Goal: Task Accomplishment & Management: Manage account settings

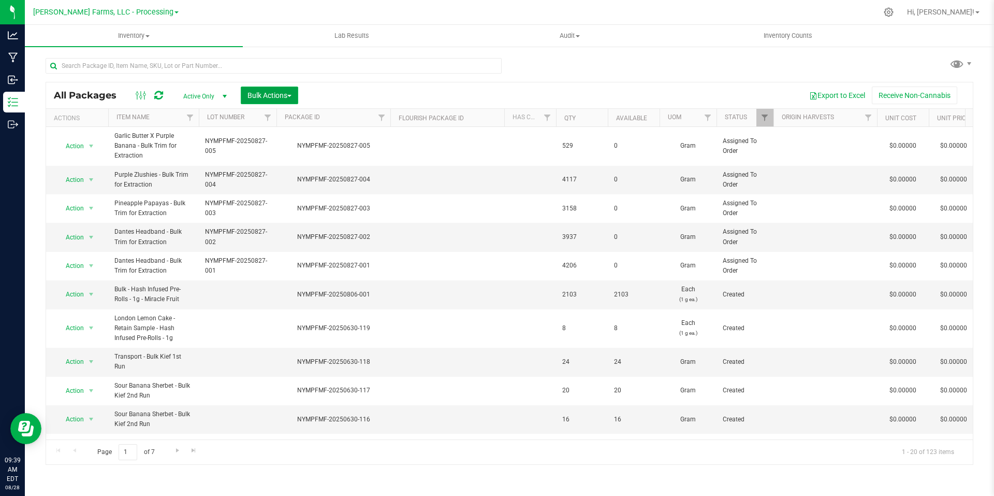
click at [290, 96] on span "button" at bounding box center [289, 96] width 4 height 2
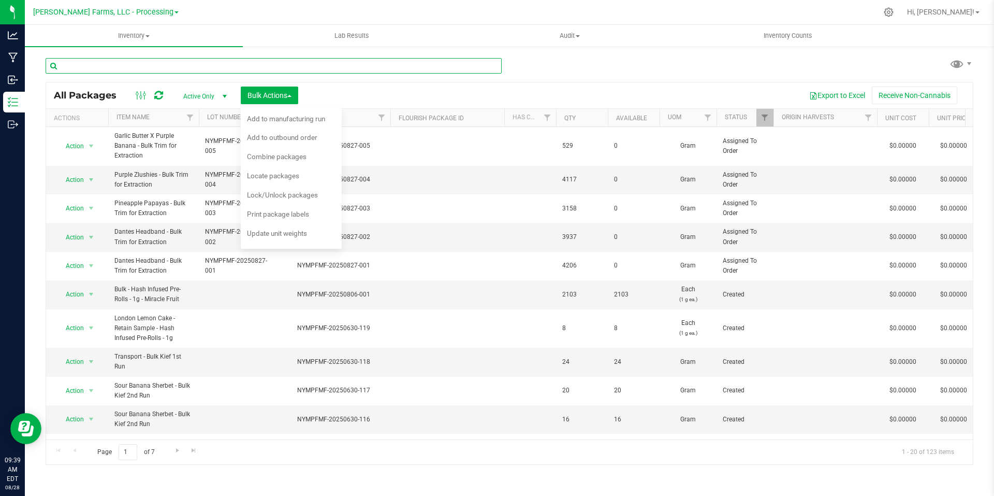
click at [321, 70] on input "text" at bounding box center [274, 66] width 456 height 16
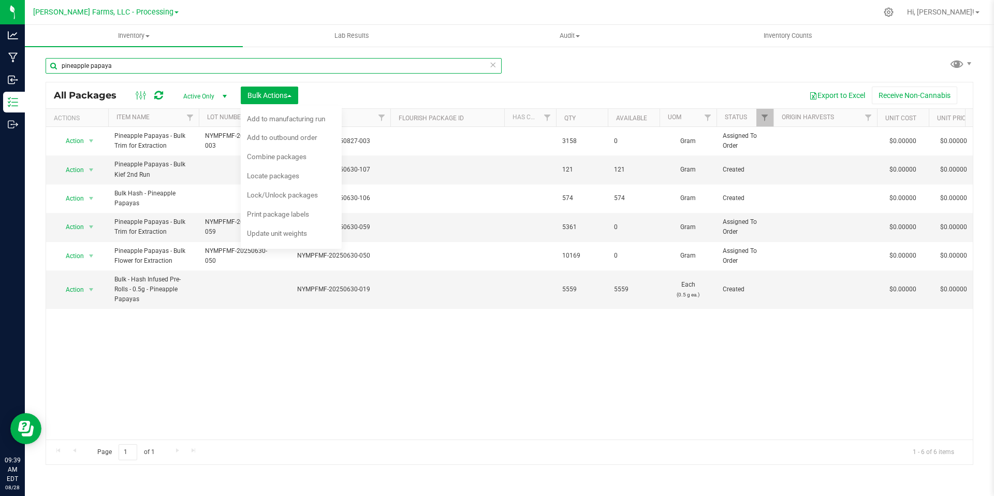
type input "pineapple papaya"
click at [590, 75] on div "pineapple papaya All Packages Active Only Active Only Lab Samples Locked All Bu…" at bounding box center [510, 256] width 928 height 416
click at [297, 97] on button "Bulk Actions" at bounding box center [269, 95] width 57 height 18
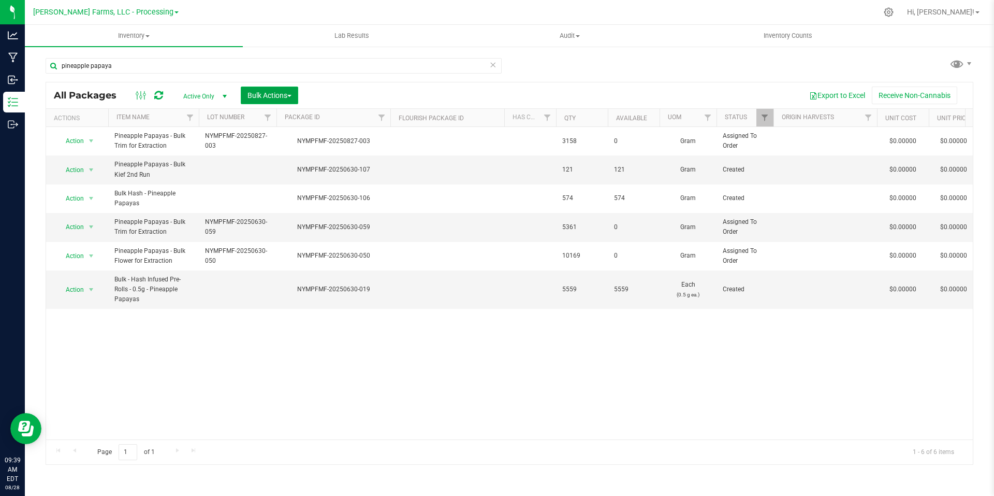
click at [290, 96] on span "button" at bounding box center [289, 96] width 4 height 2
click at [289, 214] on span "Print package labels" at bounding box center [278, 214] width 62 height 8
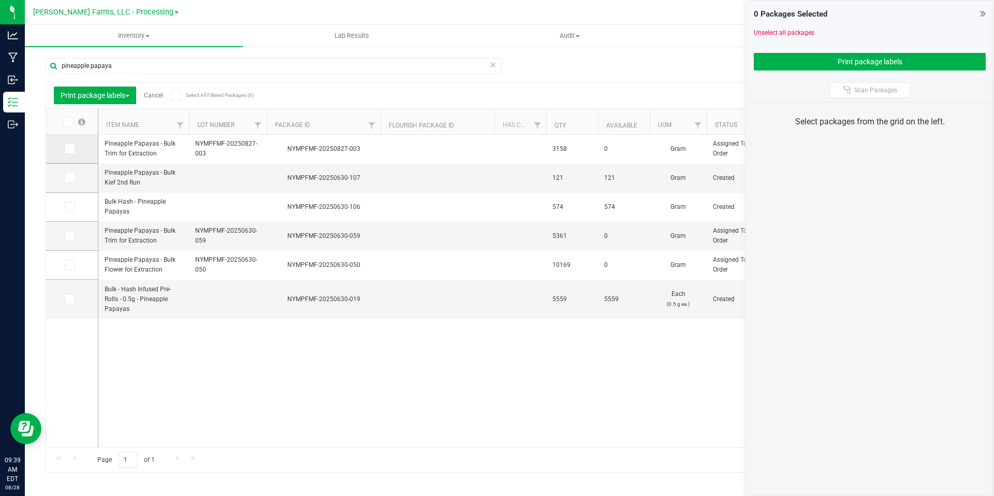
click at [70, 149] on icon at bounding box center [69, 149] width 7 height 0
click at [0, 0] on input "checkbox" at bounding box center [0, 0] width 0 height 0
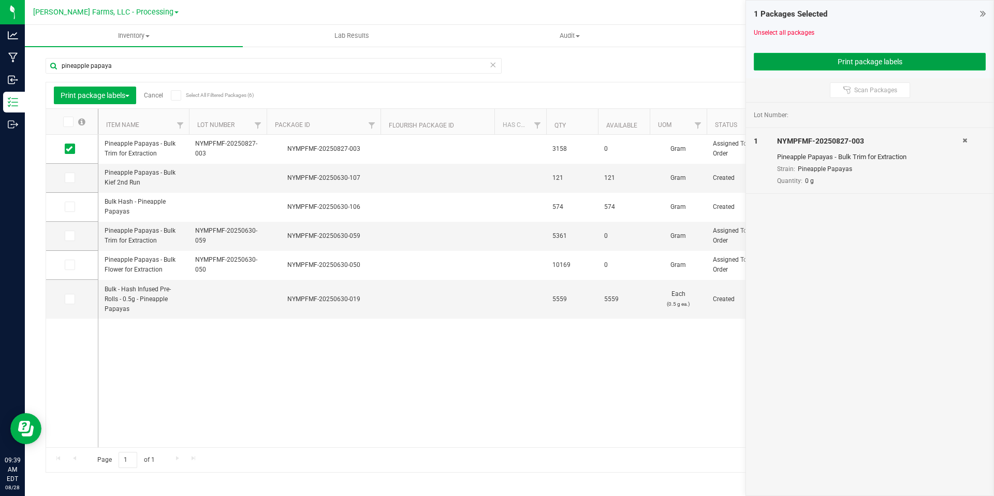
click at [894, 67] on button "Print package labels" at bounding box center [870, 62] width 232 height 18
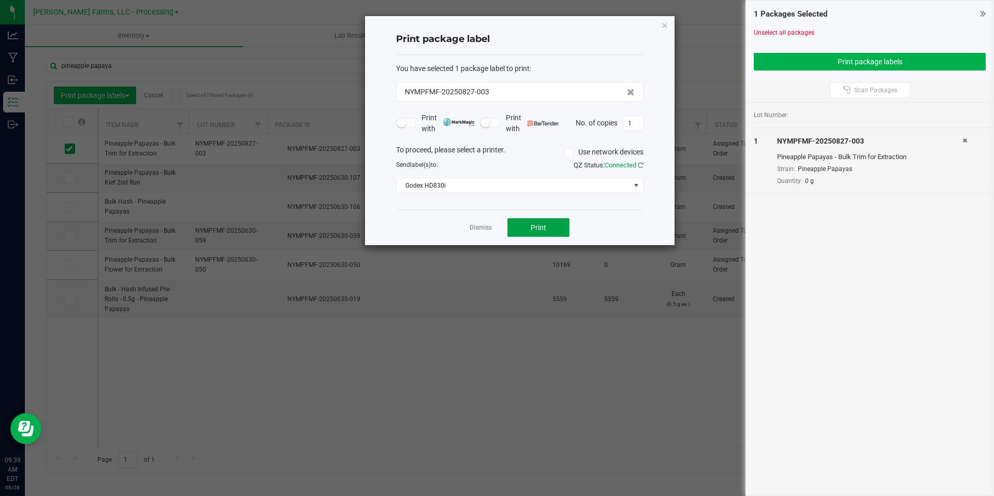
click at [540, 226] on span "Print" at bounding box center [539, 227] width 16 height 8
click at [478, 232] on link "Dismiss" at bounding box center [481, 227] width 22 height 9
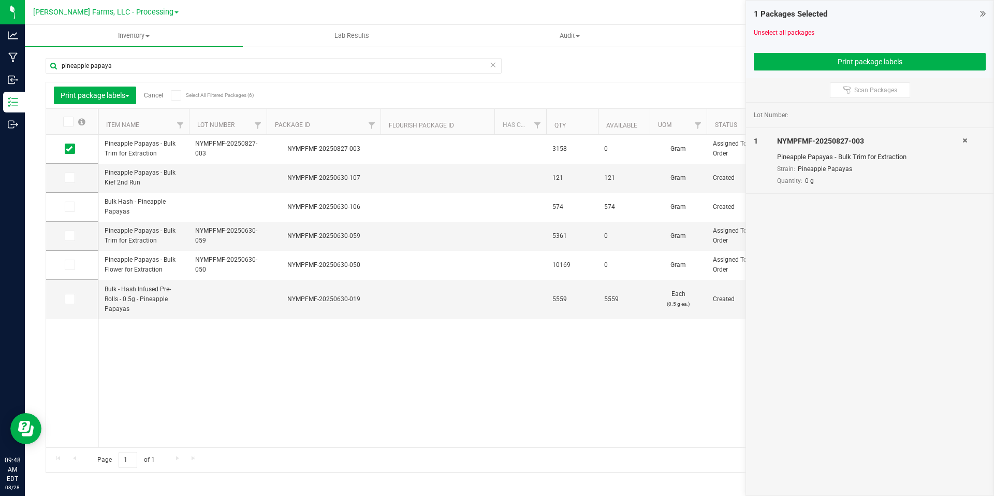
click at [985, 14] on icon at bounding box center [983, 13] width 6 height 10
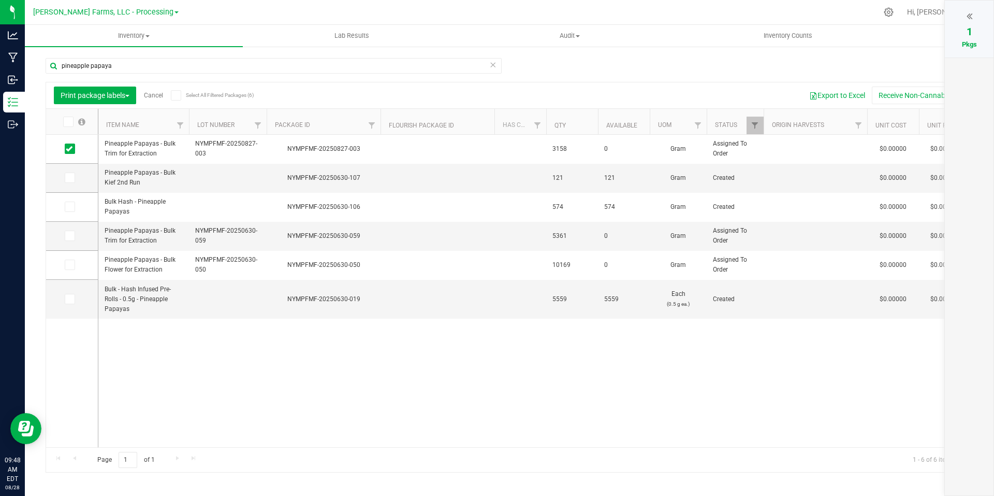
click at [161, 92] on link "Cancel" at bounding box center [153, 95] width 19 height 7
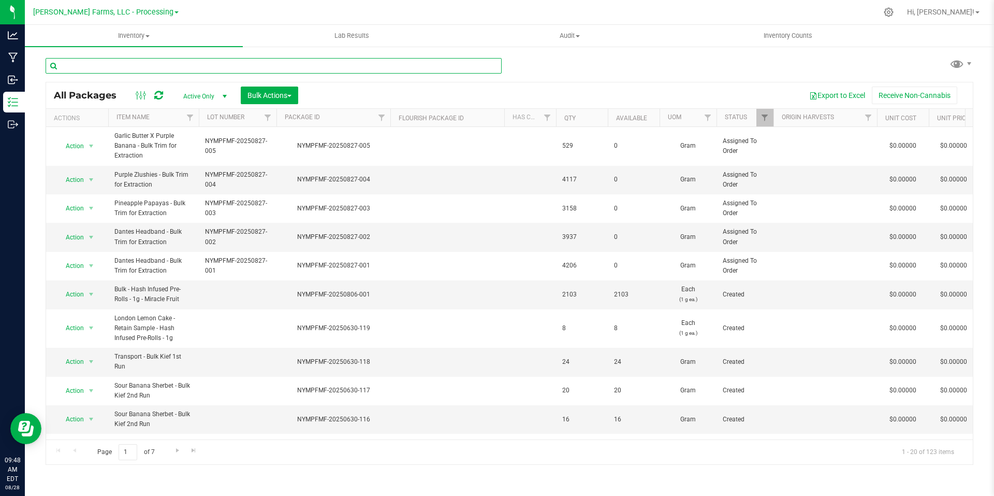
click at [230, 69] on input "text" at bounding box center [274, 66] width 456 height 16
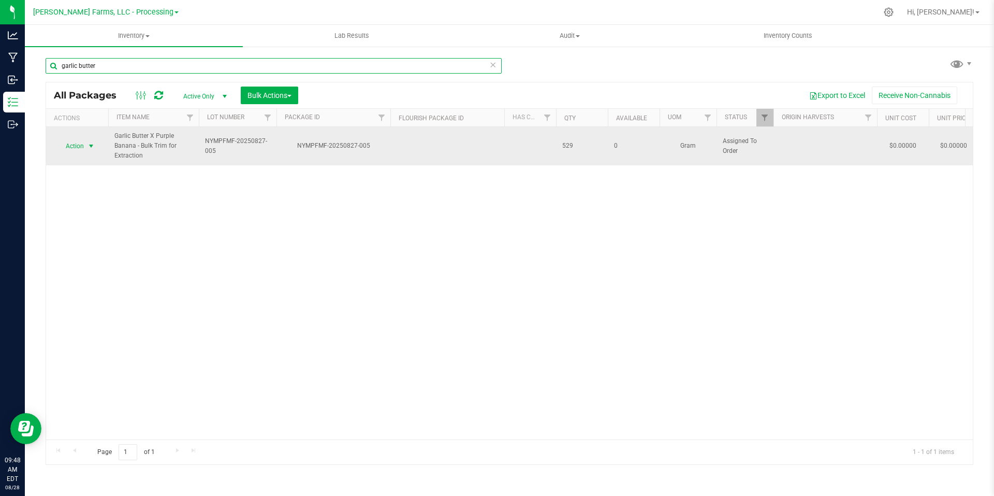
type input "garlic butter"
click at [91, 146] on span "select" at bounding box center [91, 146] width 8 height 8
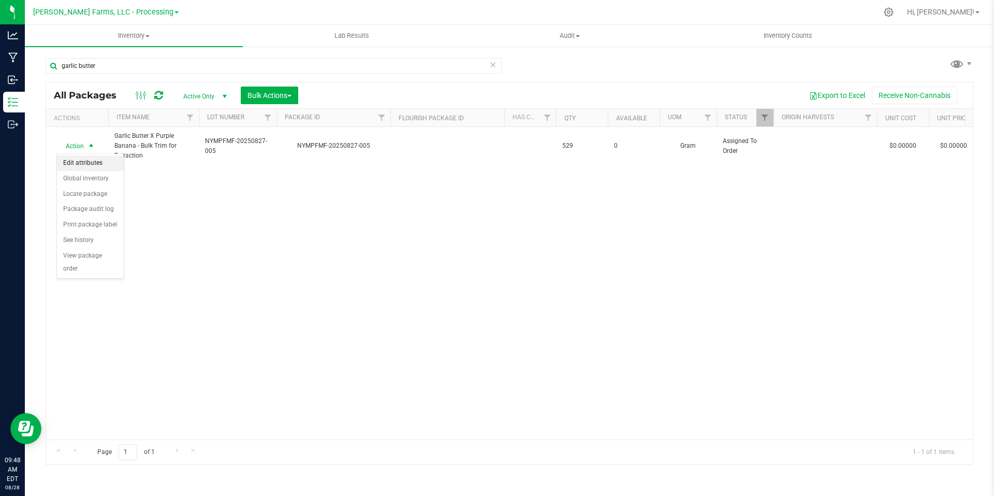
click at [104, 160] on li "Edit attributes" at bounding box center [90, 163] width 67 height 16
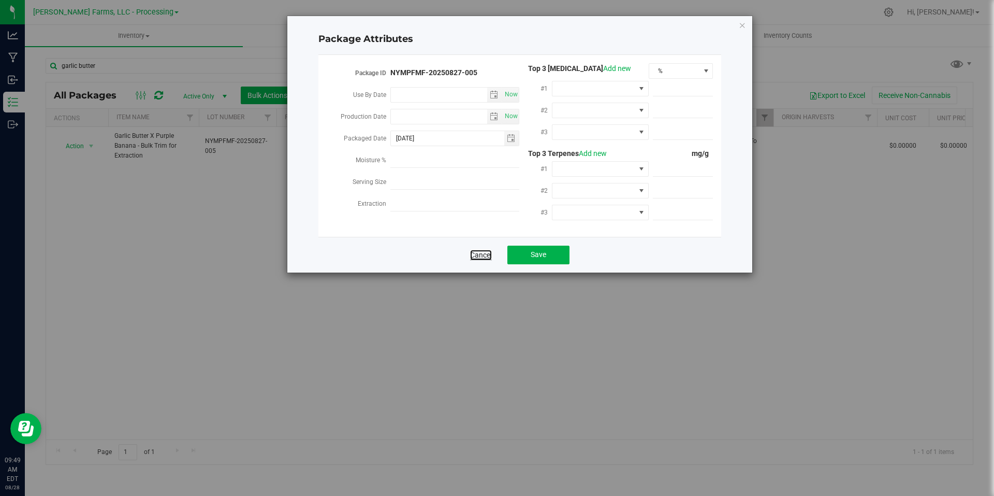
click at [490, 253] on link "Cancel" at bounding box center [481, 255] width 22 height 10
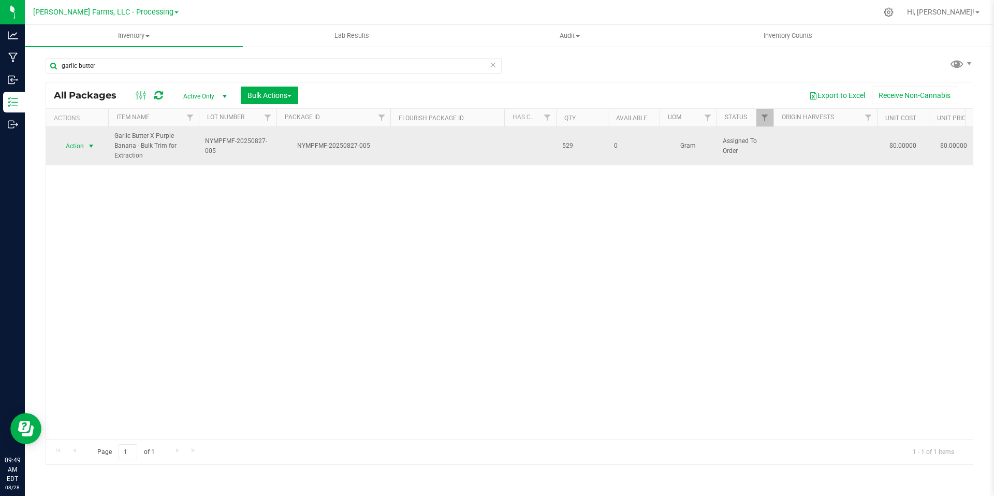
click at [153, 144] on span "Garlic Butter X Purple Banana - Bulk Trim for Extraction" at bounding box center [153, 146] width 78 height 30
click at [94, 148] on span "select" at bounding box center [91, 146] width 8 height 8
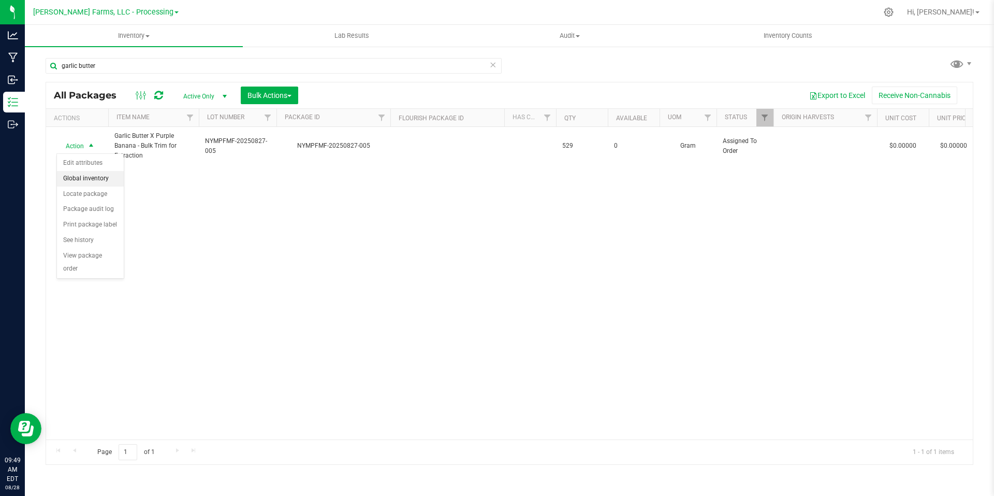
click at [97, 180] on li "Global inventory" at bounding box center [90, 179] width 67 height 16
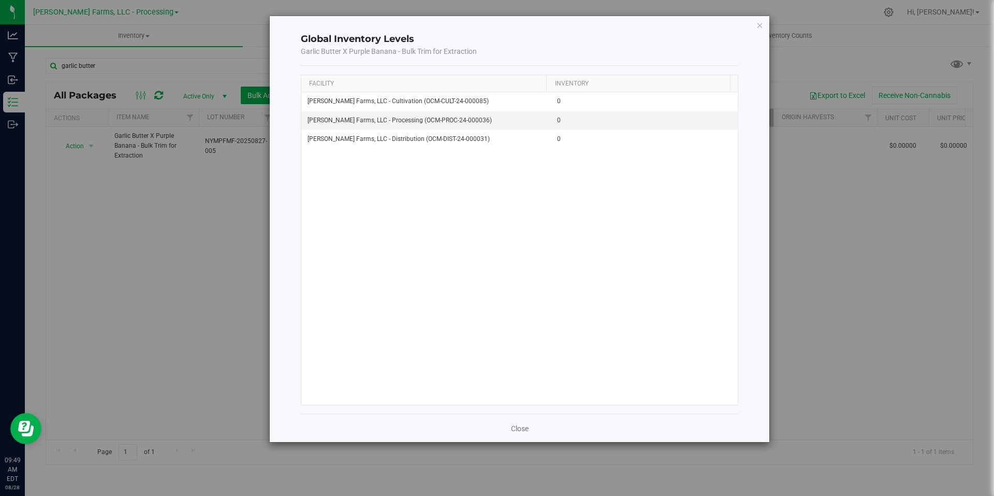
click at [540, 428] on div "Close" at bounding box center [520, 427] width 438 height 28
click at [762, 23] on icon "button" at bounding box center [760, 25] width 7 height 12
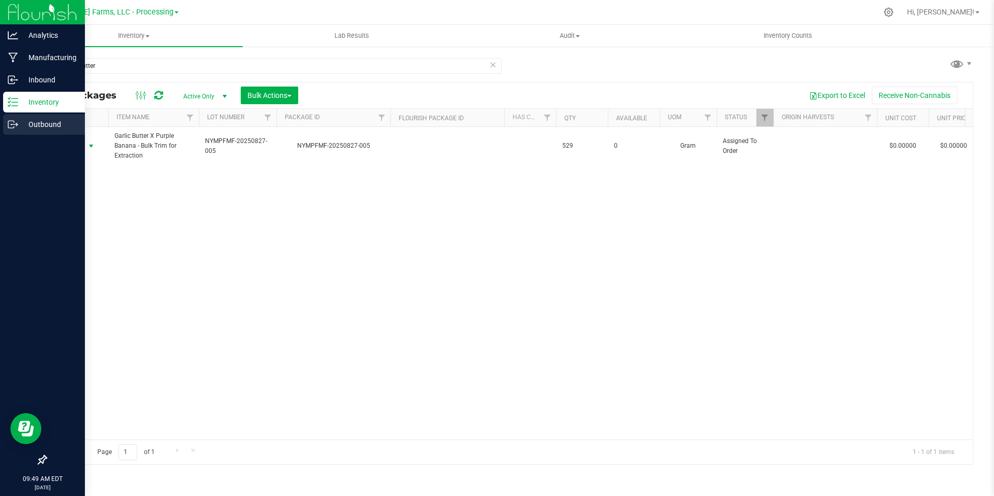
click at [31, 123] on p "Outbound" at bounding box center [49, 124] width 62 height 12
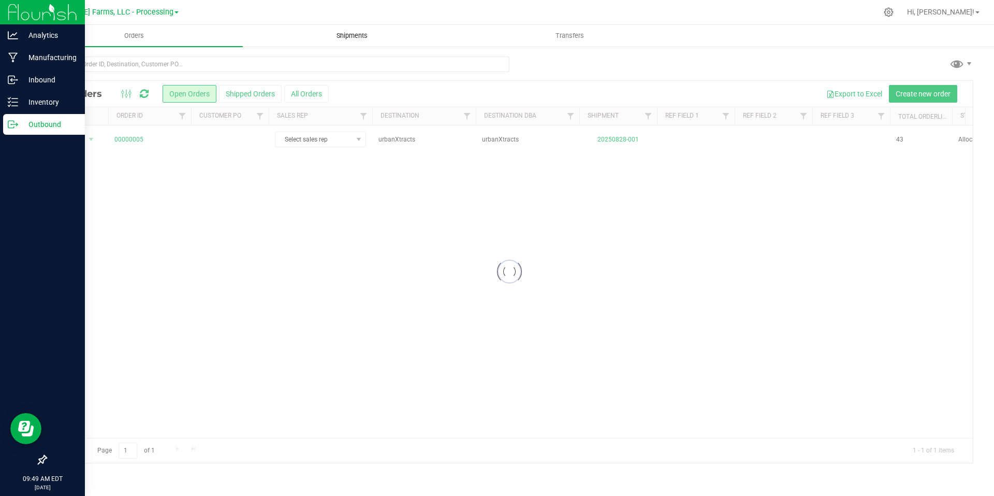
click at [353, 34] on span "Shipments" at bounding box center [352, 35] width 59 height 9
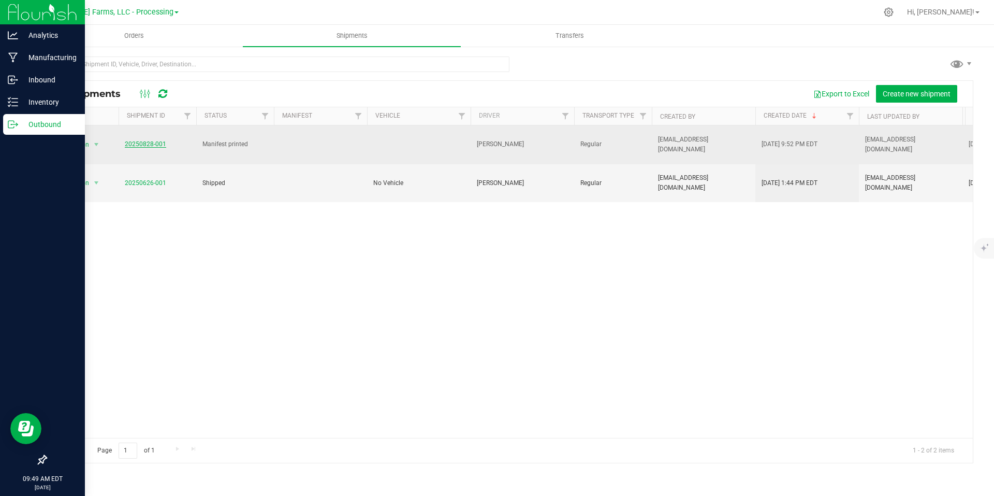
click at [150, 143] on link "20250828-001" at bounding box center [145, 143] width 41 height 7
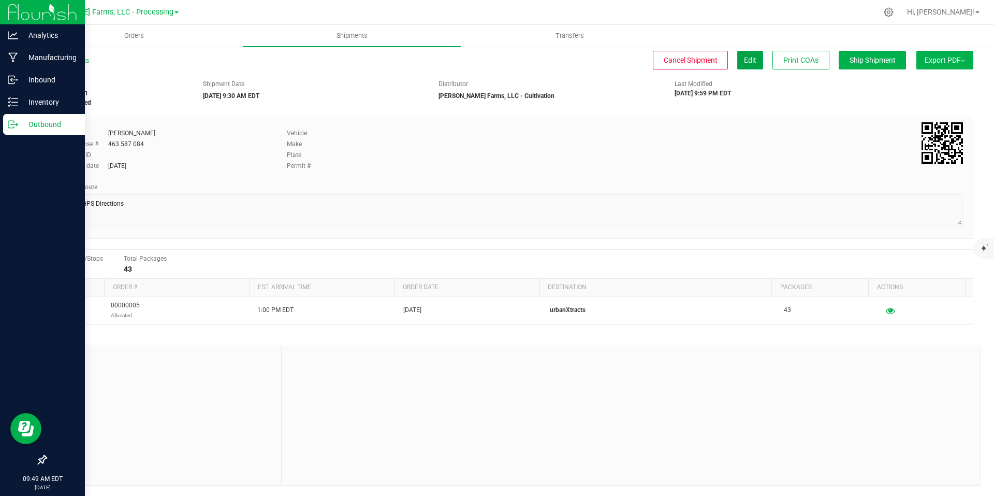
click at [744, 61] on span "Edit" at bounding box center [750, 60] width 12 height 8
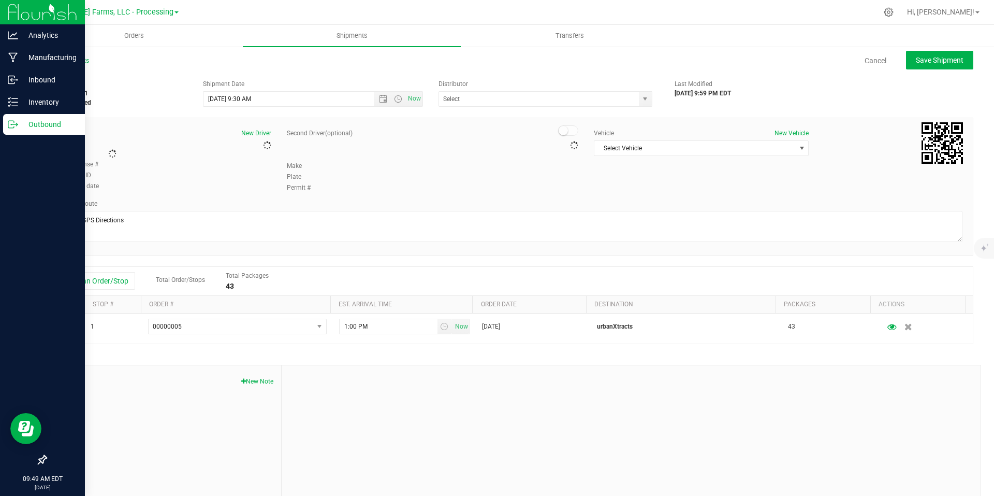
type input "[PERSON_NAME] Farms, LLC - Cultivation"
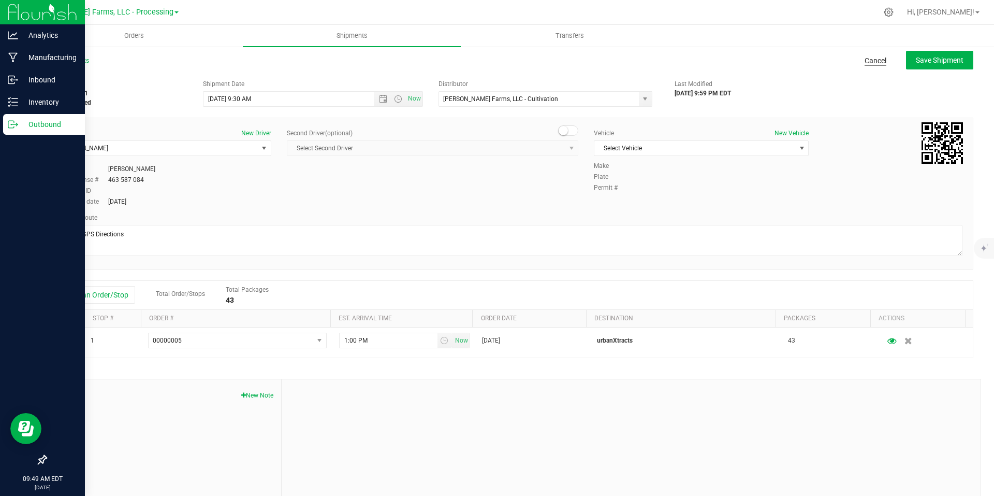
click at [867, 58] on link "Cancel" at bounding box center [876, 60] width 22 height 10
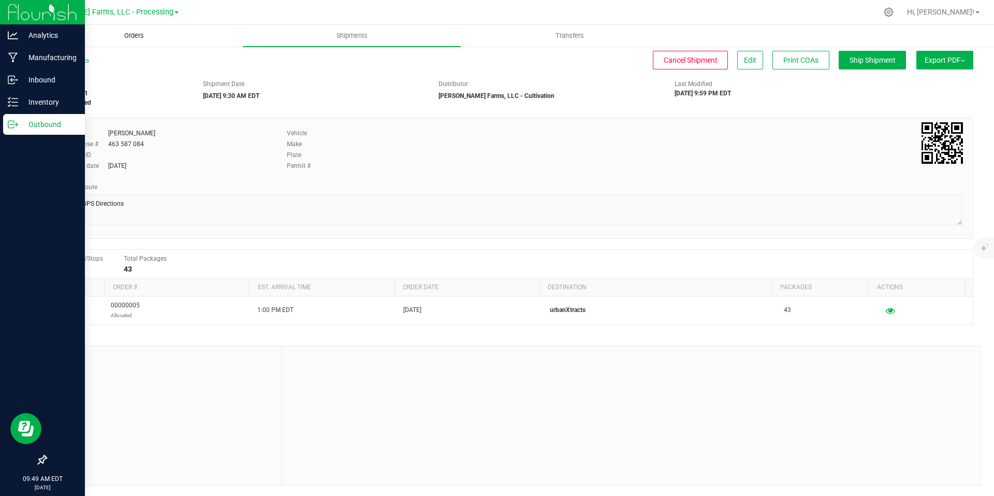
click at [135, 38] on span "Orders" at bounding box center [134, 35] width 48 height 9
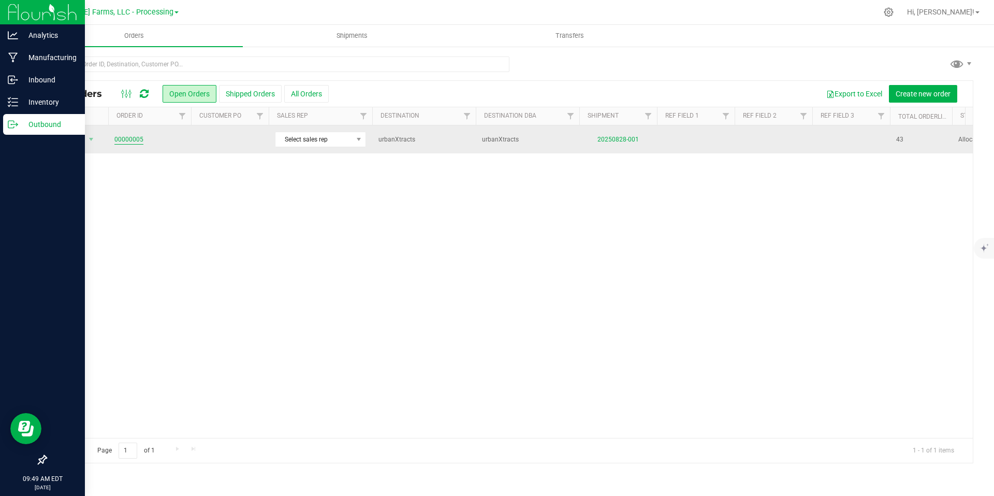
click at [128, 139] on link "00000005" at bounding box center [128, 140] width 29 height 10
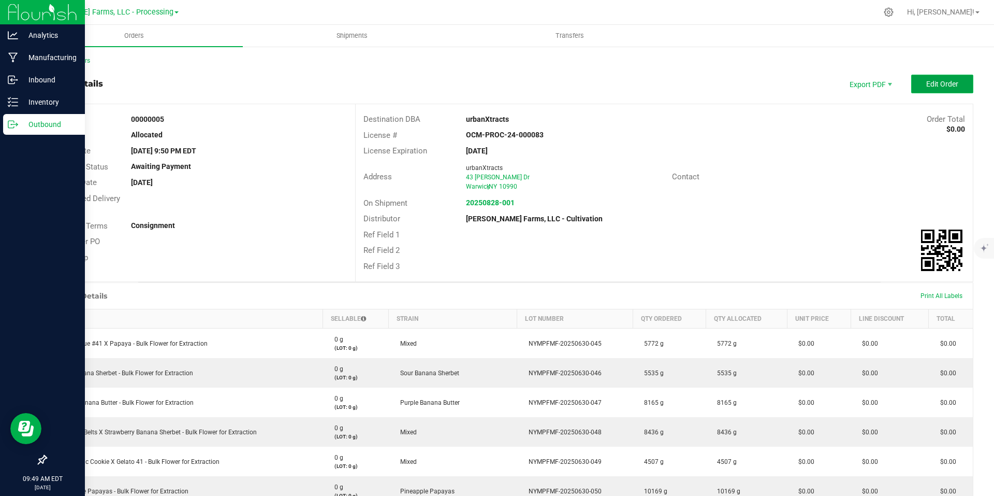
click at [937, 82] on span "Edit Order" at bounding box center [943, 84] width 32 height 8
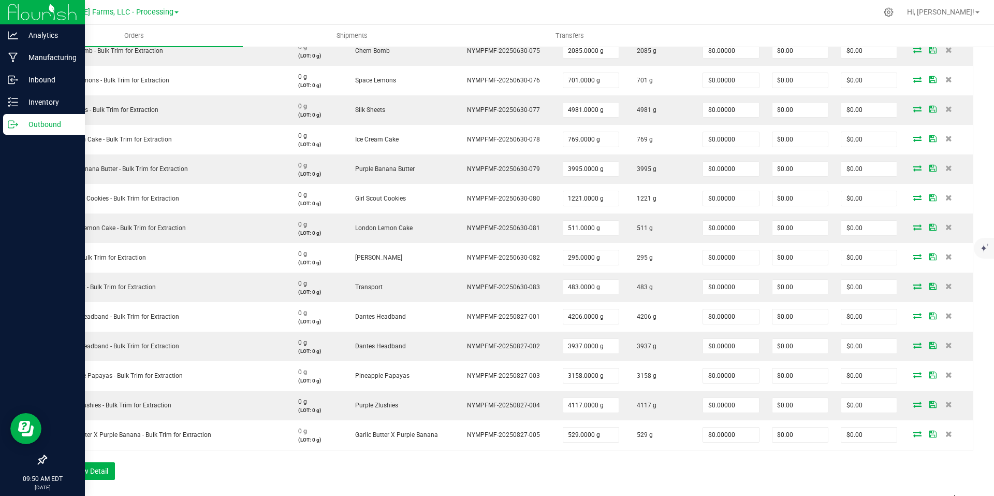
scroll to position [1342, 0]
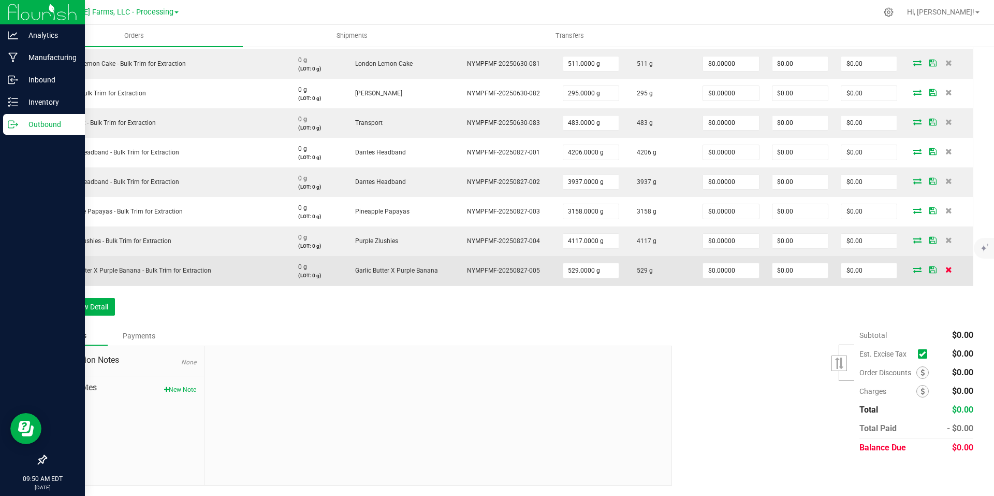
click at [946, 270] on icon at bounding box center [949, 269] width 7 height 6
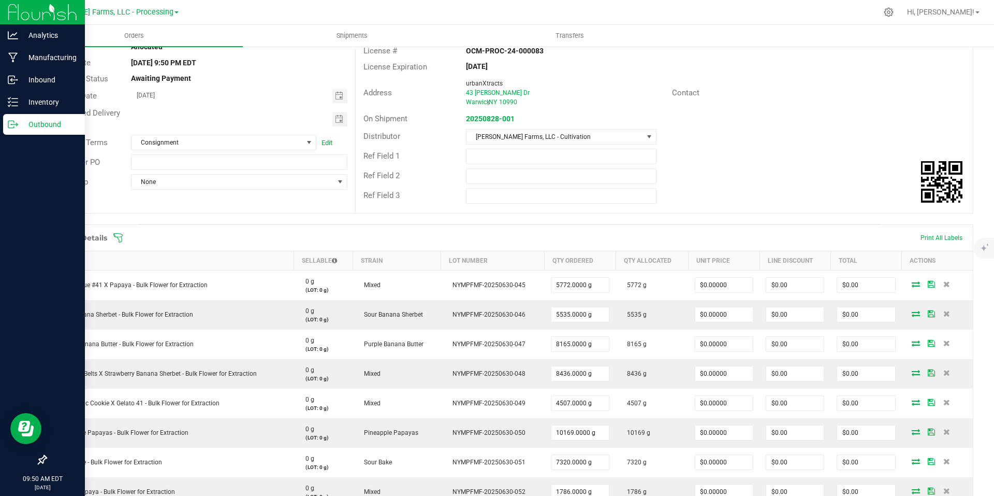
scroll to position [0, 0]
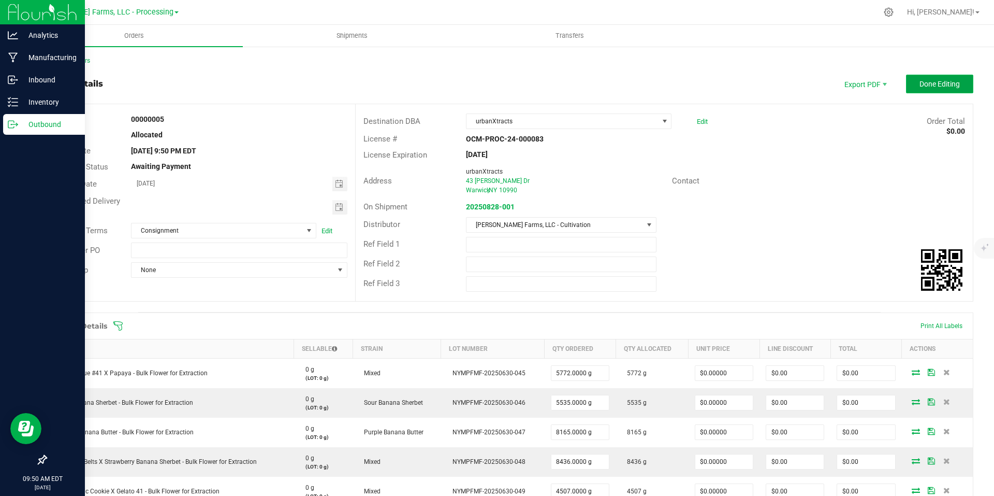
click at [921, 82] on span "Done Editing" at bounding box center [940, 84] width 40 height 8
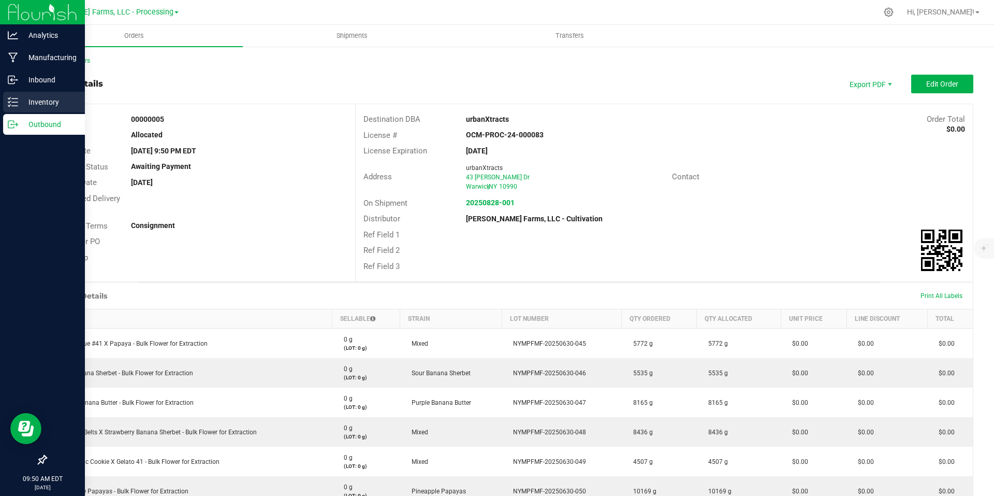
click at [49, 103] on p "Inventory" at bounding box center [49, 102] width 62 height 12
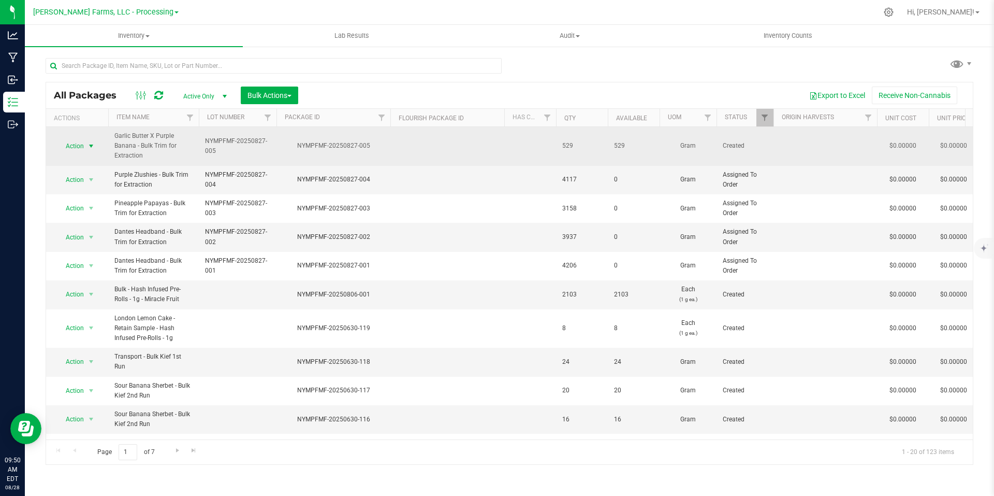
click at [88, 143] on span "select" at bounding box center [91, 146] width 8 height 8
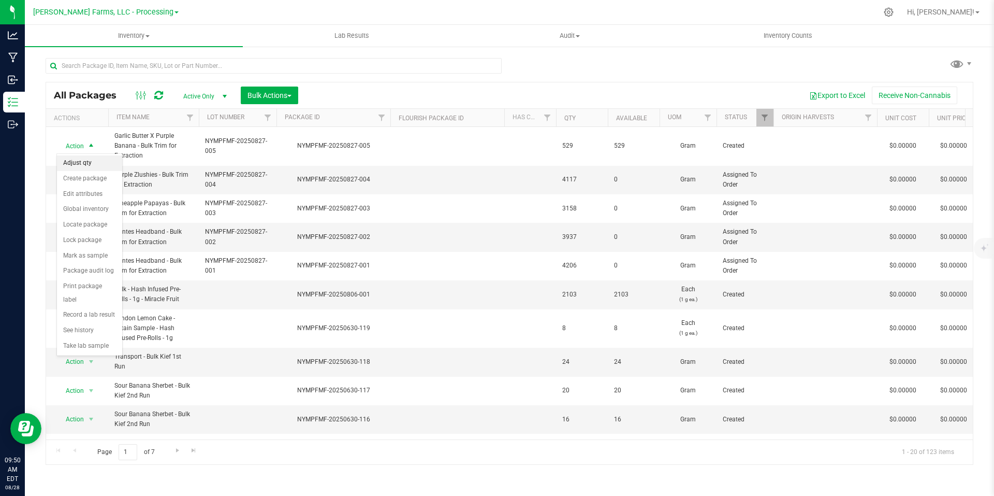
click at [102, 165] on li "Adjust qty" at bounding box center [89, 163] width 65 height 16
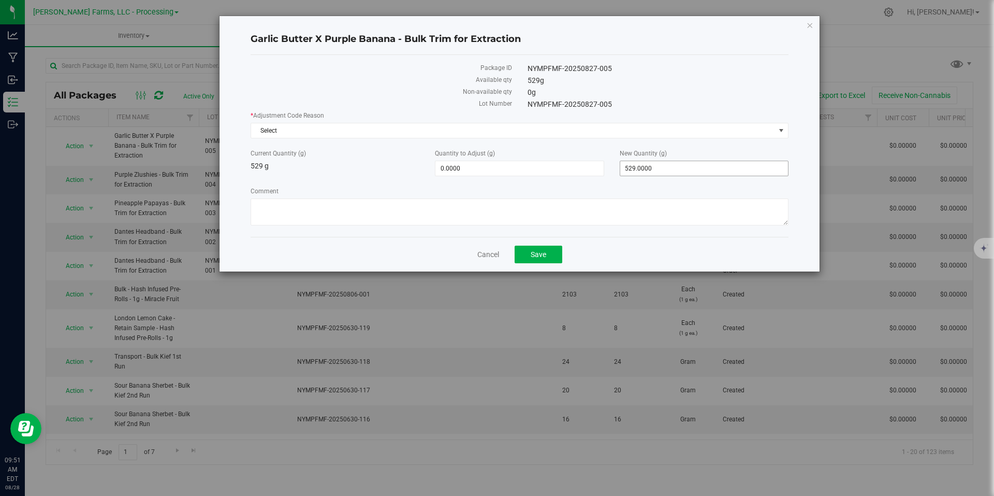
click at [669, 174] on span "529.0000 529" at bounding box center [704, 169] width 169 height 16
drag, startPoint x: 672, startPoint y: 174, endPoint x: 616, endPoint y: 169, distance: 56.1
click at [616, 169] on div "New Quantity (g) 529.0000 529" at bounding box center [704, 162] width 184 height 27
type input "0"
type input "-529.0000"
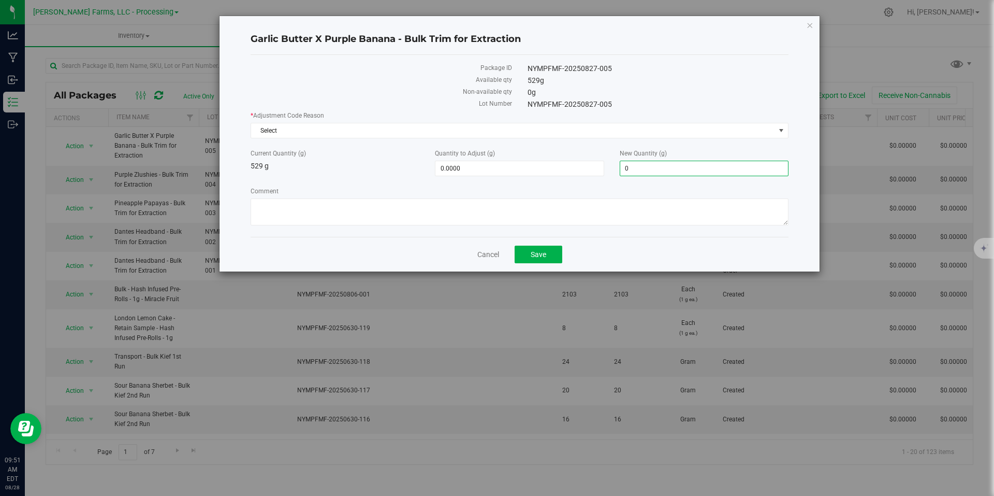
type input "0.0000"
click at [768, 138] on div "* Adjustment Code Reason Select Select API Adjustment Error API Conversion Erro…" at bounding box center [520, 170] width 538 height 118
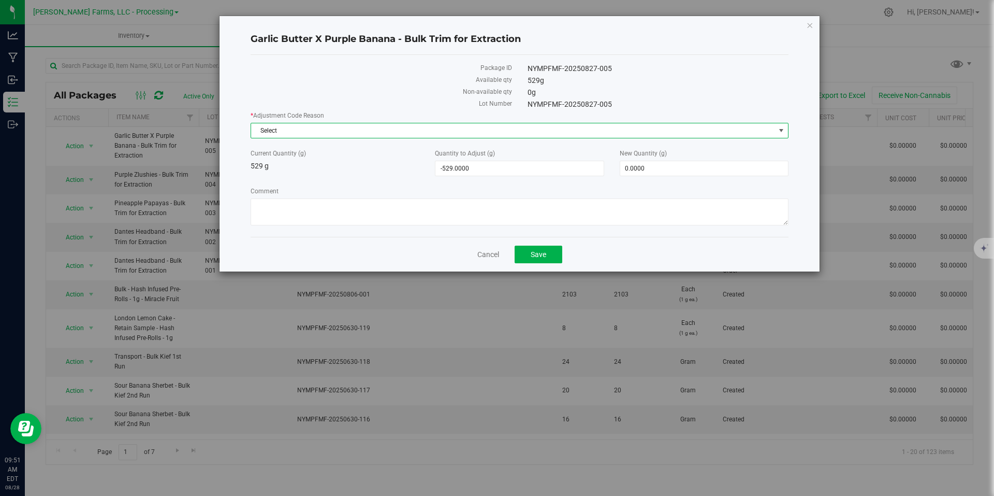
click at [772, 130] on span "Select" at bounding box center [513, 130] width 524 height 15
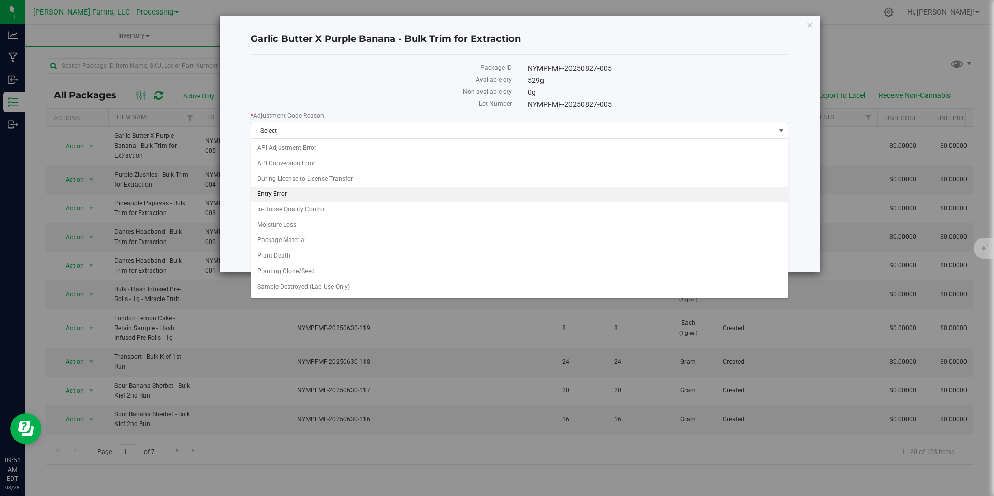
click at [288, 191] on li "Entry Error" at bounding box center [519, 194] width 537 height 16
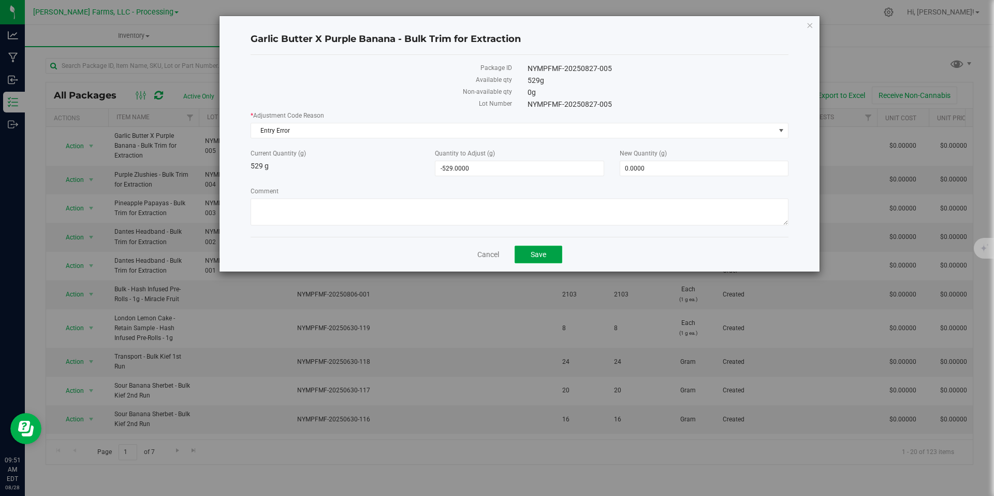
click at [550, 254] on button "Save" at bounding box center [539, 254] width 48 height 18
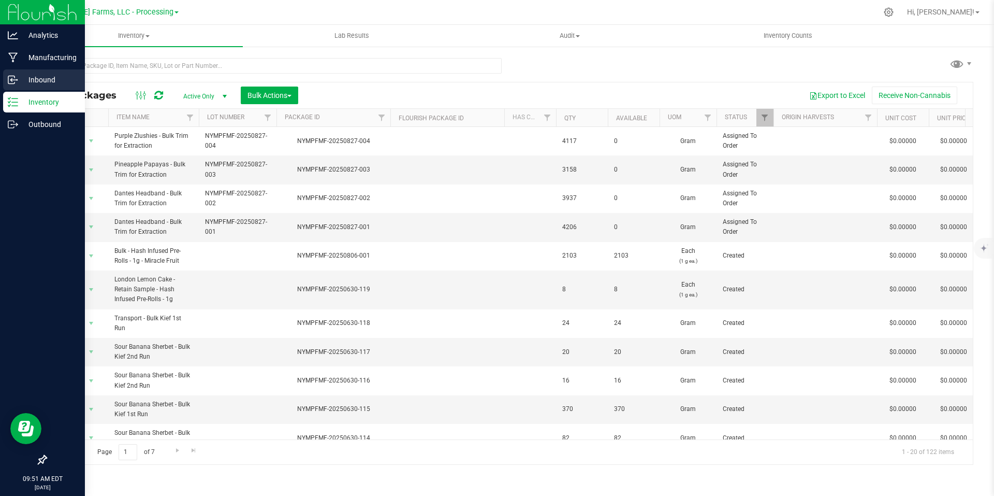
click at [51, 76] on p "Inbound" at bounding box center [49, 80] width 62 height 12
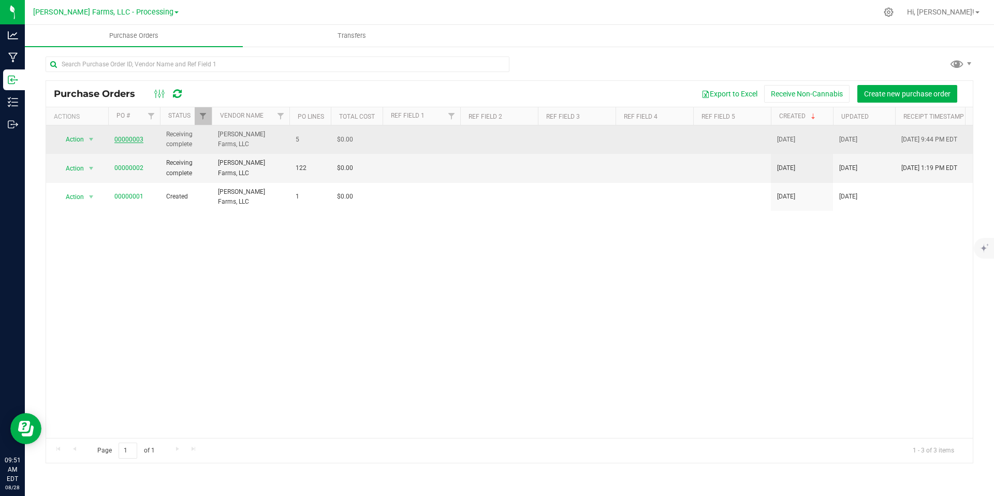
click at [128, 139] on link "00000003" at bounding box center [128, 139] width 29 height 7
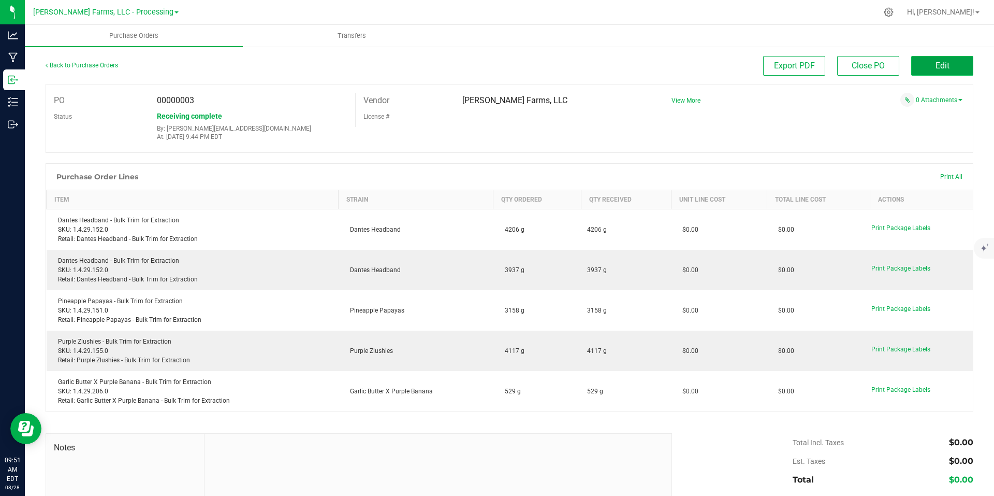
click at [936, 65] on span "Edit" at bounding box center [943, 66] width 14 height 10
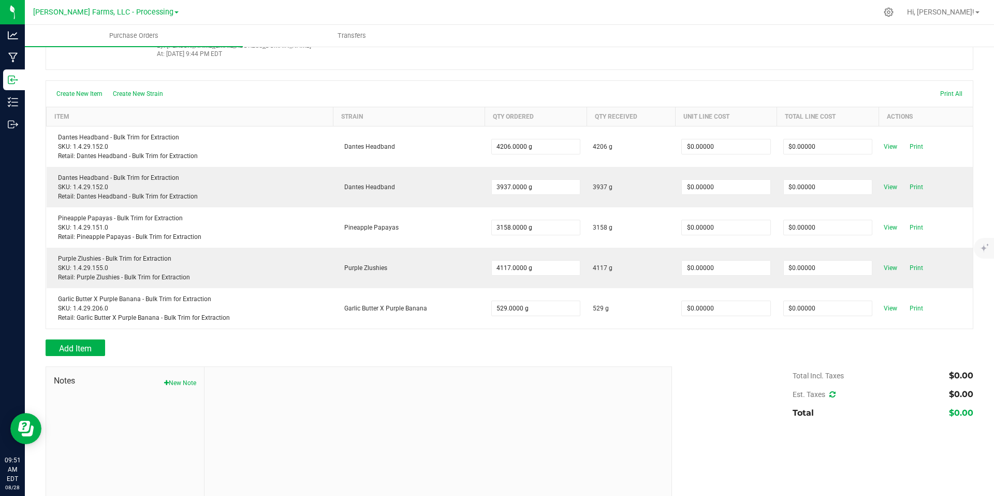
scroll to position [104, 0]
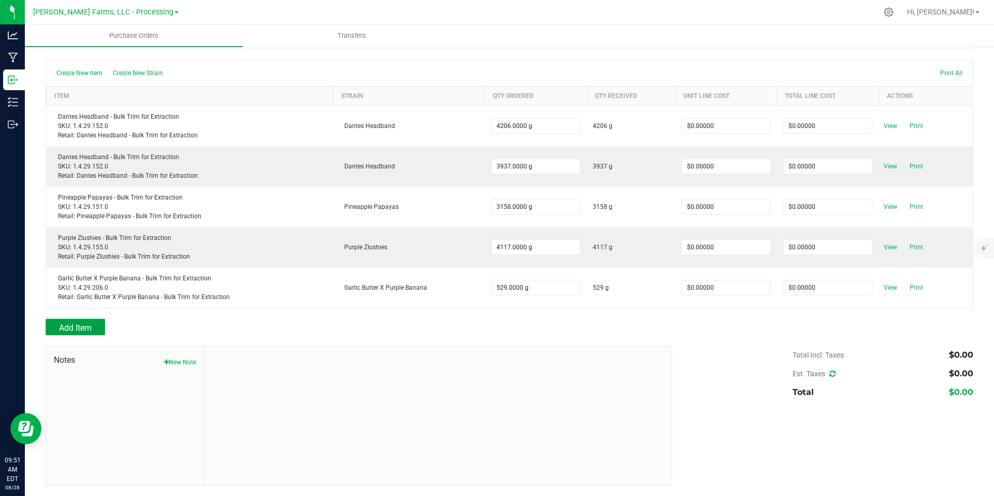
click at [83, 325] on span "Add Item" at bounding box center [75, 328] width 33 height 10
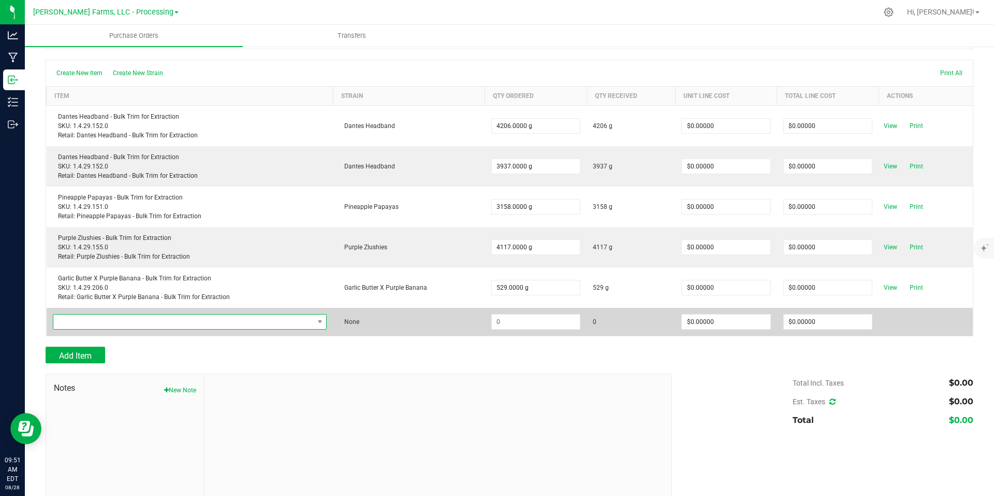
click at [297, 326] on span "NO DATA FOUND" at bounding box center [183, 321] width 261 height 15
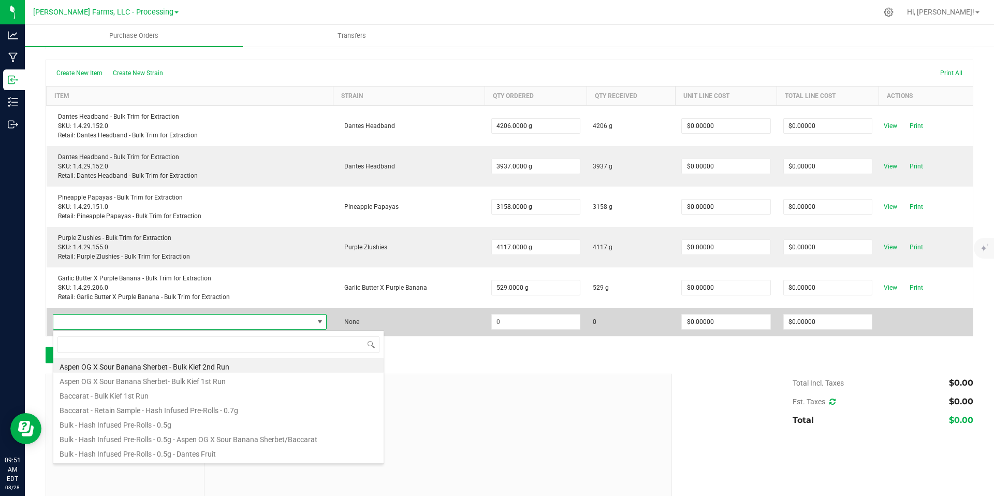
scroll to position [16, 268]
type input "Purple"
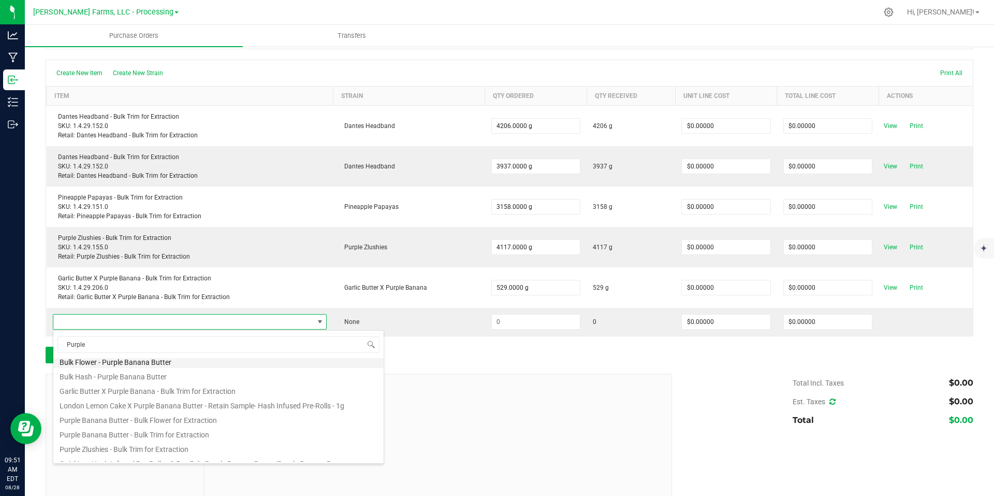
scroll to position [52, 0]
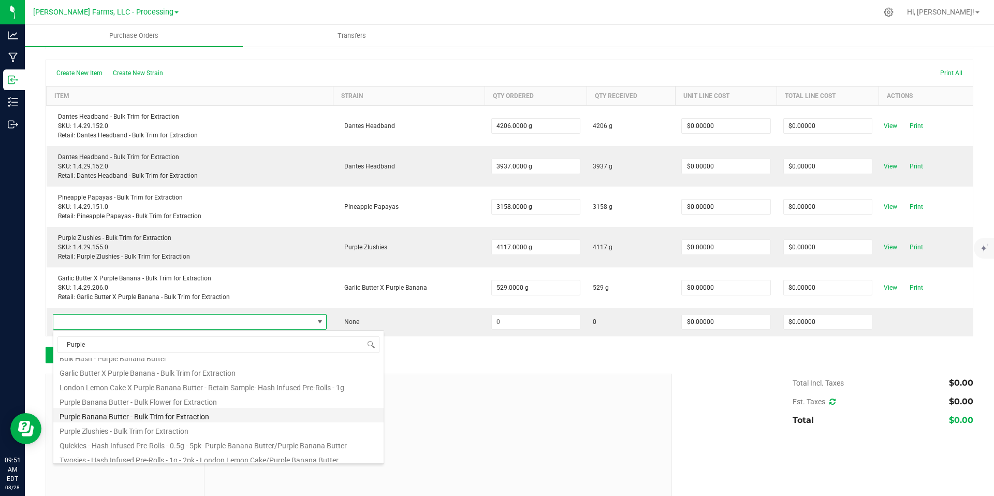
click at [209, 416] on li "Purple Banana Butter - Bulk Trim for Extraction" at bounding box center [218, 415] width 330 height 15
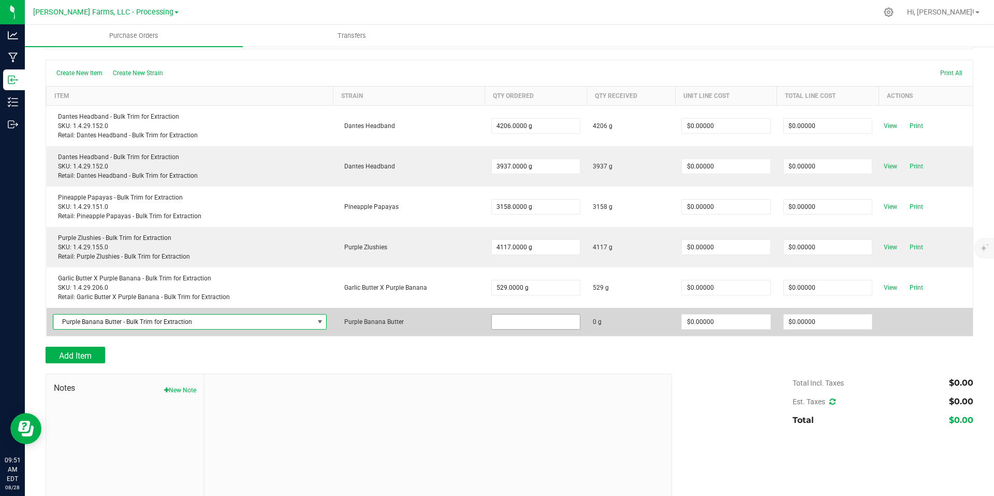
click at [515, 317] on input at bounding box center [536, 321] width 89 height 15
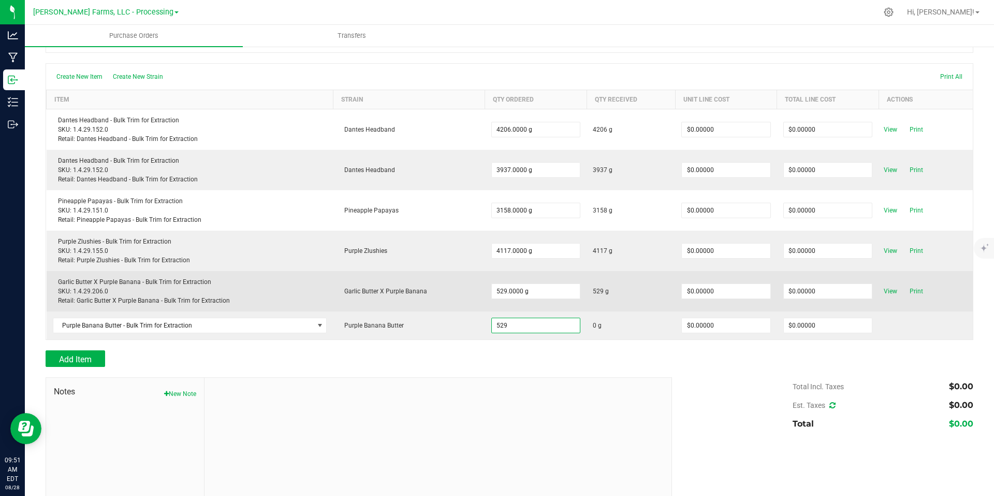
scroll to position [104, 0]
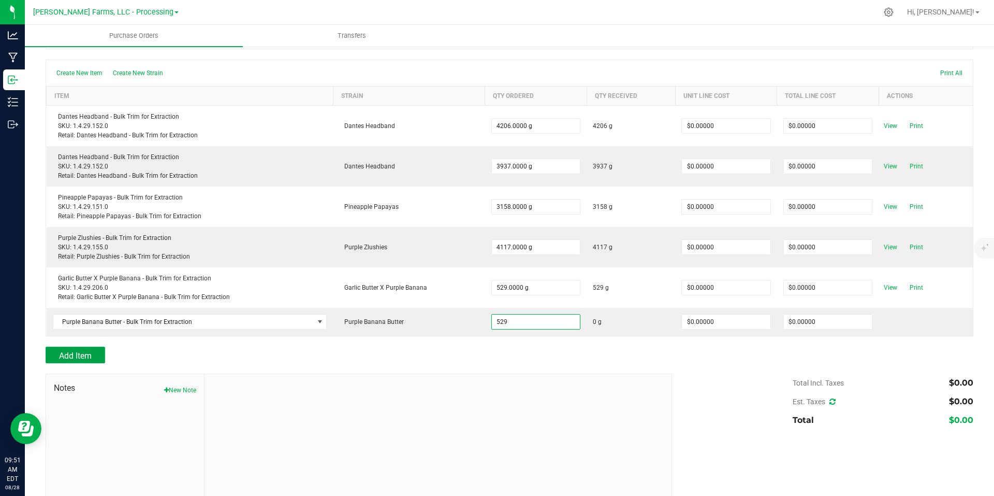
type input "529.0000 g"
click at [84, 351] on span "Add Item" at bounding box center [75, 356] width 33 height 10
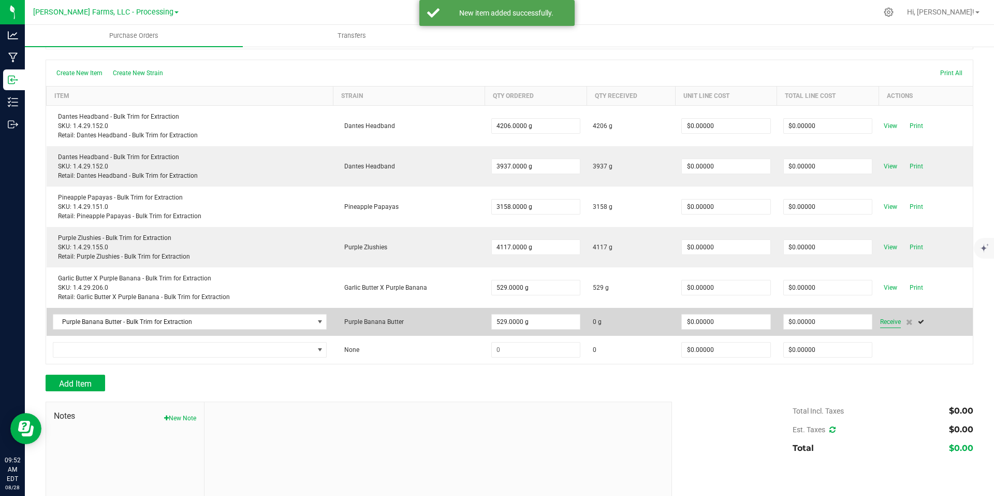
click at [880, 321] on span "Receive" at bounding box center [890, 321] width 21 height 12
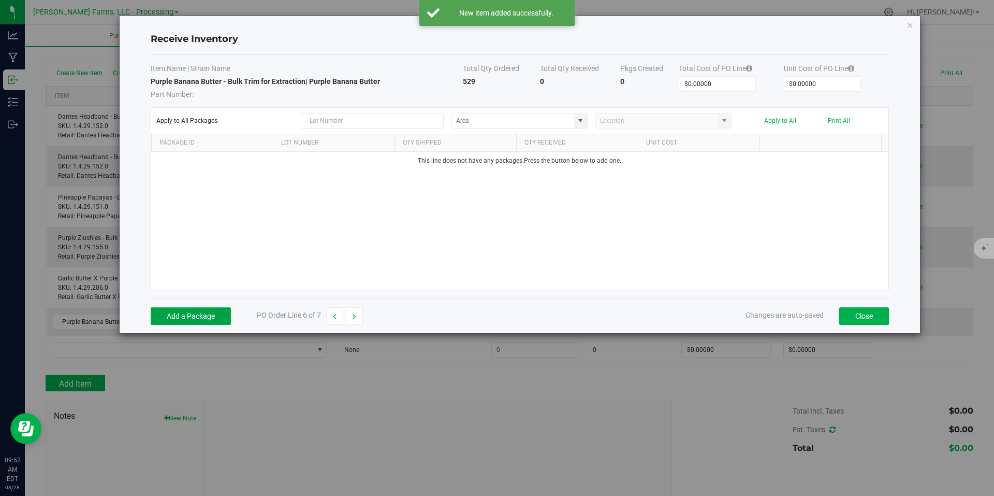
click at [205, 313] on button "Add a Package" at bounding box center [191, 316] width 80 height 18
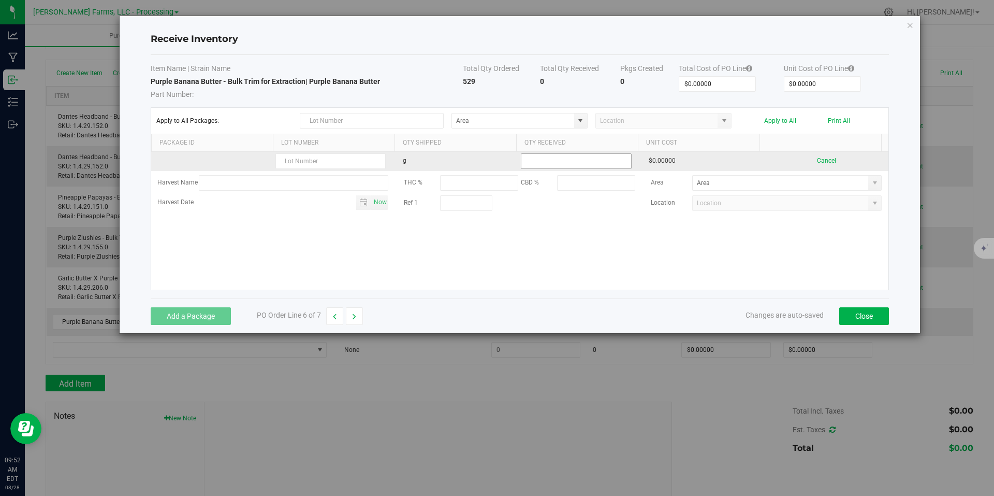
click at [572, 162] on input at bounding box center [576, 161] width 109 height 15
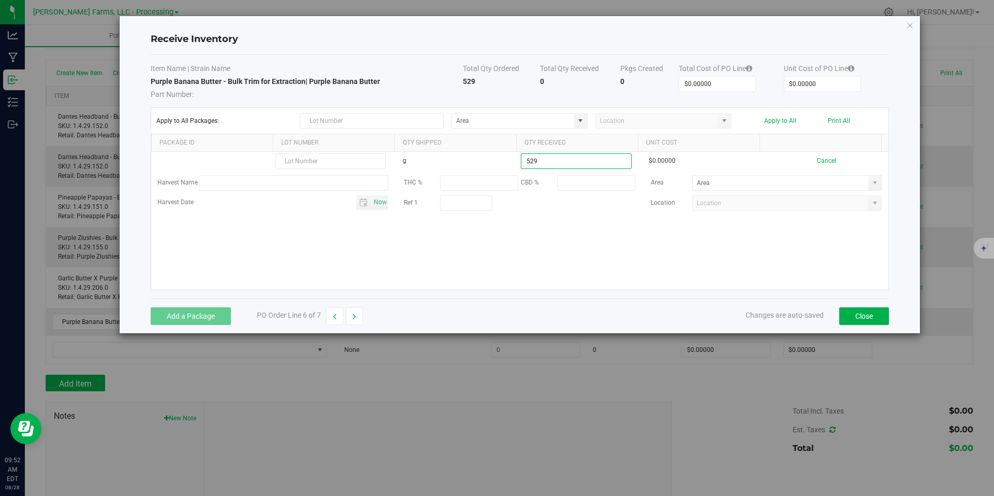
type input "529.0000 g"
click at [729, 252] on kendo-grid-list "g 529.0000 g $0.00000 Cancel Harvest Name THC % CBD % Area Harvest Date Now Ref…" at bounding box center [520, 221] width 738 height 138
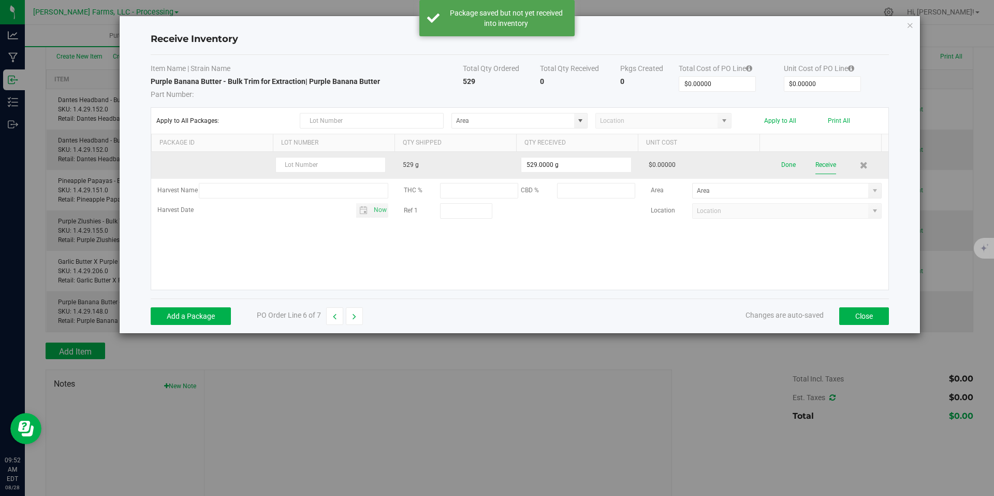
click at [816, 162] on button "Receive" at bounding box center [826, 165] width 21 height 18
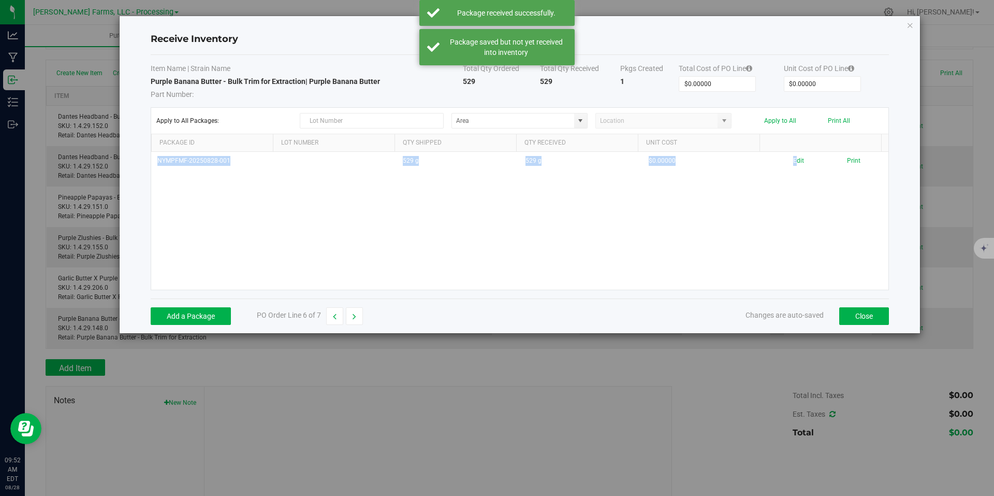
drag, startPoint x: 784, startPoint y: 162, endPoint x: 763, endPoint y: 217, distance: 59.3
click at [763, 217] on div "NYMPFMF-20250828-001 529 g 529 g $0.00000 Edit Print" at bounding box center [520, 221] width 738 height 138
click at [862, 321] on button "Close" at bounding box center [865, 316] width 50 height 18
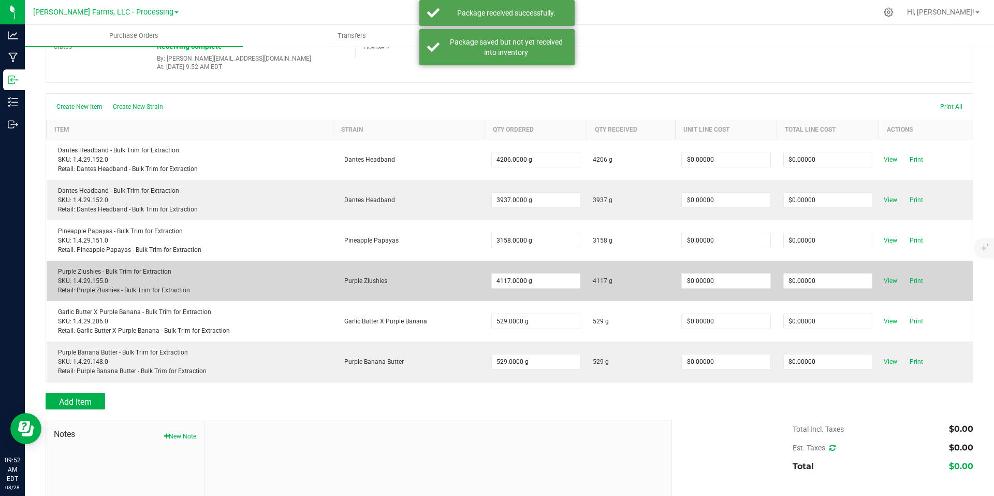
scroll to position [0, 0]
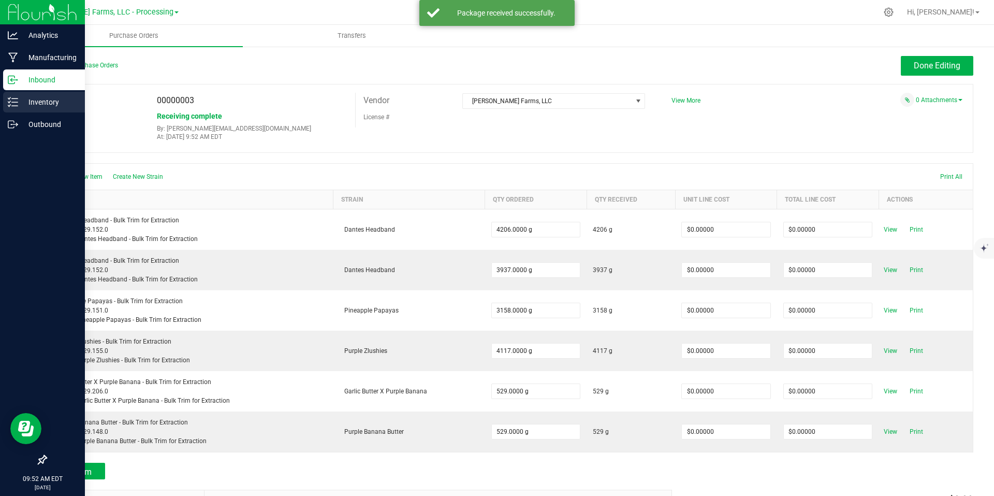
click at [17, 103] on icon at bounding box center [13, 102] width 10 height 10
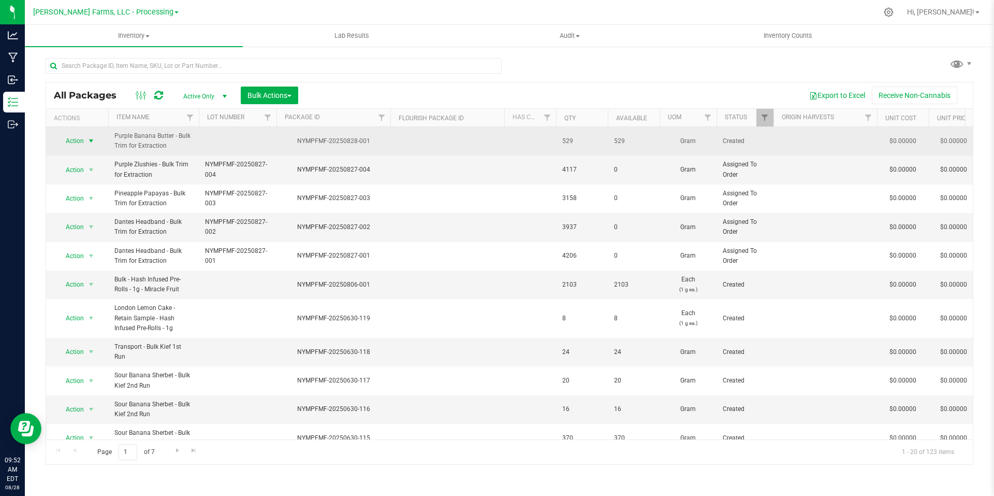
click at [92, 142] on span "select" at bounding box center [91, 141] width 8 height 8
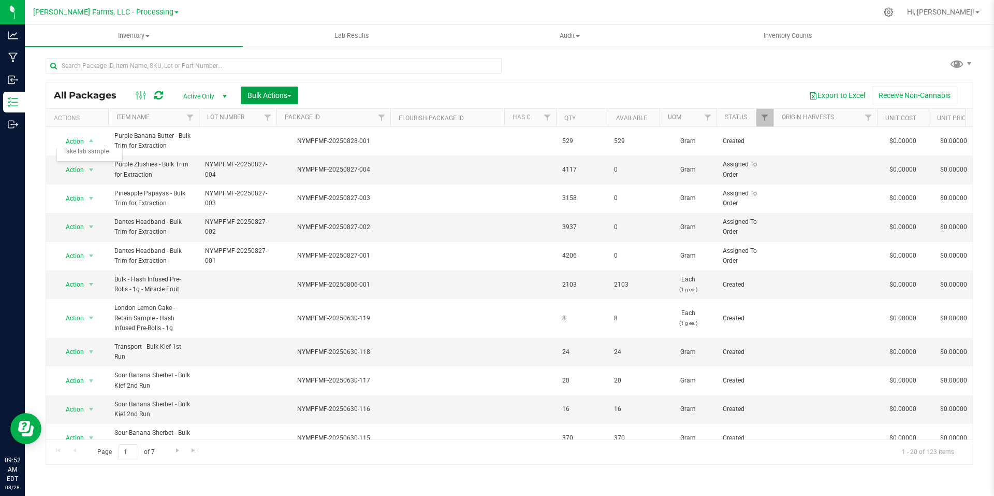
click at [298, 94] on button "Bulk Actions" at bounding box center [269, 95] width 57 height 18
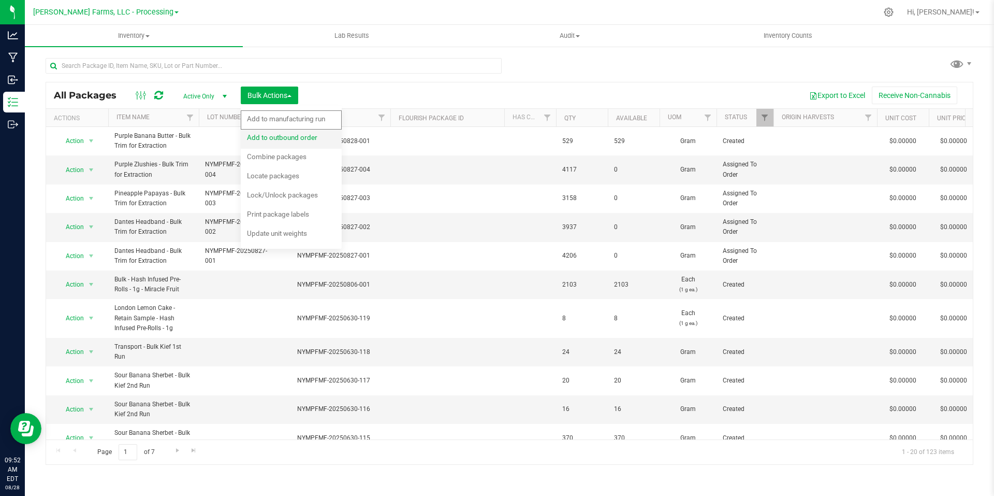
click at [281, 138] on span "Add to outbound order" at bounding box center [282, 137] width 70 height 8
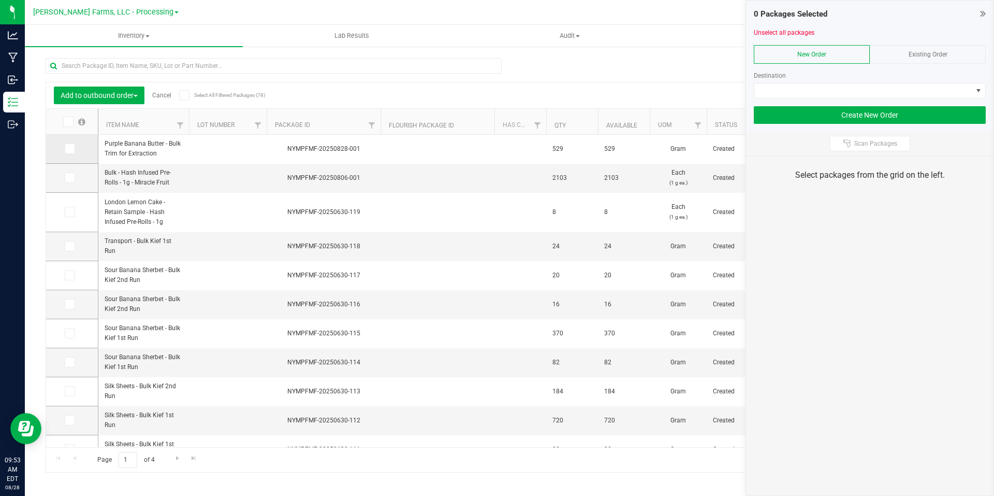
click at [73, 149] on span at bounding box center [70, 148] width 10 height 10
click at [0, 0] on input "checkbox" at bounding box center [0, 0] width 0 height 0
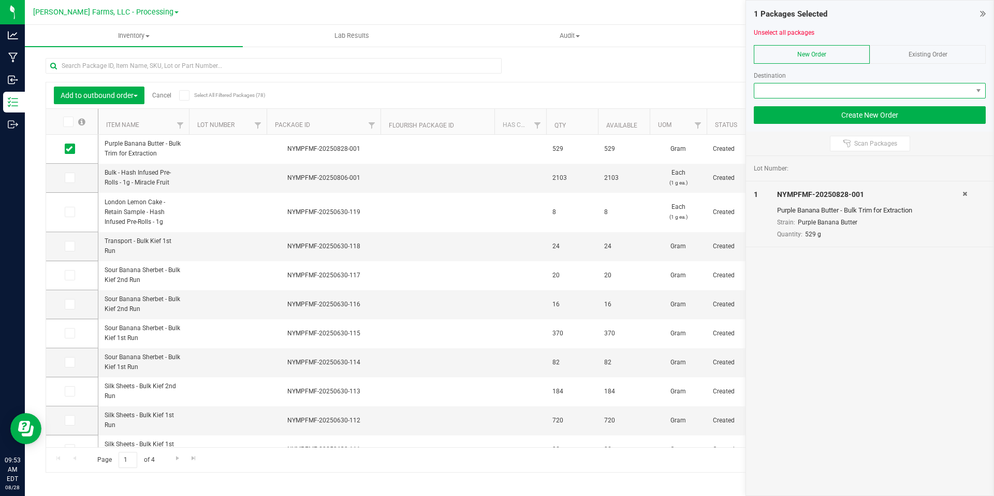
click at [963, 86] on span at bounding box center [864, 90] width 218 height 15
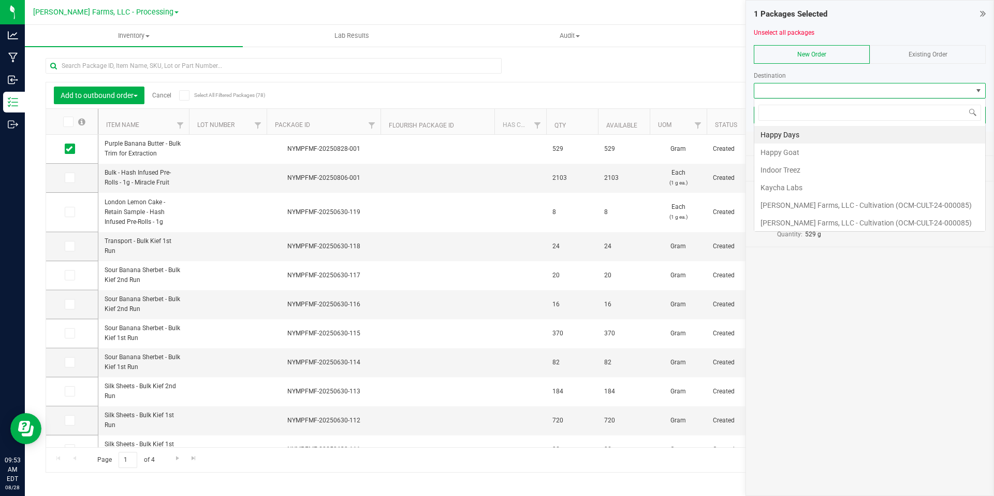
scroll to position [16, 232]
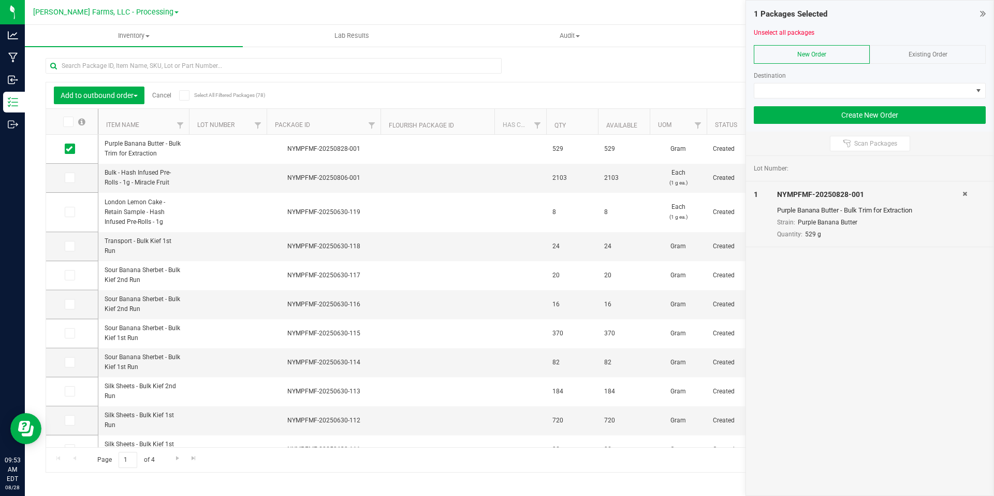
click at [933, 49] on div "Existing Order" at bounding box center [928, 54] width 116 height 19
click at [967, 92] on span at bounding box center [864, 90] width 218 height 15
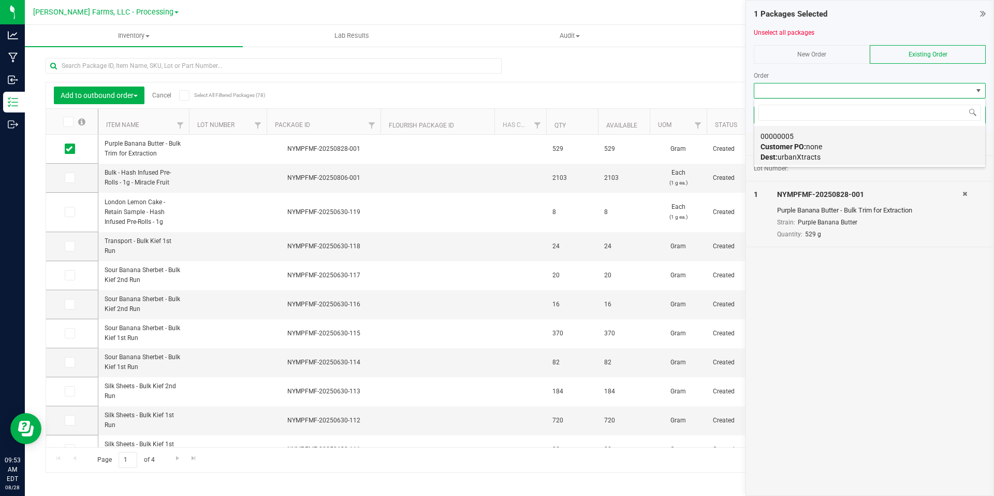
click at [795, 151] on strong "Customer PO:" at bounding box center [784, 146] width 46 height 8
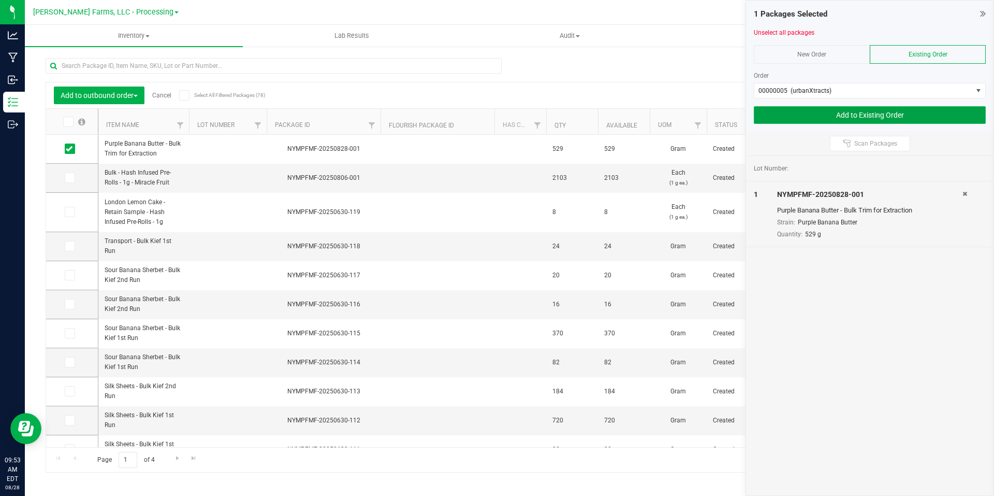
click at [884, 113] on button "Add to Existing Order" at bounding box center [870, 115] width 232 height 18
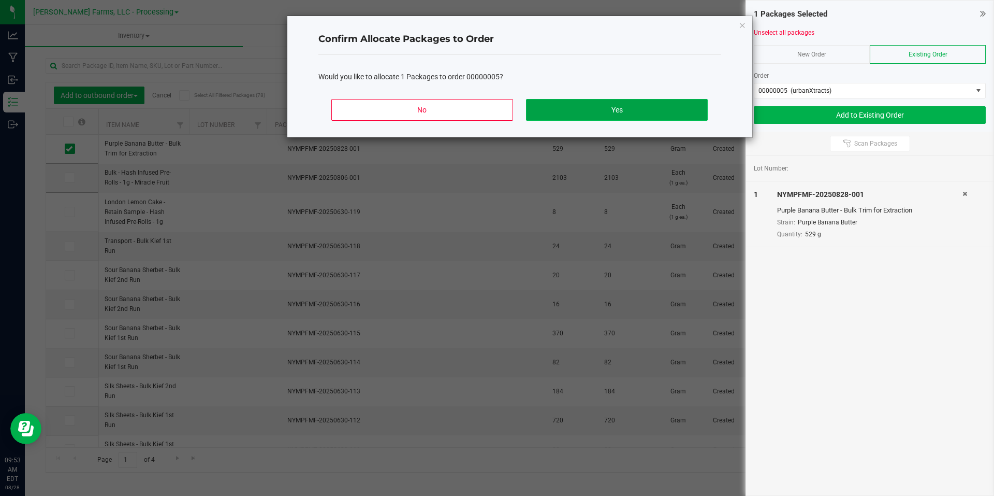
click at [606, 111] on button "Yes" at bounding box center [616, 110] width 181 height 22
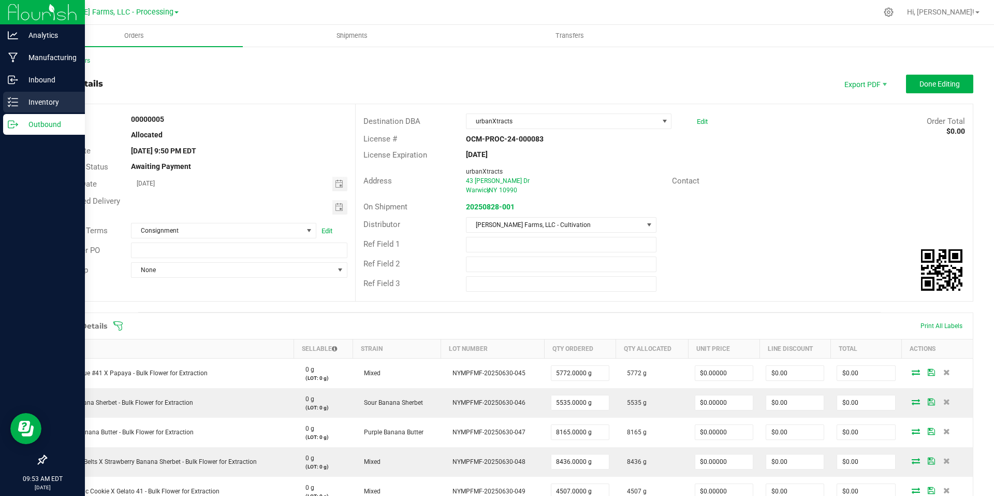
click at [43, 99] on p "Inventory" at bounding box center [49, 102] width 62 height 12
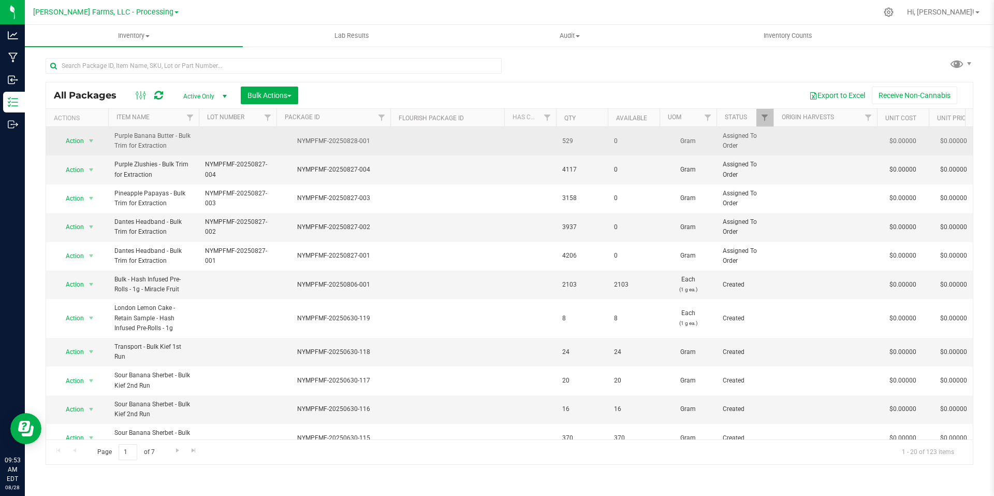
click at [247, 145] on td at bounding box center [238, 141] width 78 height 28
drag, startPoint x: 374, startPoint y: 141, endPoint x: 299, endPoint y: 143, distance: 75.1
click at [299, 143] on div "NYMPFMF-20250828-001" at bounding box center [333, 141] width 117 height 10
copy div "NYMPFMF-20250828-001"
click at [231, 137] on td at bounding box center [238, 141] width 78 height 28
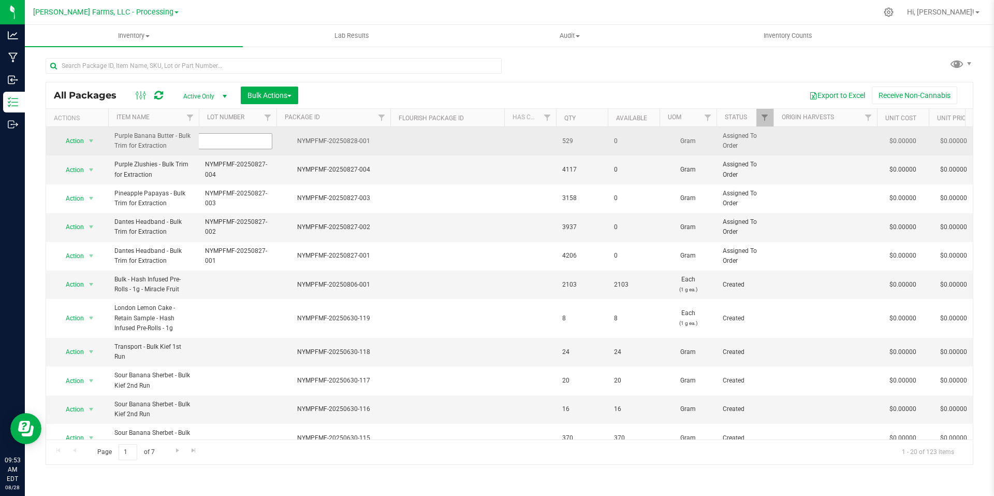
type input "NYMPFMF-20250828-001"
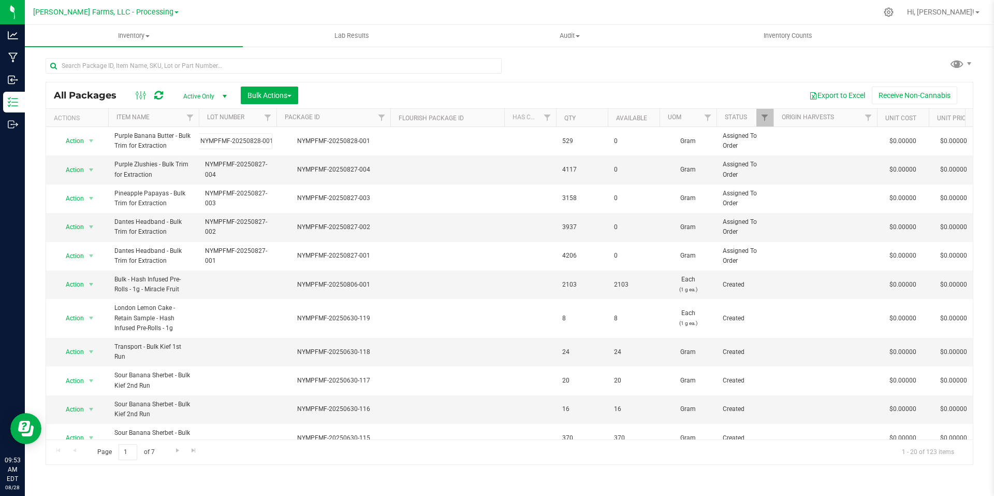
click at [478, 96] on div "All Packages Active Only Active Only Lab Samples Locked All Bulk Actions Add to…" at bounding box center [510, 273] width 928 height 383
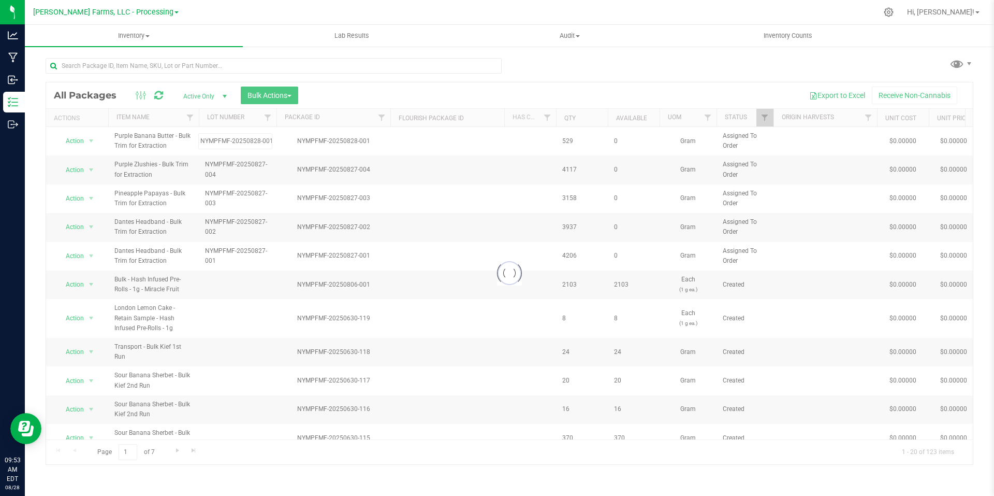
scroll to position [0, 0]
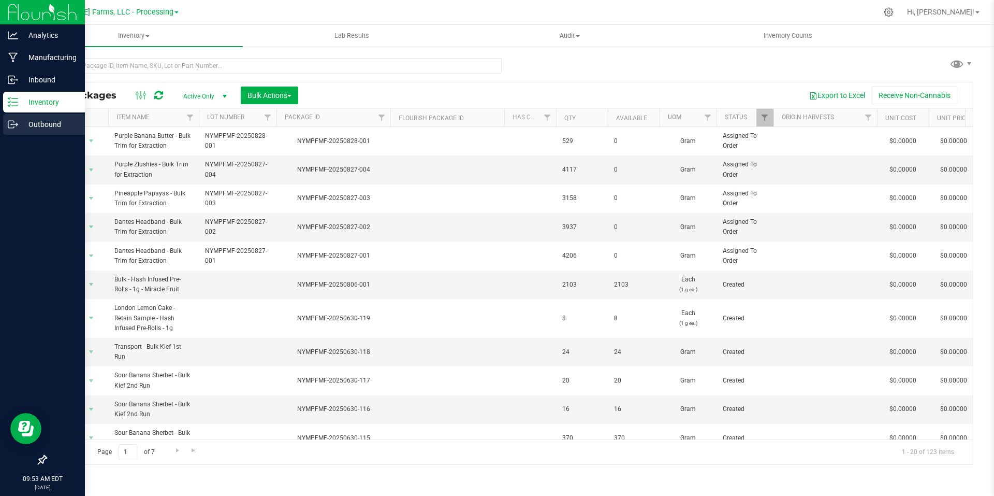
click at [43, 124] on p "Outbound" at bounding box center [49, 124] width 62 height 12
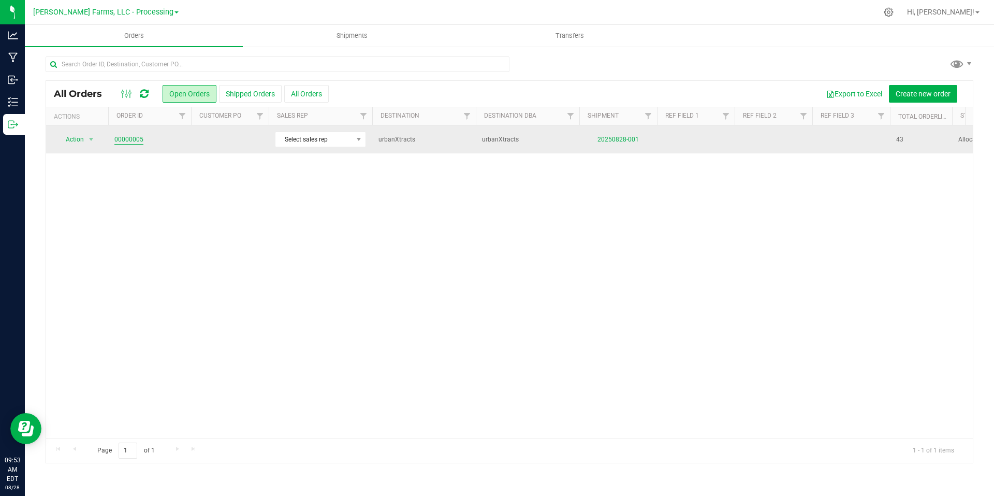
click at [133, 140] on link "00000005" at bounding box center [128, 140] width 29 height 10
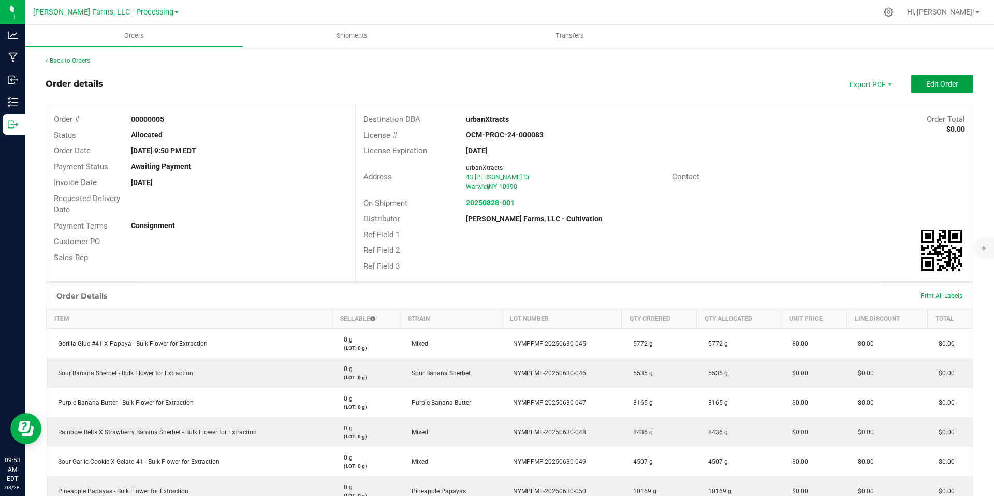
click at [935, 84] on span "Edit Order" at bounding box center [943, 84] width 32 height 8
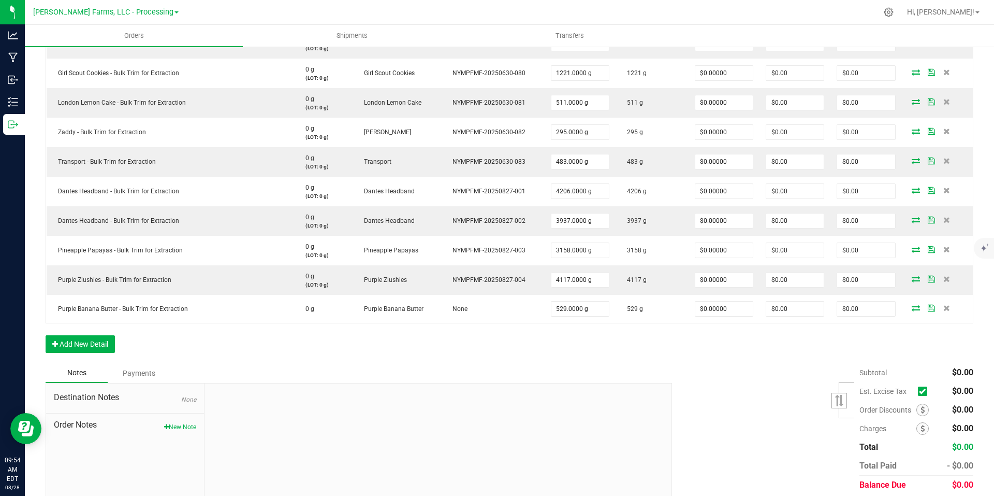
scroll to position [1306, 0]
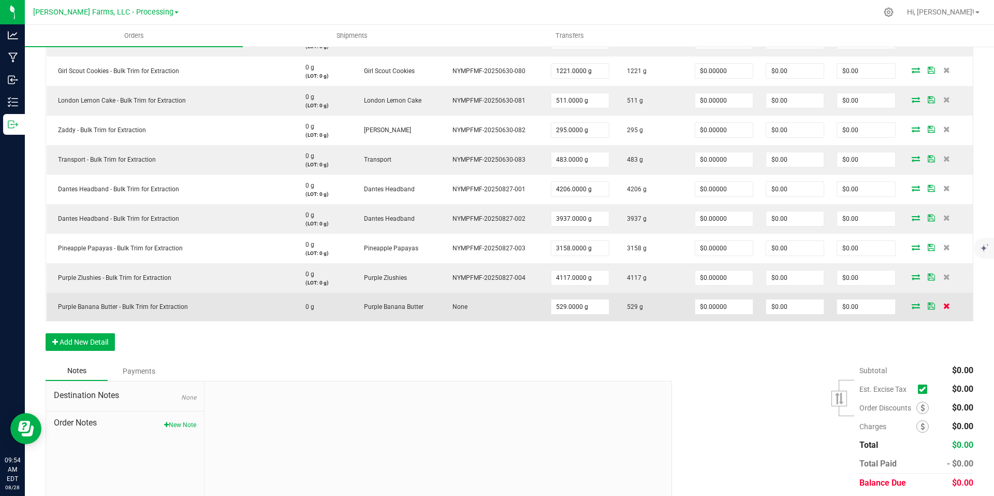
click at [944, 308] on icon at bounding box center [947, 305] width 7 height 6
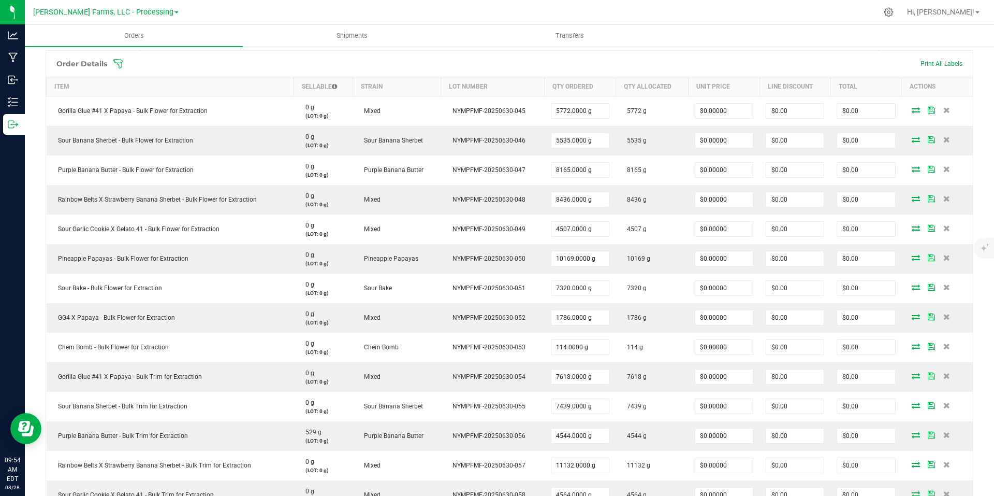
scroll to position [0, 0]
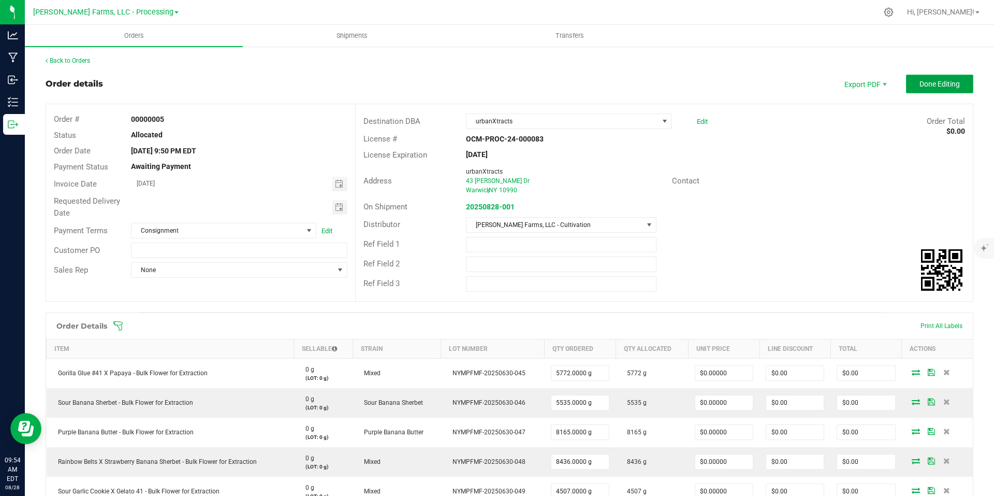
click at [934, 83] on span "Done Editing" at bounding box center [940, 84] width 40 height 8
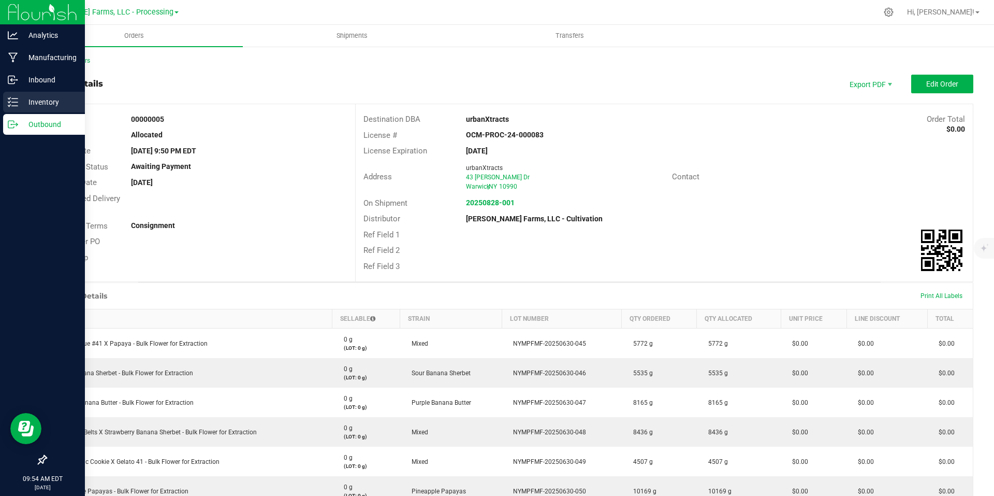
click at [29, 102] on p "Inventory" at bounding box center [49, 102] width 62 height 12
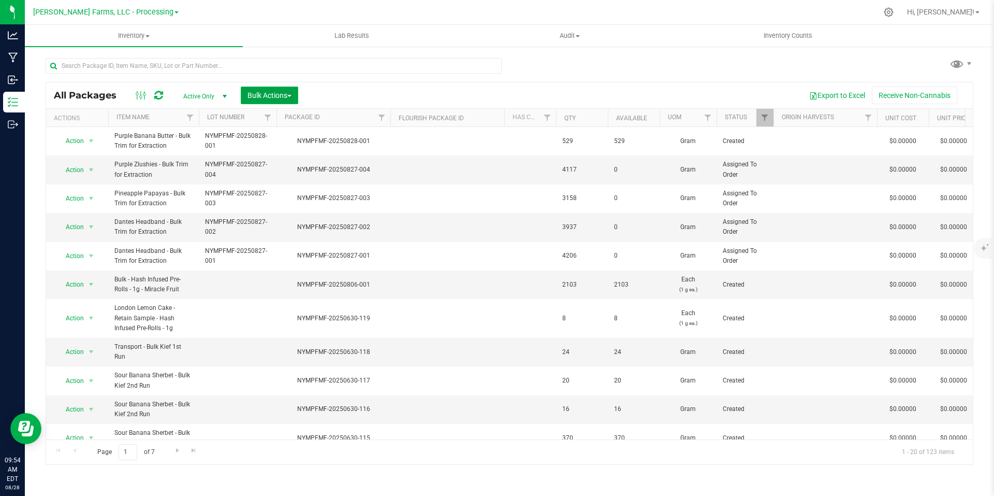
click at [297, 96] on button "Bulk Actions" at bounding box center [269, 95] width 57 height 18
click at [285, 141] on span "Add to outbound order" at bounding box center [282, 137] width 70 height 8
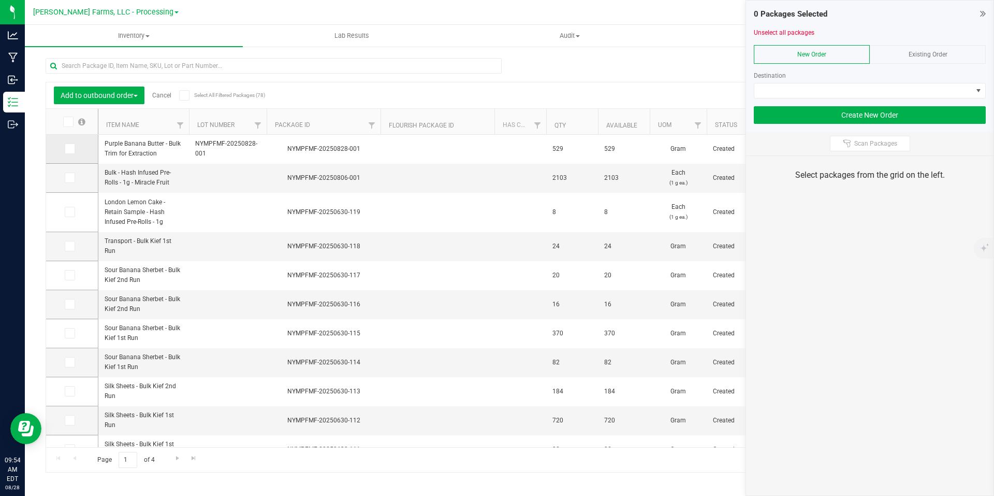
click at [71, 149] on icon at bounding box center [69, 149] width 7 height 0
click at [0, 0] on input "checkbox" at bounding box center [0, 0] width 0 height 0
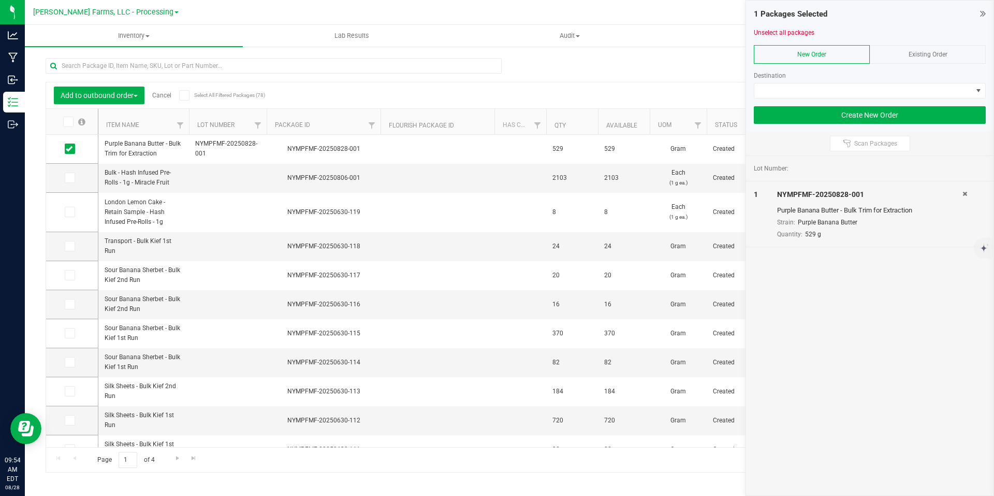
click at [962, 49] on div "Existing Order" at bounding box center [928, 54] width 116 height 19
click at [981, 89] on span at bounding box center [979, 90] width 8 height 8
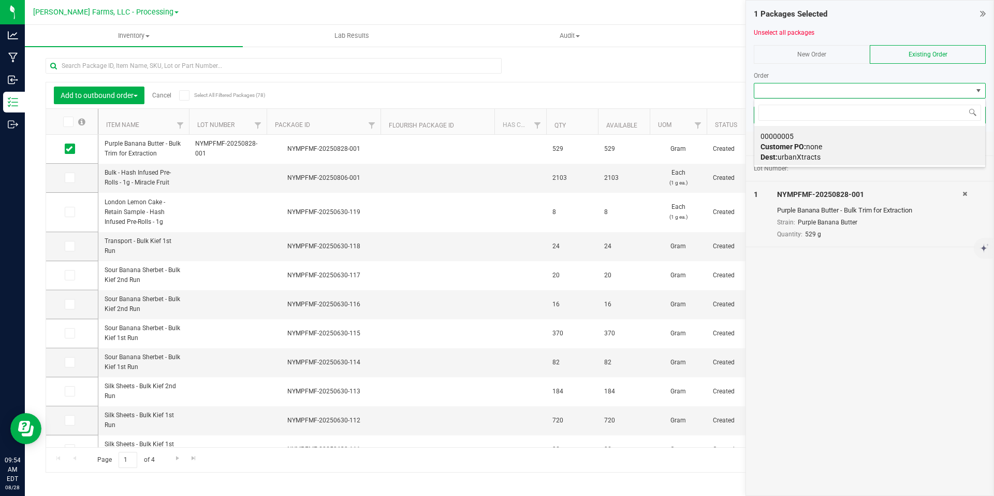
scroll to position [16, 232]
click at [791, 151] on div "00000005 Customer PO: none Dest: urbanXtracts" at bounding box center [870, 146] width 219 height 39
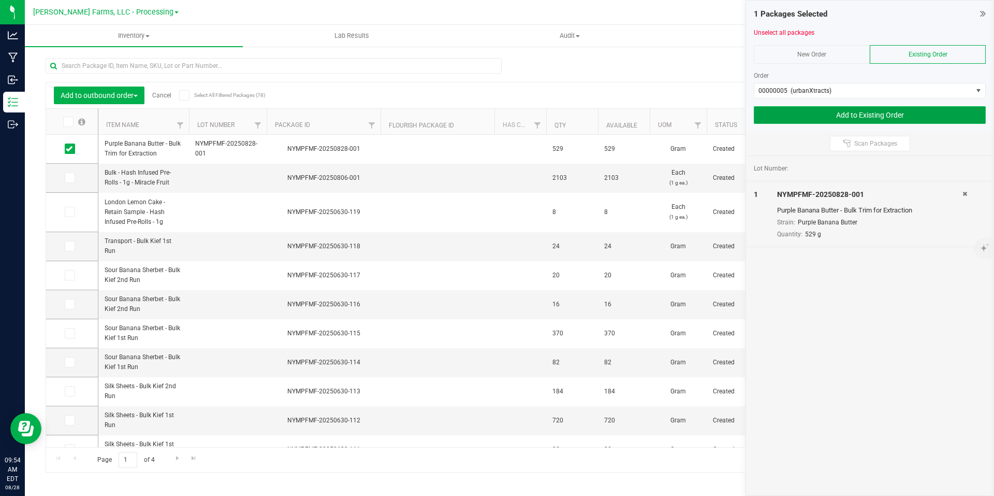
click at [891, 115] on button "Add to Existing Order" at bounding box center [870, 115] width 232 height 18
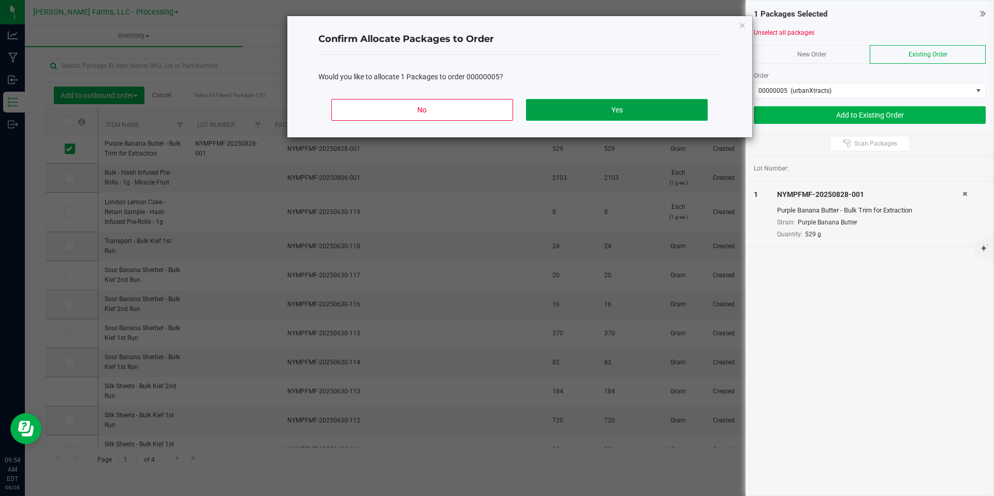
click at [651, 113] on button "Yes" at bounding box center [616, 110] width 181 height 22
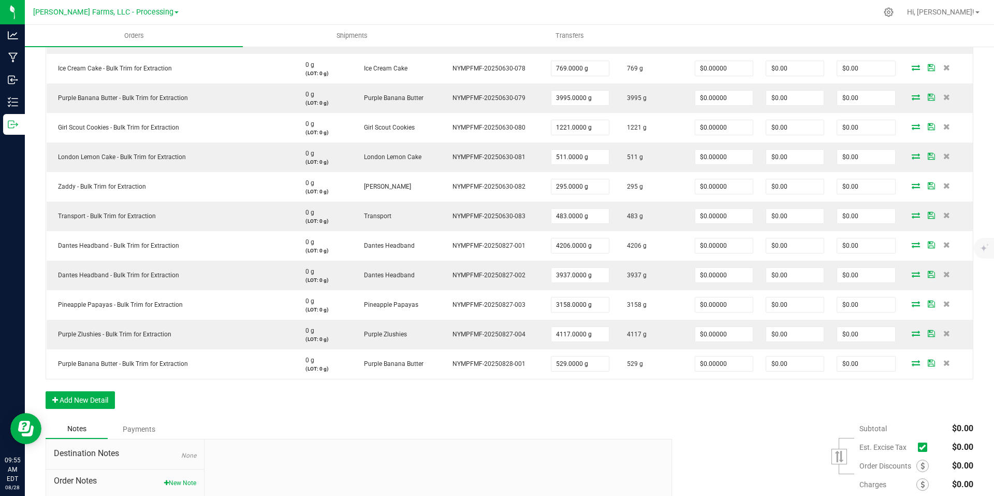
scroll to position [1084, 0]
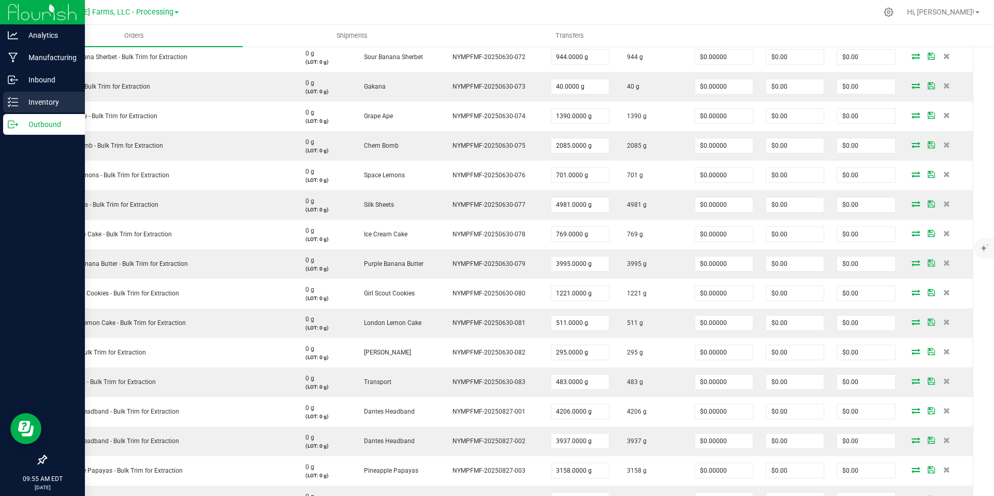
click at [36, 100] on p "Inventory" at bounding box center [49, 102] width 62 height 12
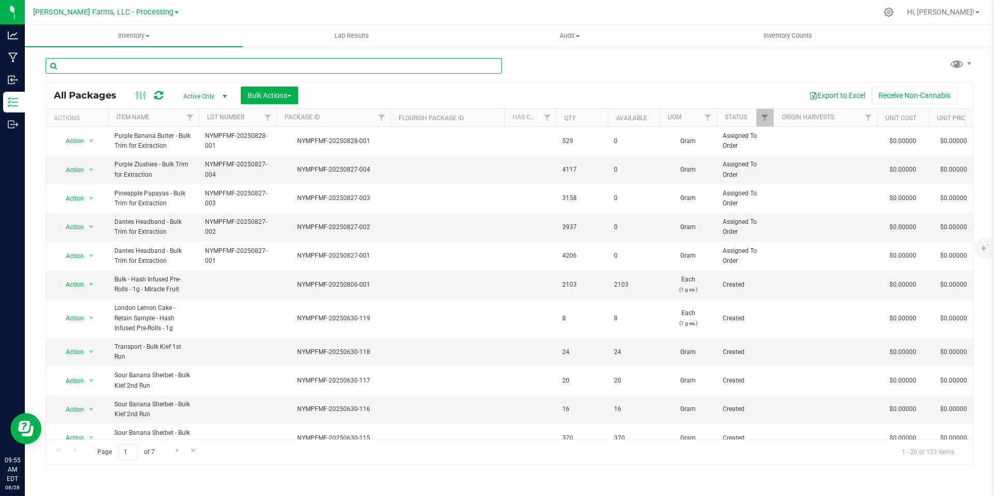
click at [276, 69] on input "text" at bounding box center [274, 66] width 456 height 16
type input "unknown"
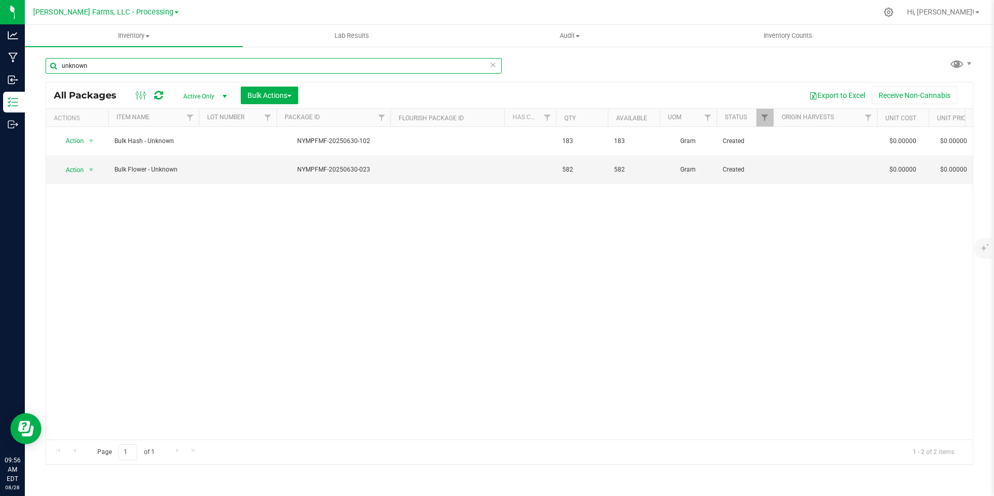
drag, startPoint x: 110, startPoint y: 64, endPoint x: 26, endPoint y: 62, distance: 84.4
click at [26, 62] on div "unknown All Packages Active Only Active Only Lab Samples Locked All Bulk Action…" at bounding box center [510, 204] width 970 height 316
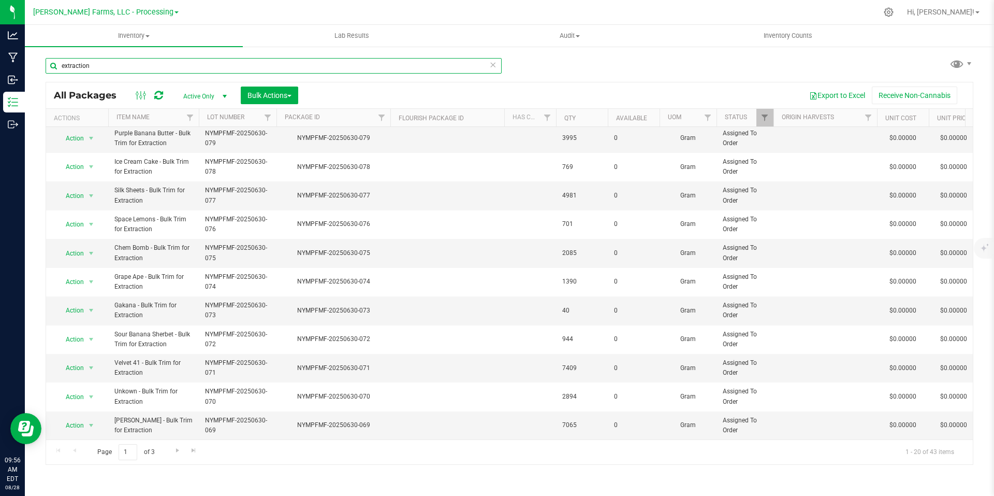
scroll to position [269, 0]
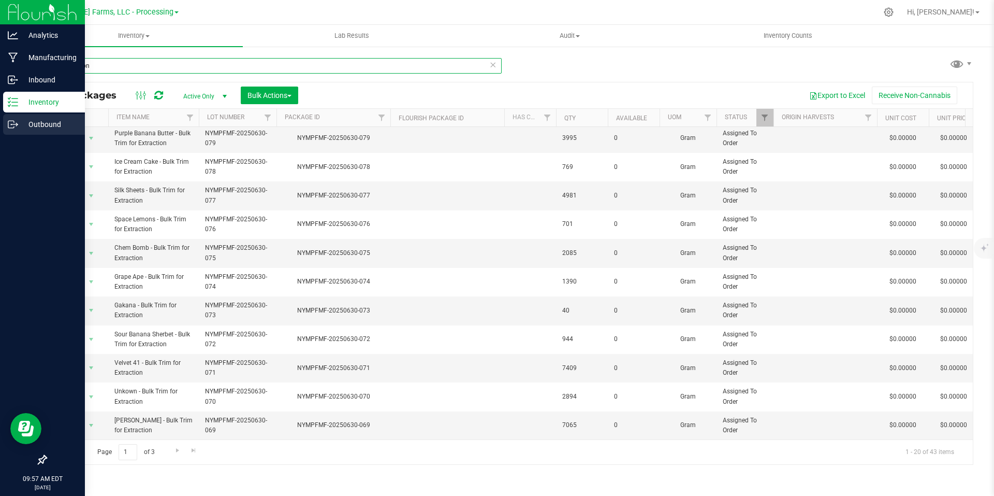
type input "extraction"
click at [41, 119] on p "Outbound" at bounding box center [49, 124] width 62 height 12
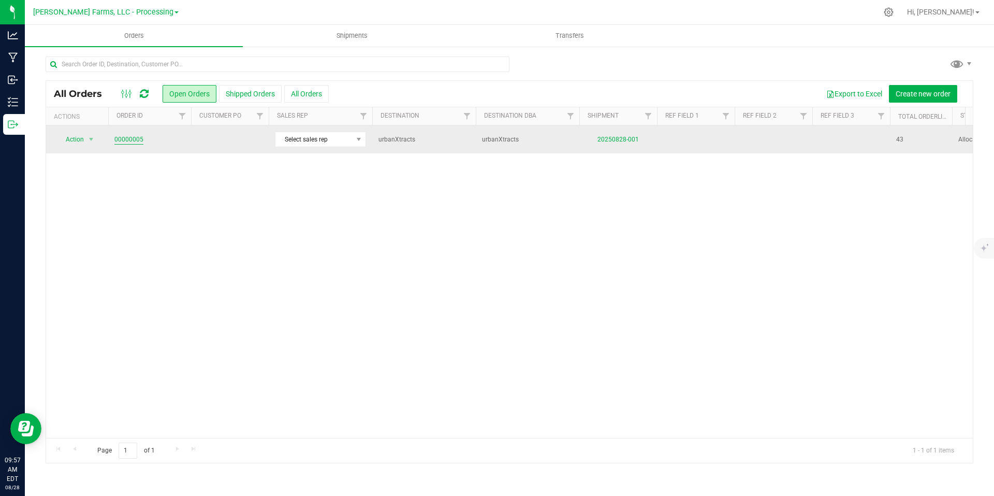
click at [130, 140] on link "00000005" at bounding box center [128, 140] width 29 height 10
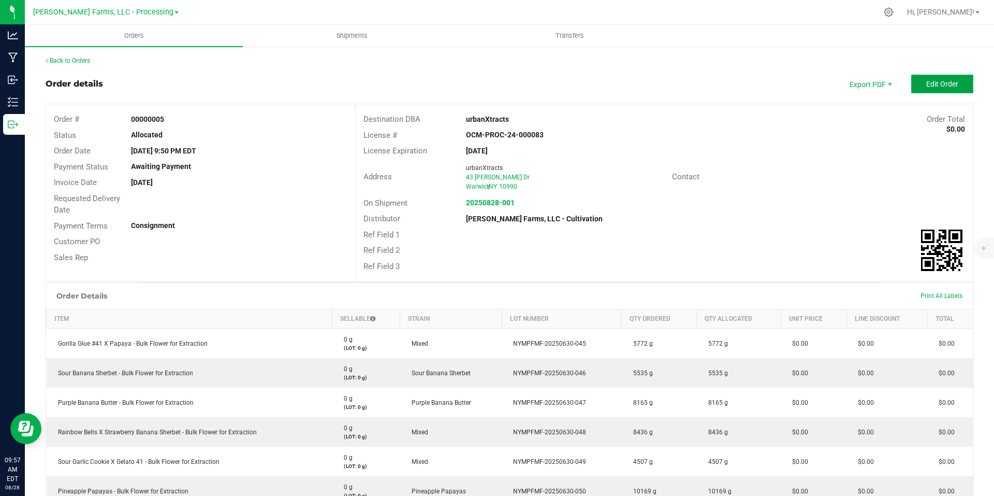
click at [937, 89] on button "Edit Order" at bounding box center [943, 84] width 62 height 19
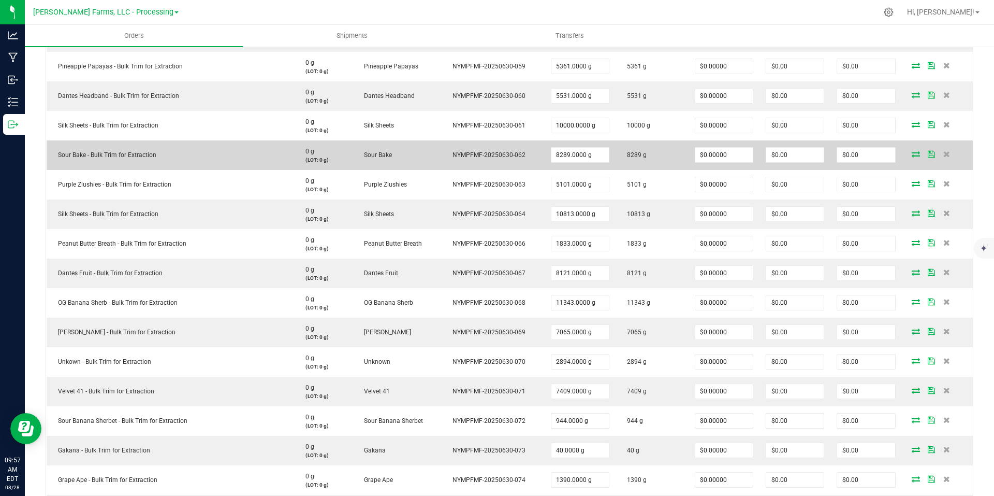
scroll to position [725, 0]
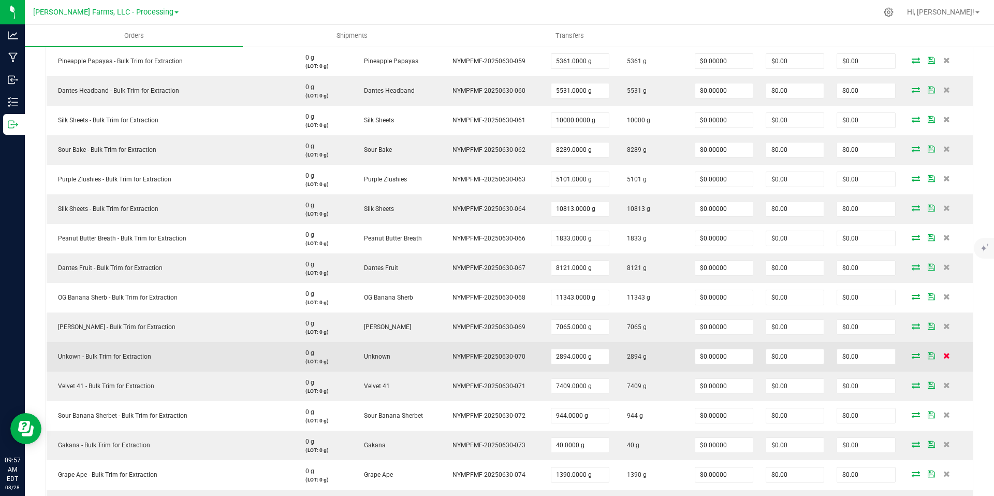
click at [944, 353] on icon at bounding box center [947, 355] width 7 height 6
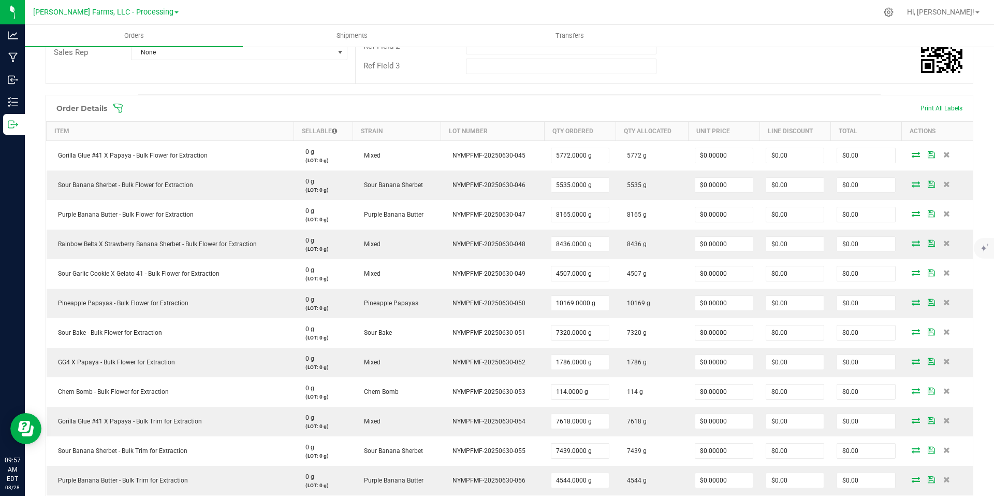
scroll to position [0, 0]
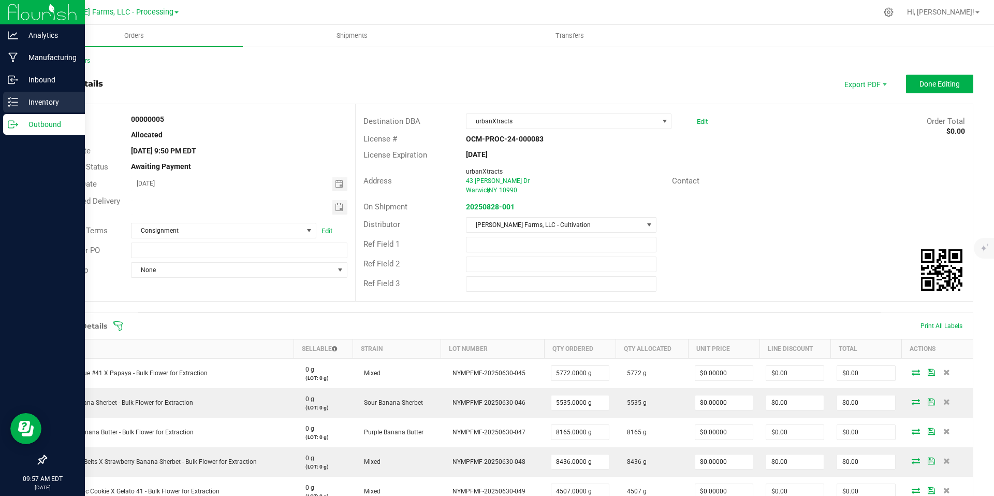
click at [32, 104] on p "Inventory" at bounding box center [49, 102] width 62 height 12
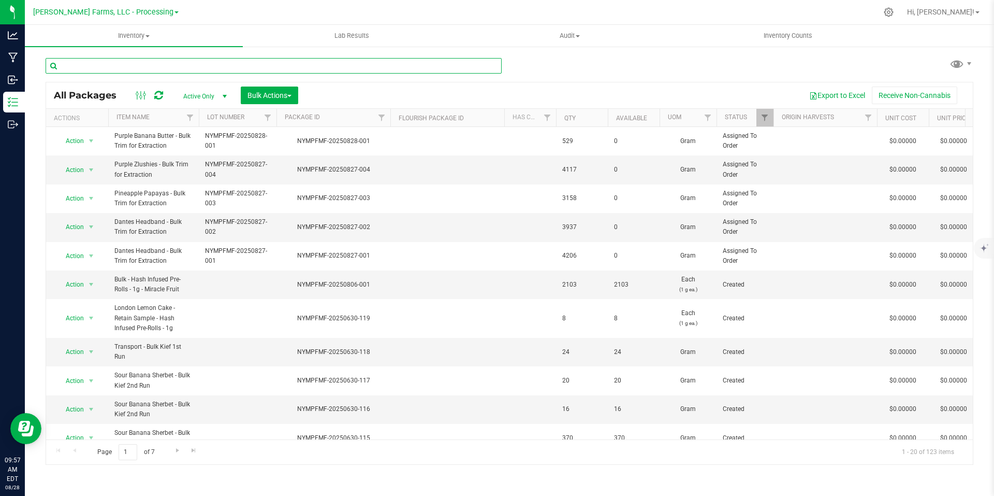
click at [249, 66] on input "text" at bounding box center [274, 66] width 456 height 16
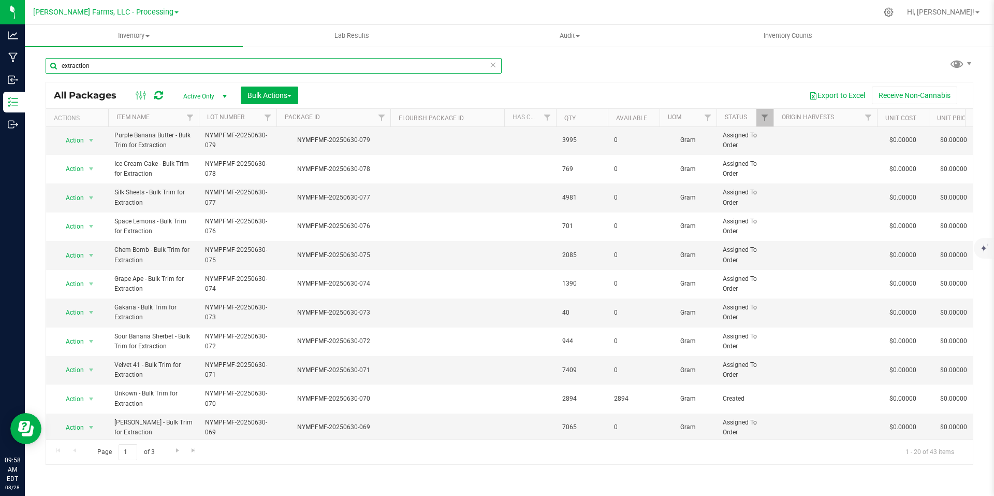
scroll to position [269, 0]
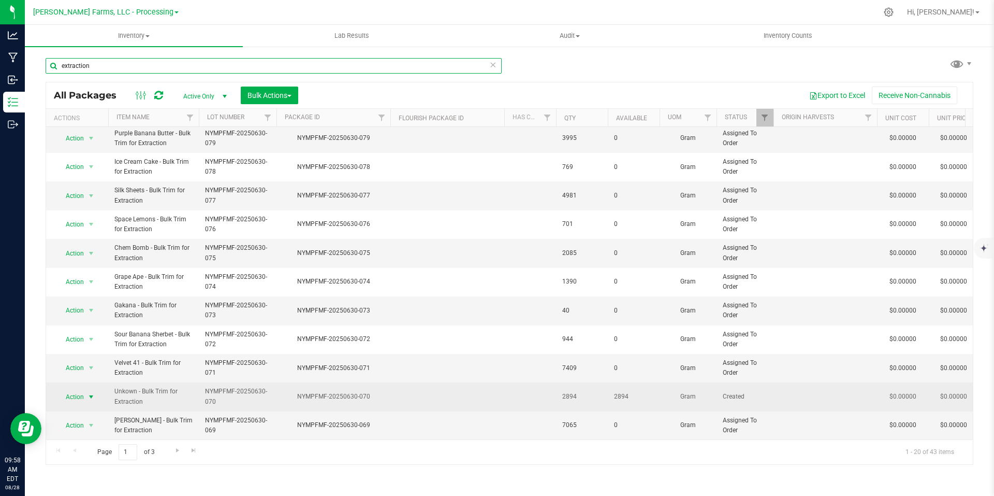
type input "extraction"
click at [93, 393] on span "select" at bounding box center [91, 397] width 8 height 8
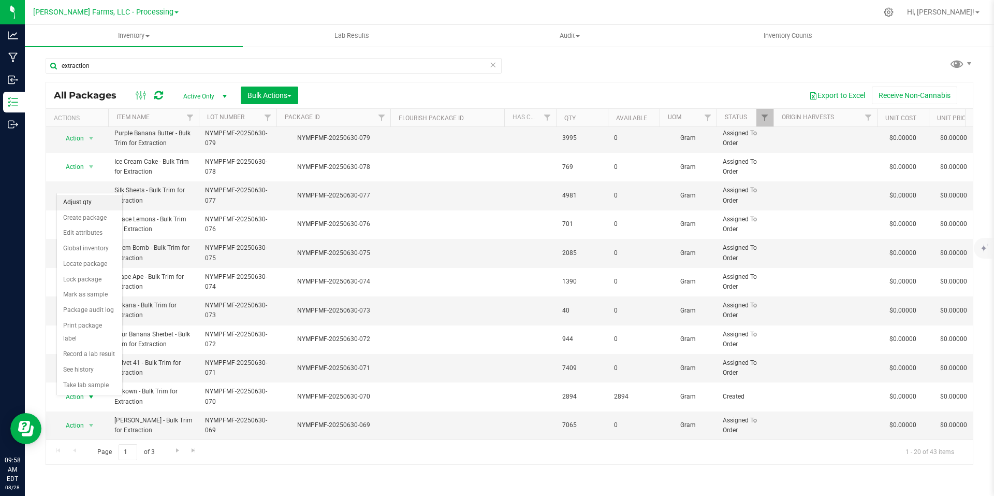
click at [96, 205] on li "Adjust qty" at bounding box center [89, 203] width 65 height 16
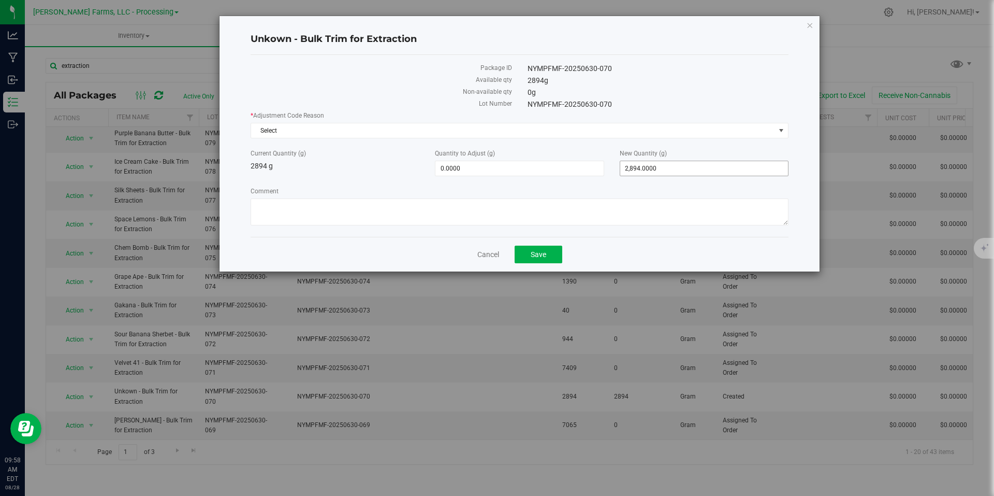
click at [681, 162] on span "2,894.0000 2894" at bounding box center [704, 169] width 169 height 16
type input "2"
type input "0"
type input "-2,894.0000"
type input "0.0000"
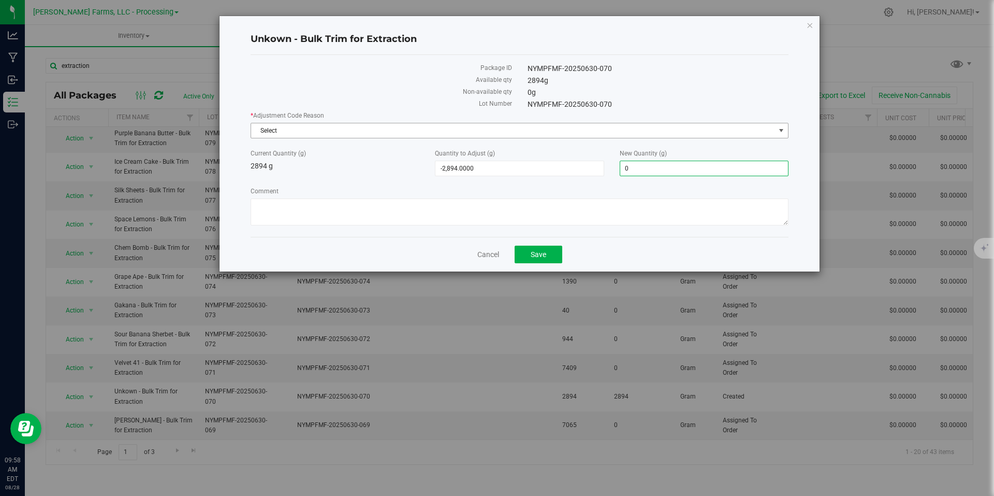
click at [732, 132] on span "Select" at bounding box center [513, 130] width 524 height 15
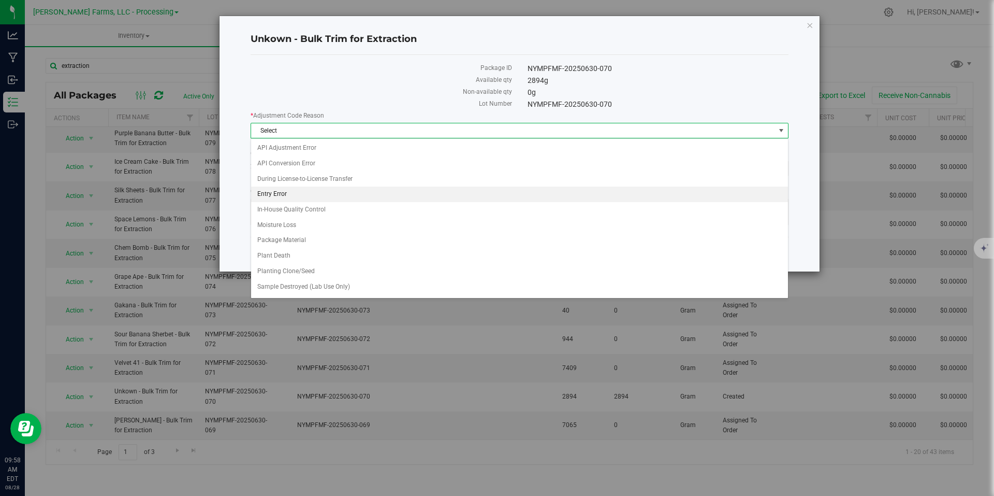
click at [307, 193] on li "Entry Error" at bounding box center [519, 194] width 537 height 16
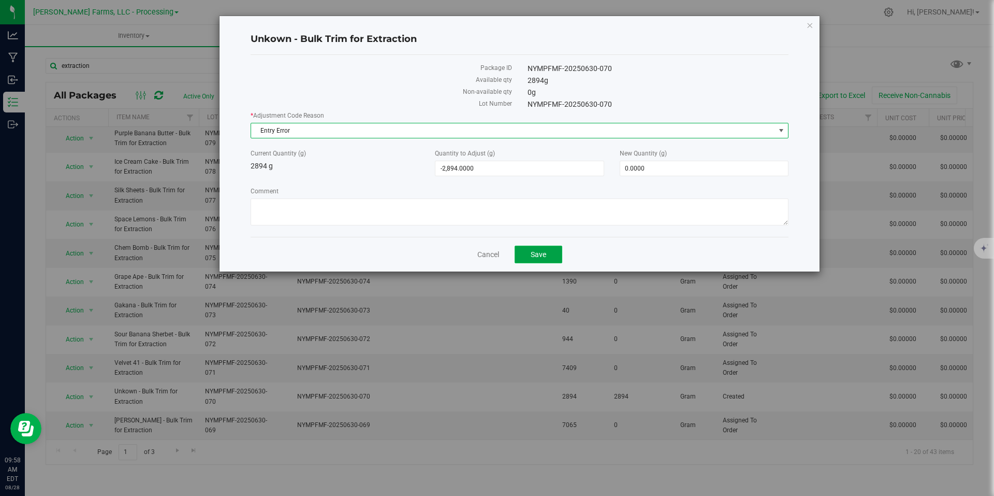
click at [556, 255] on button "Save" at bounding box center [539, 254] width 48 height 18
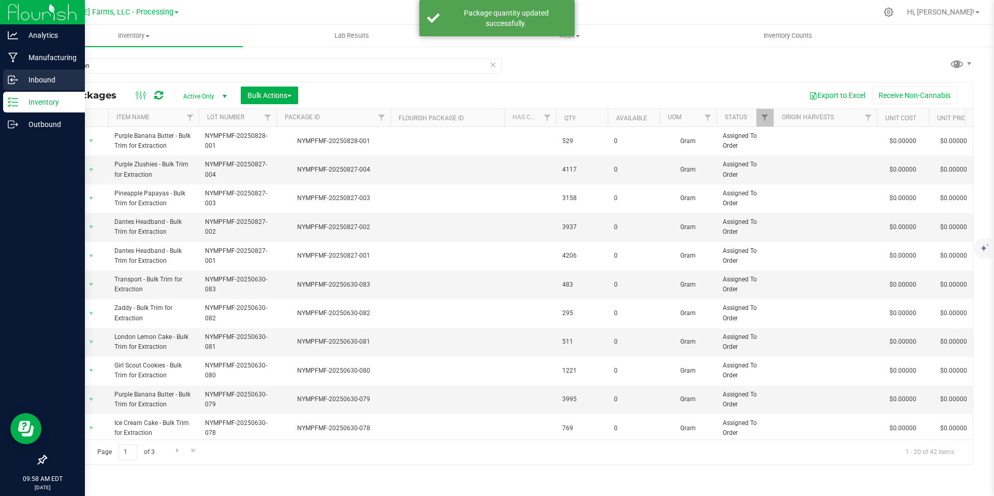
click at [51, 81] on p "Inbound" at bounding box center [49, 80] width 62 height 12
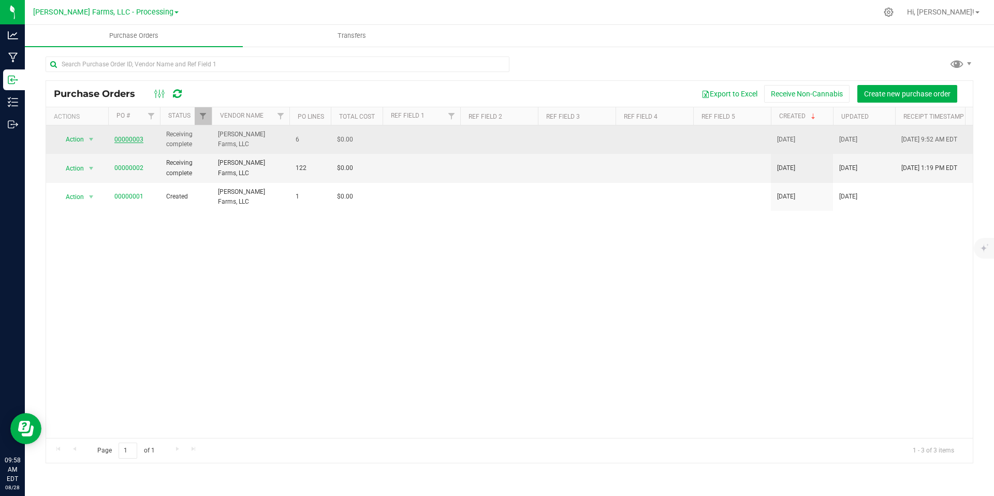
click at [132, 138] on link "00000003" at bounding box center [128, 139] width 29 height 7
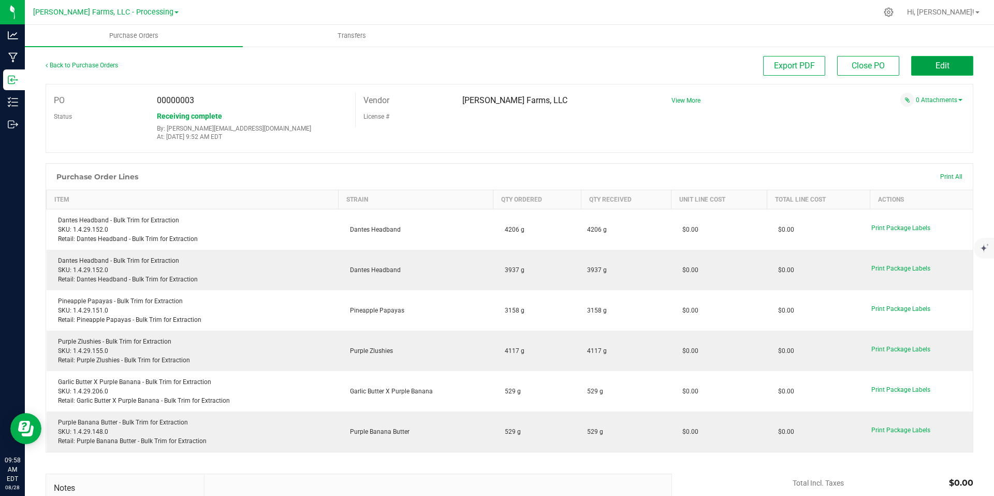
click at [954, 70] on button "Edit" at bounding box center [943, 66] width 62 height 20
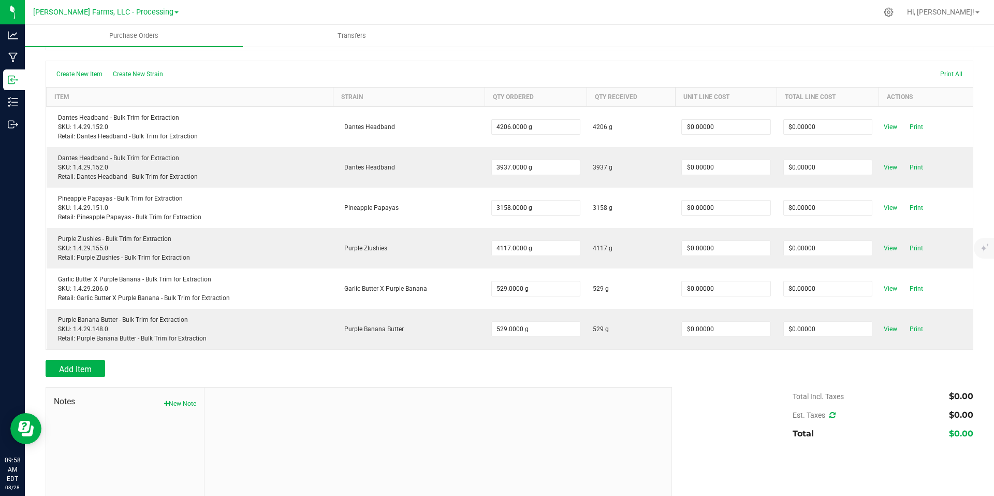
scroll to position [104, 0]
click at [78, 372] on span "Add Item" at bounding box center [75, 368] width 33 height 10
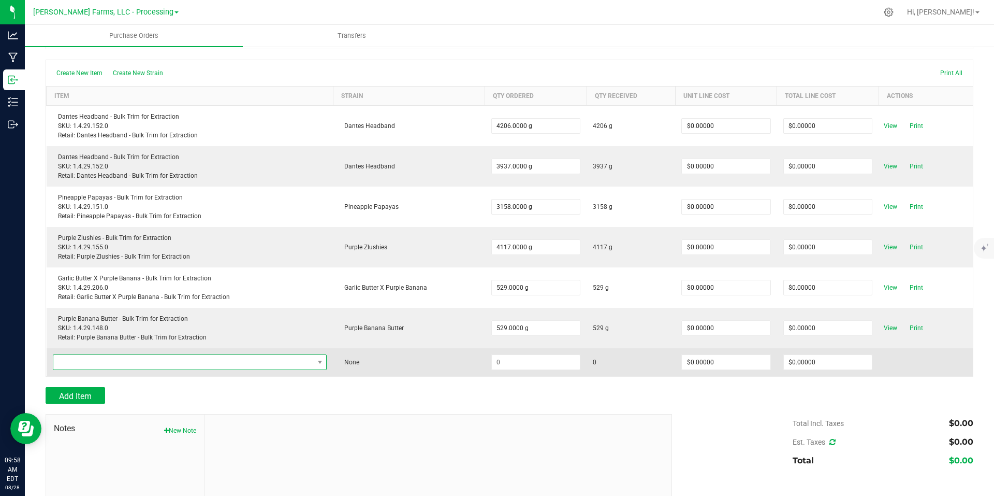
click at [244, 363] on span "NO DATA FOUND" at bounding box center [183, 362] width 261 height 15
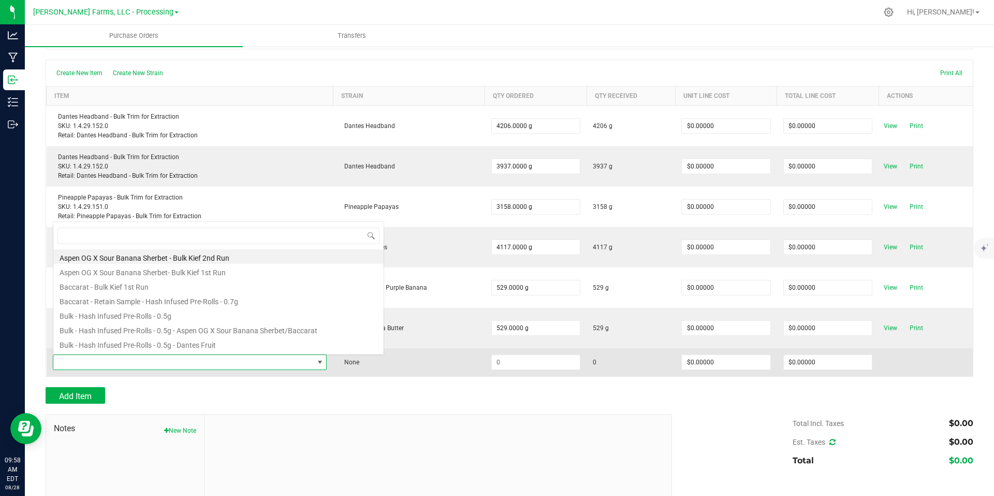
scroll to position [16, 268]
type input "sour bake"
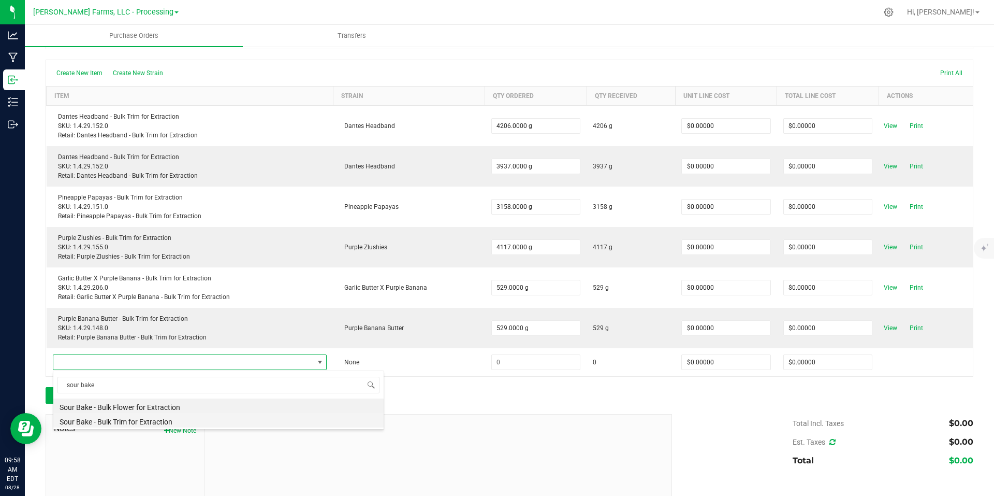
click at [150, 423] on li "Sour Bake - Bulk Trim for Extraction" at bounding box center [218, 420] width 330 height 15
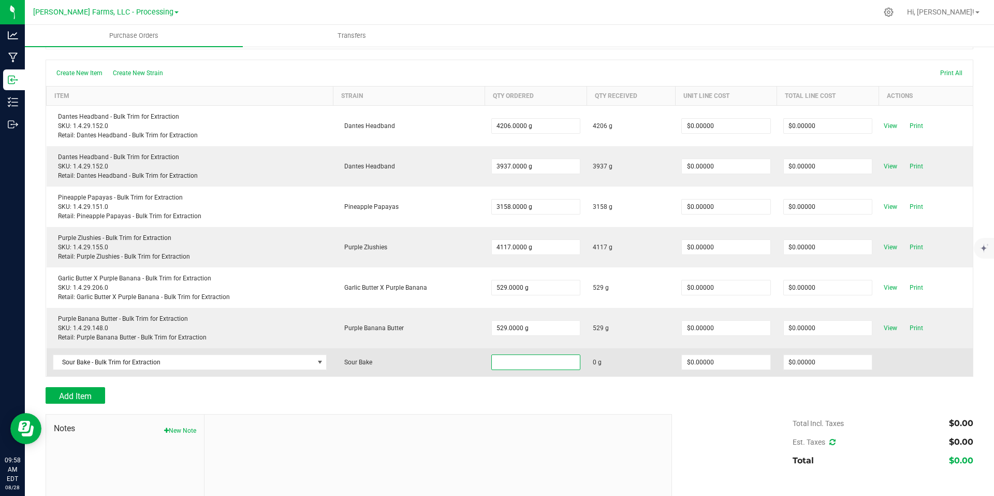
click at [528, 365] on input at bounding box center [536, 362] width 89 height 15
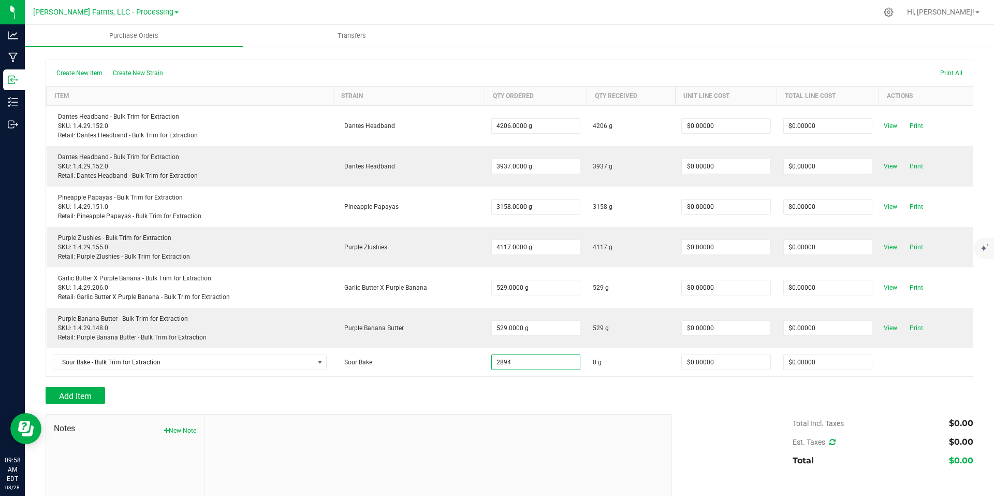
type input "2894.0000 g"
click at [366, 386] on div at bounding box center [510, 382] width 928 height 10
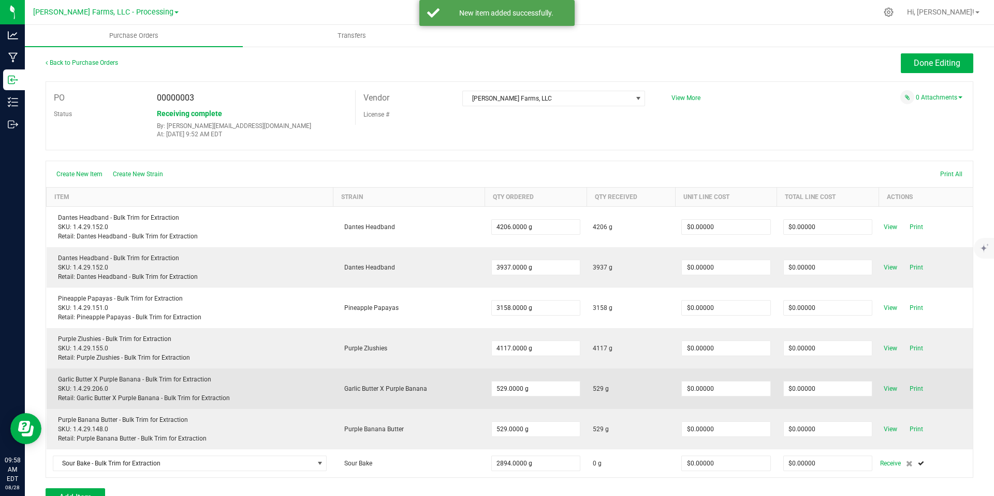
scroll to position [0, 0]
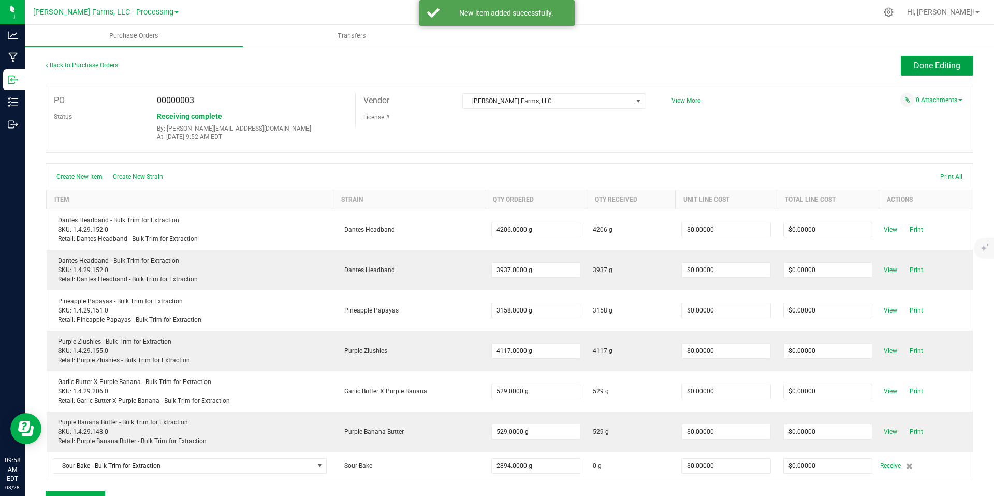
click at [916, 59] on button "Done Editing" at bounding box center [937, 66] width 73 height 20
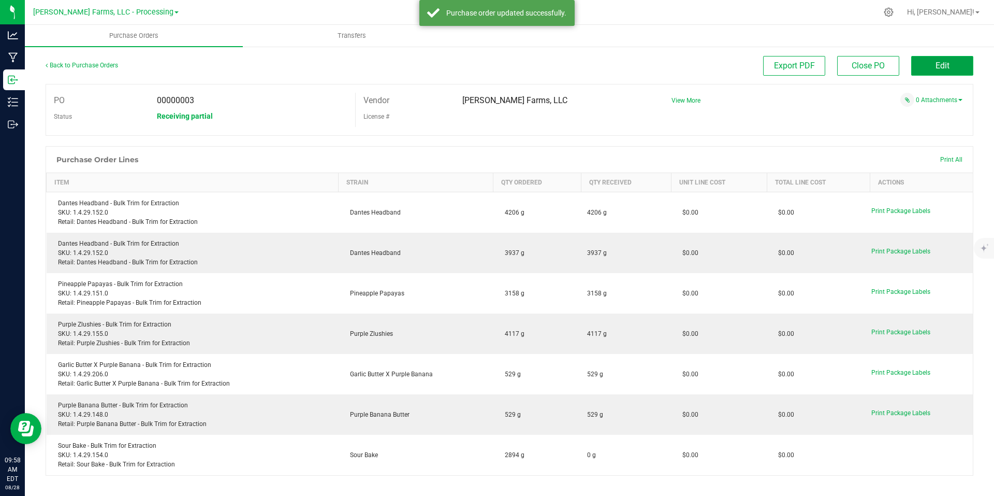
click at [923, 68] on button "Edit" at bounding box center [943, 66] width 62 height 20
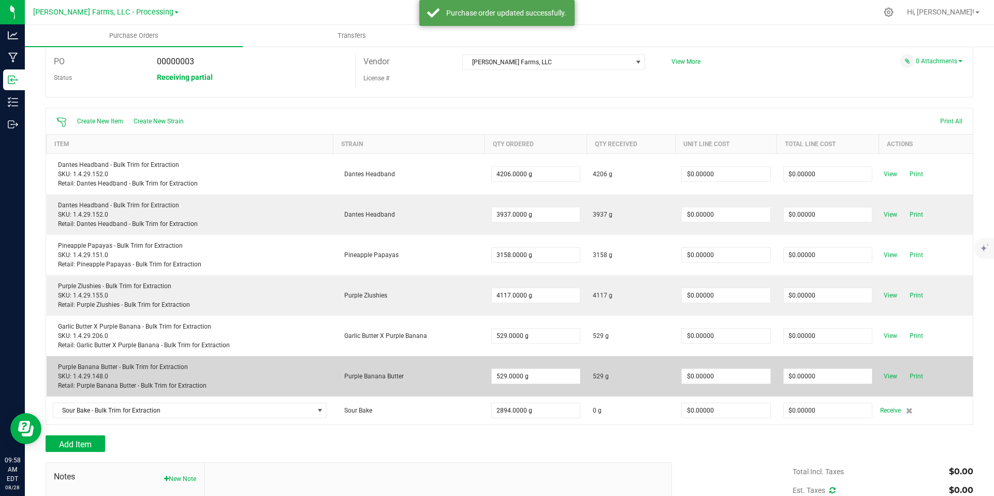
scroll to position [104, 0]
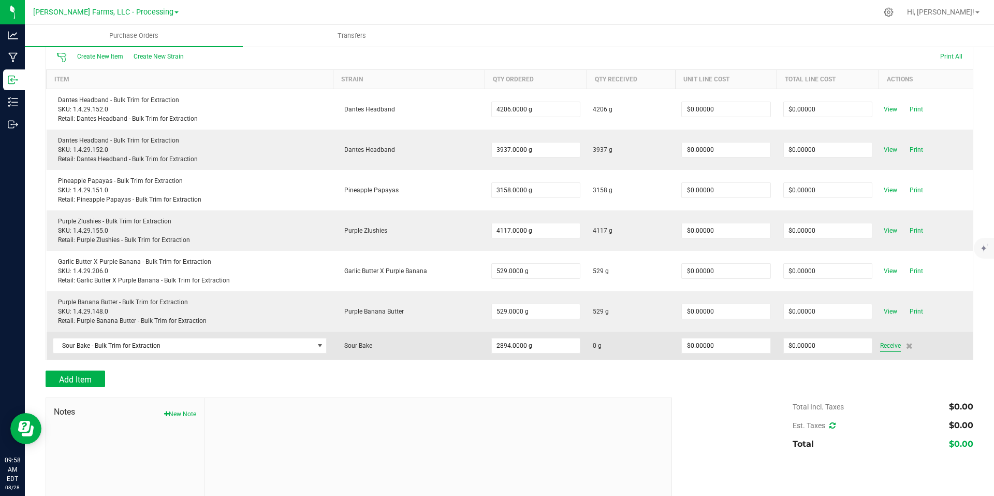
click at [883, 343] on span "Receive" at bounding box center [890, 345] width 21 height 12
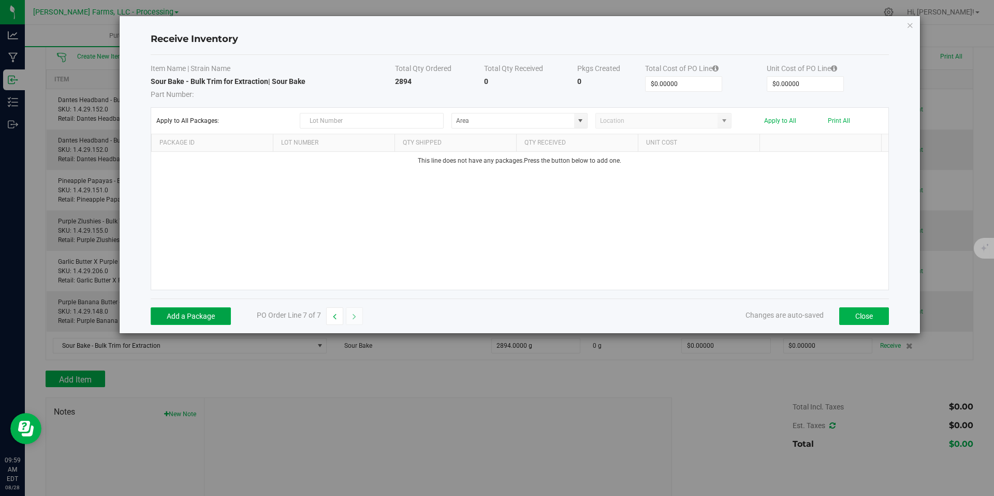
click at [190, 311] on button "Add a Package" at bounding box center [191, 316] width 80 height 18
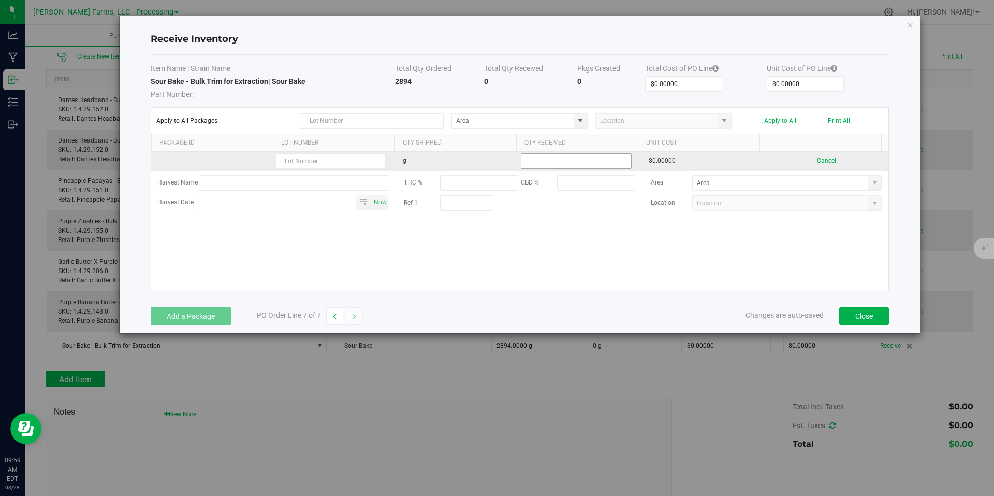
click at [567, 163] on input at bounding box center [576, 161] width 109 height 15
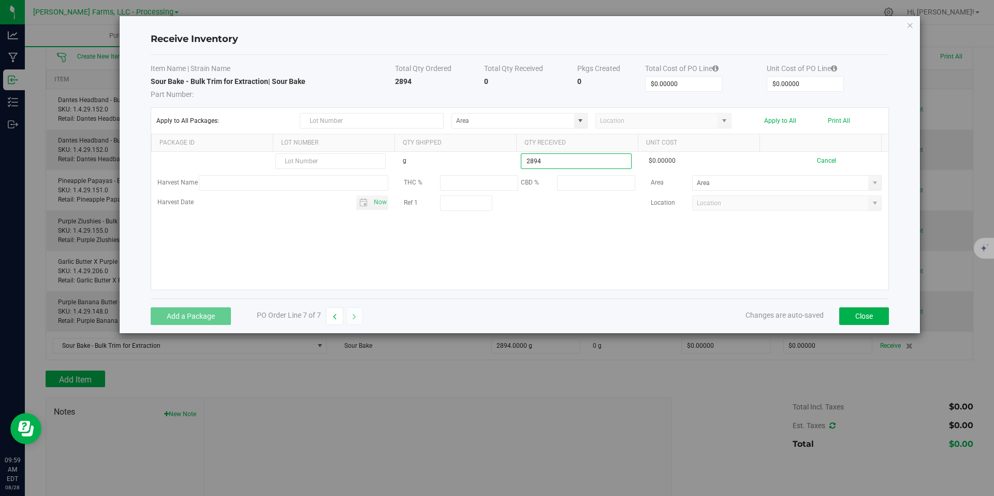
type input "2894.0000 g"
click at [809, 259] on kendo-grid-list "g 2894.0000 g $0.00000 Cancel Harvest Name THC % CBD % Area Harvest Date Now Re…" at bounding box center [520, 221] width 738 height 138
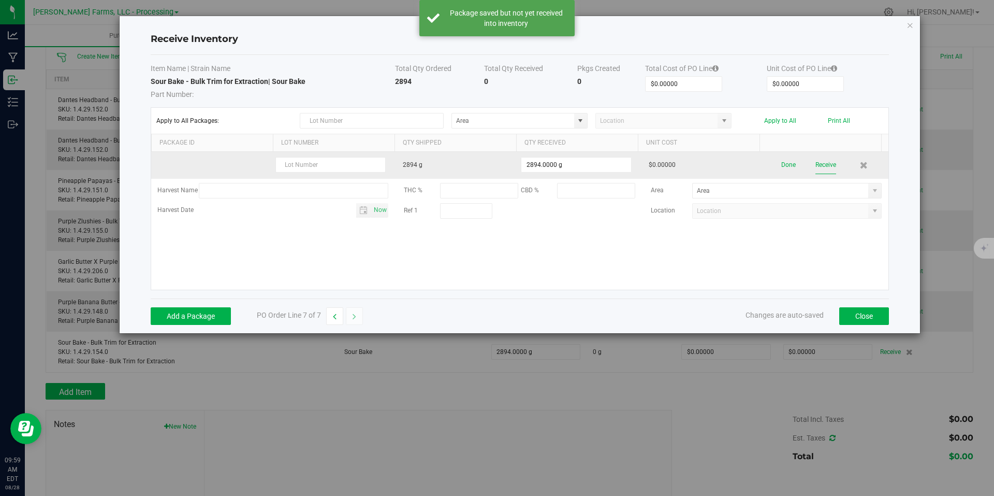
click at [822, 165] on button "Receive" at bounding box center [826, 165] width 21 height 18
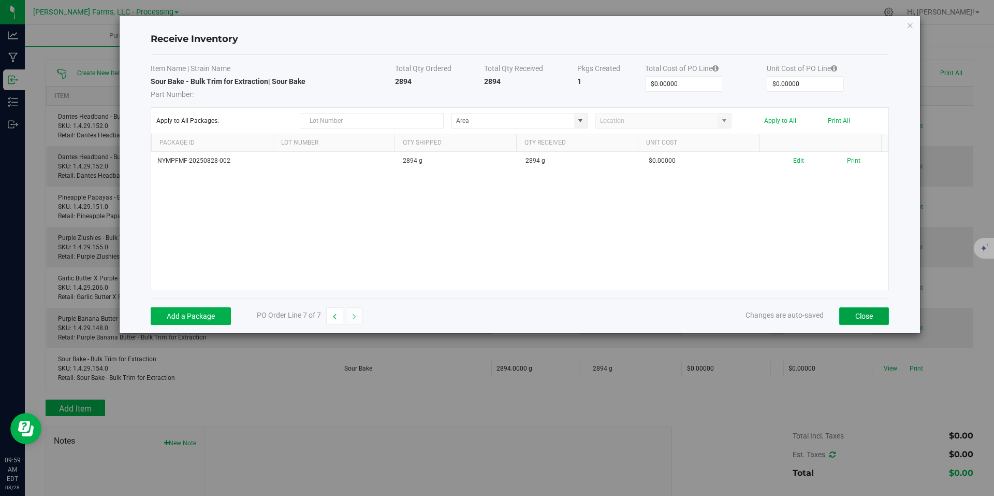
click at [871, 315] on button "Close" at bounding box center [865, 316] width 50 height 18
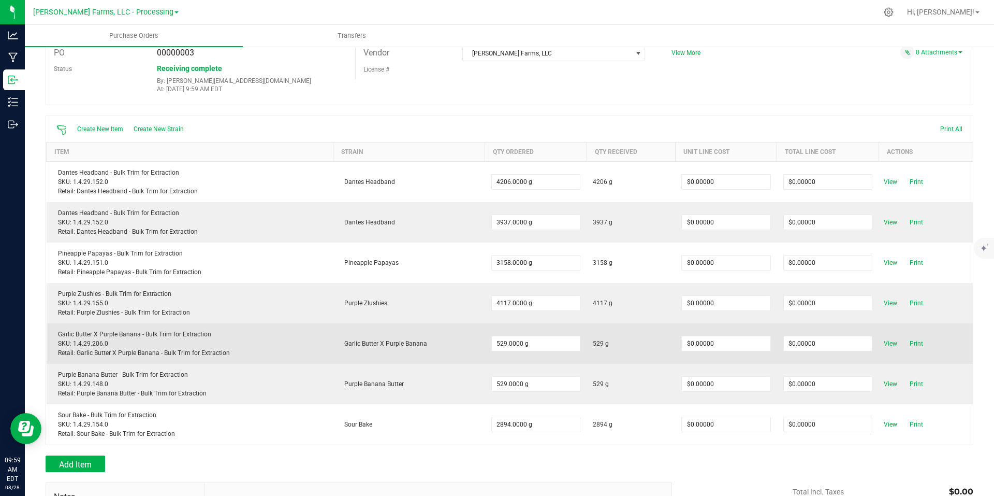
scroll to position [0, 0]
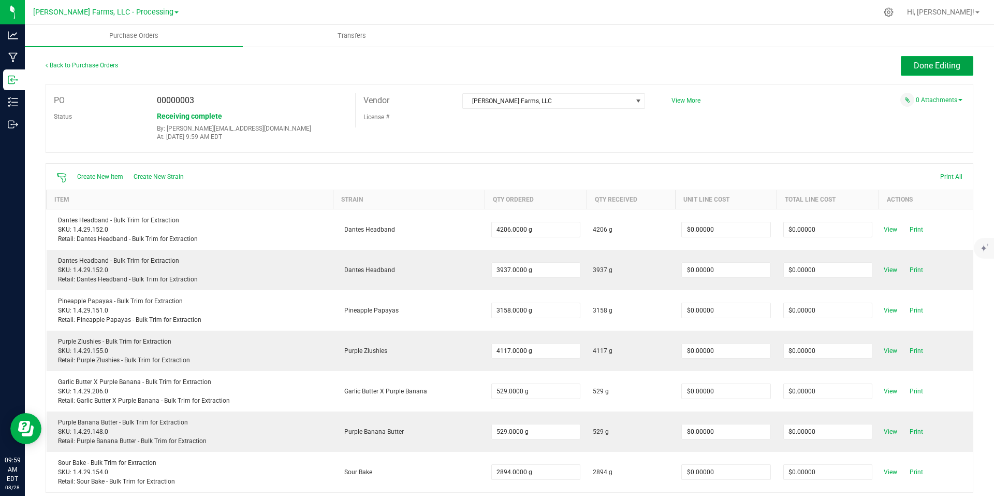
click at [906, 65] on button "Done Editing" at bounding box center [937, 66] width 73 height 20
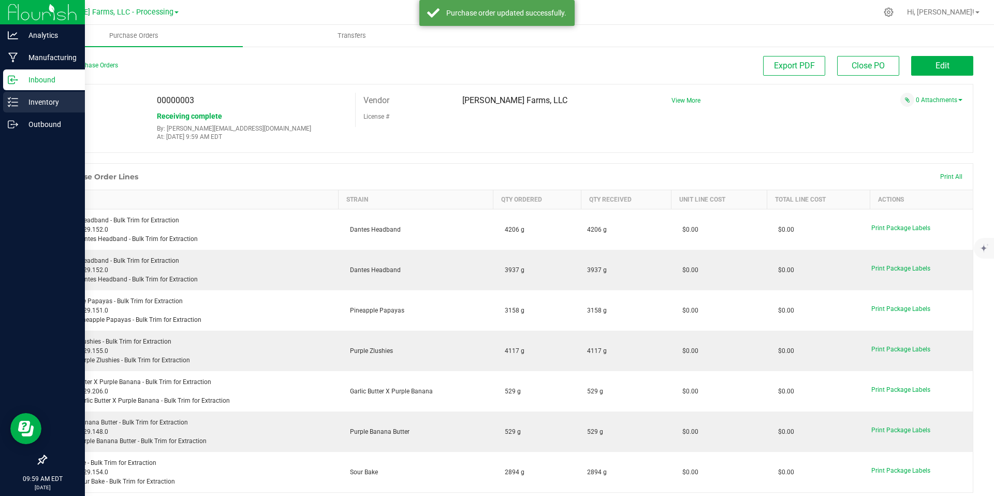
click at [38, 104] on p "Inventory" at bounding box center [49, 102] width 62 height 12
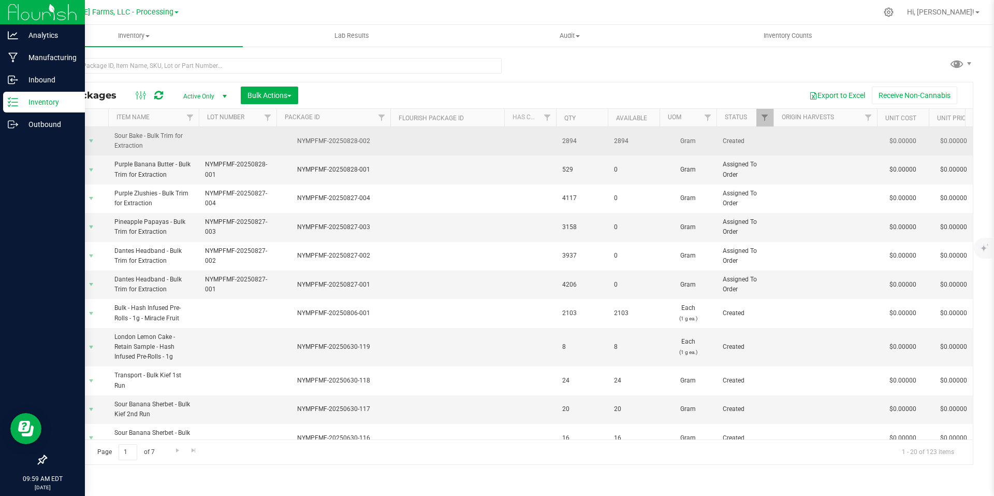
drag, startPoint x: 371, startPoint y: 140, endPoint x: 296, endPoint y: 142, distance: 74.6
click at [296, 142] on div "NYMPFMF-20250828-002" at bounding box center [333, 141] width 117 height 10
copy div "NYMPFMF-20250828-002"
click at [225, 136] on td at bounding box center [238, 141] width 78 height 28
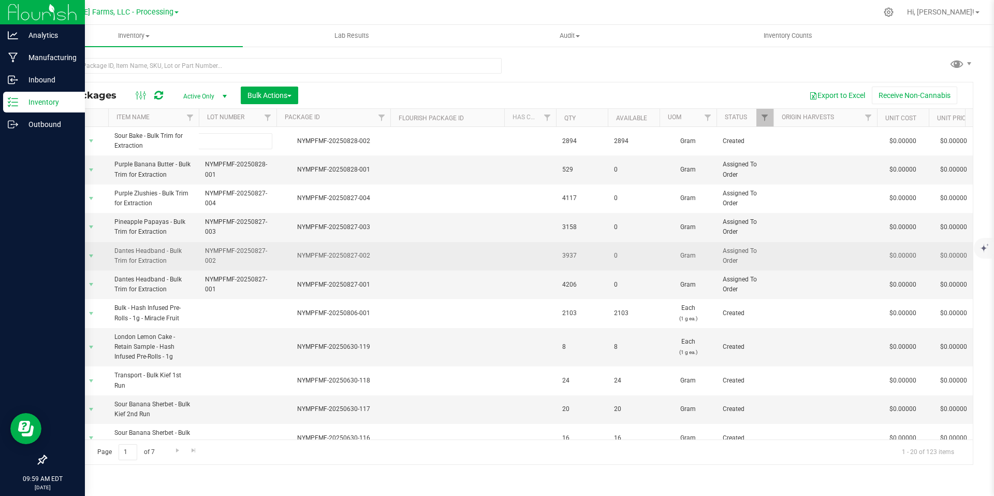
type input "NYMPFMF-20250828-002"
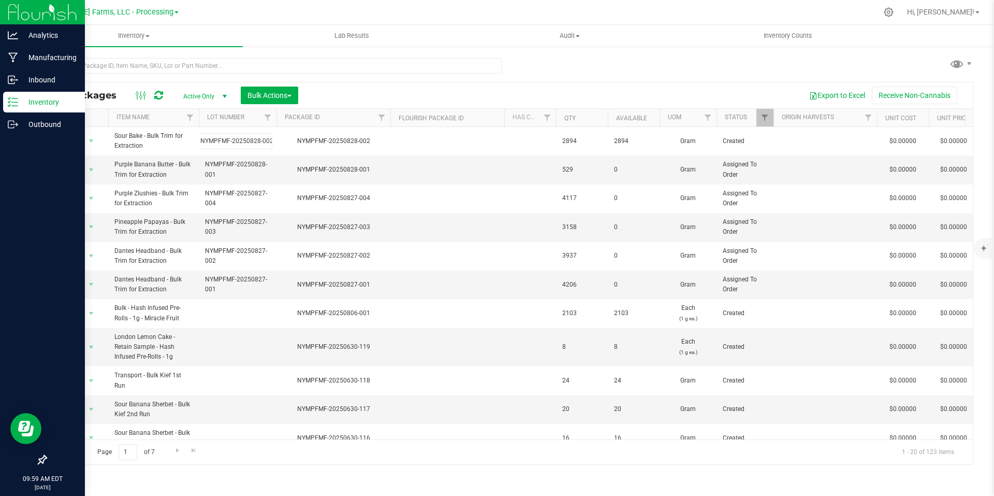
click at [452, 97] on div "All Packages Active Only Active Only Lab Samples Locked All Bulk Actions Add to…" at bounding box center [510, 273] width 928 height 383
click at [292, 97] on span "Bulk Actions" at bounding box center [270, 95] width 44 height 8
click at [311, 143] on div "Add to outbound order" at bounding box center [289, 139] width 84 height 17
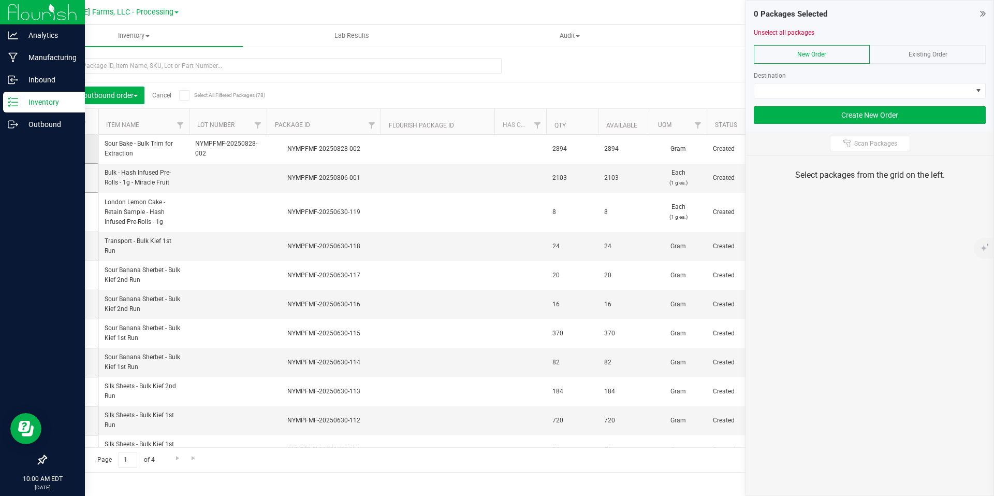
click at [72, 149] on icon at bounding box center [69, 149] width 7 height 0
click at [0, 0] on input "checkbox" at bounding box center [0, 0] width 0 height 0
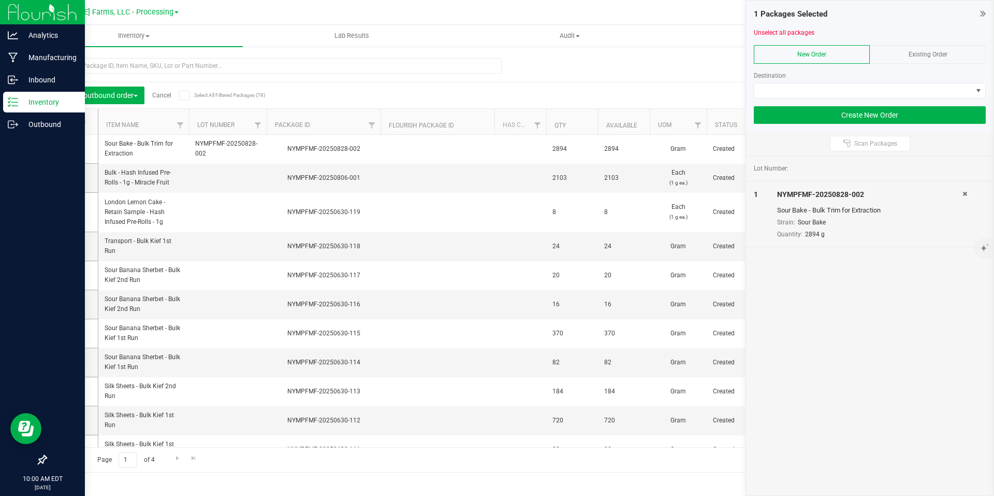
click at [963, 54] on div "Existing Order" at bounding box center [928, 54] width 116 height 19
click at [974, 92] on span at bounding box center [979, 90] width 13 height 15
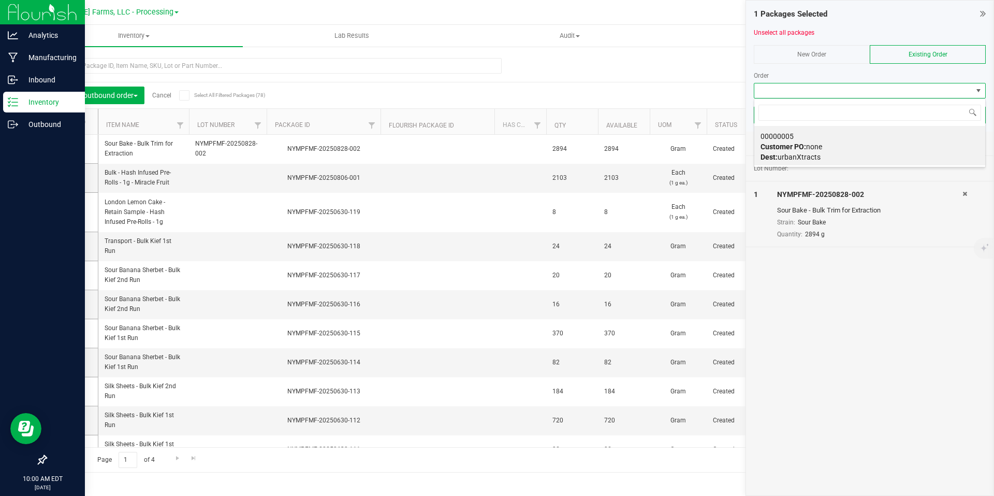
scroll to position [16, 232]
click at [803, 156] on span "Dest: urbanXtracts" at bounding box center [791, 157] width 60 height 8
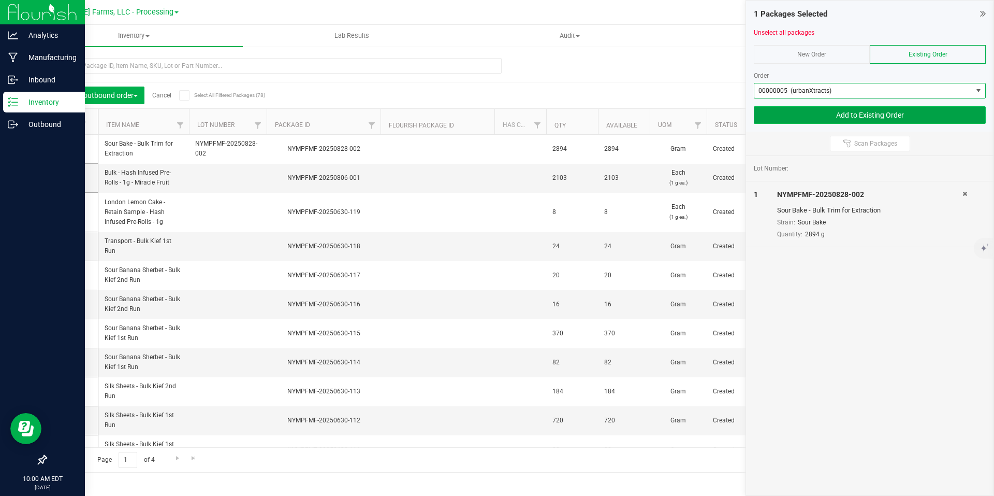
click at [884, 113] on button "Add to Existing Order" at bounding box center [870, 115] width 232 height 18
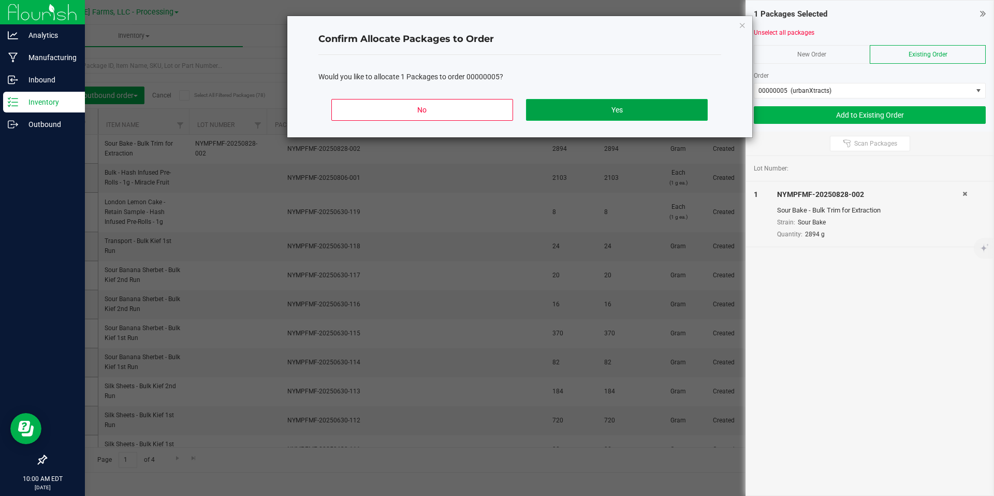
click at [571, 108] on button "Yes" at bounding box center [616, 110] width 181 height 22
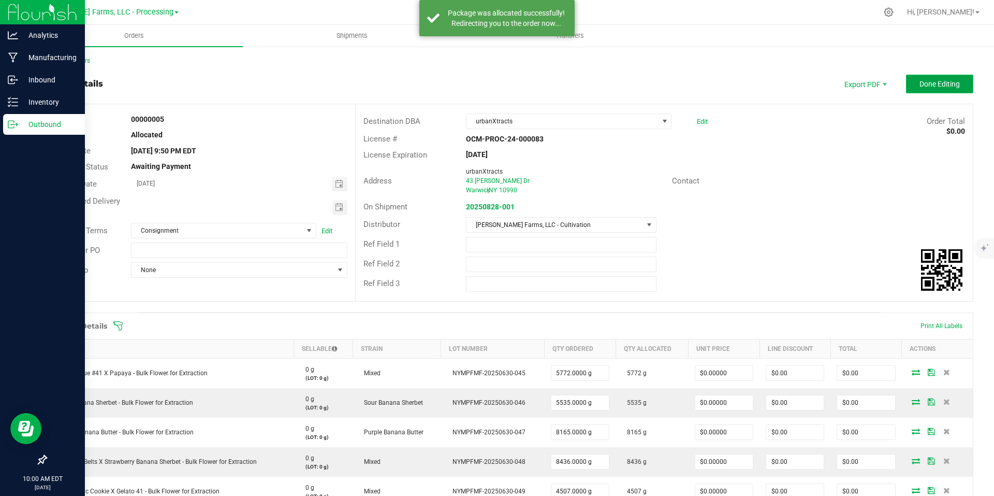
click at [920, 80] on span "Done Editing" at bounding box center [940, 84] width 40 height 8
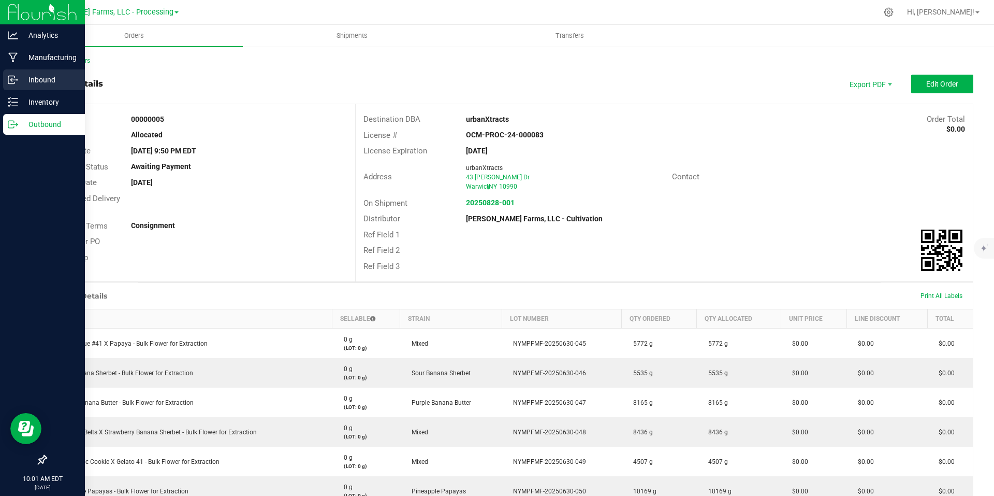
click at [59, 84] on p "Inbound" at bounding box center [49, 80] width 62 height 12
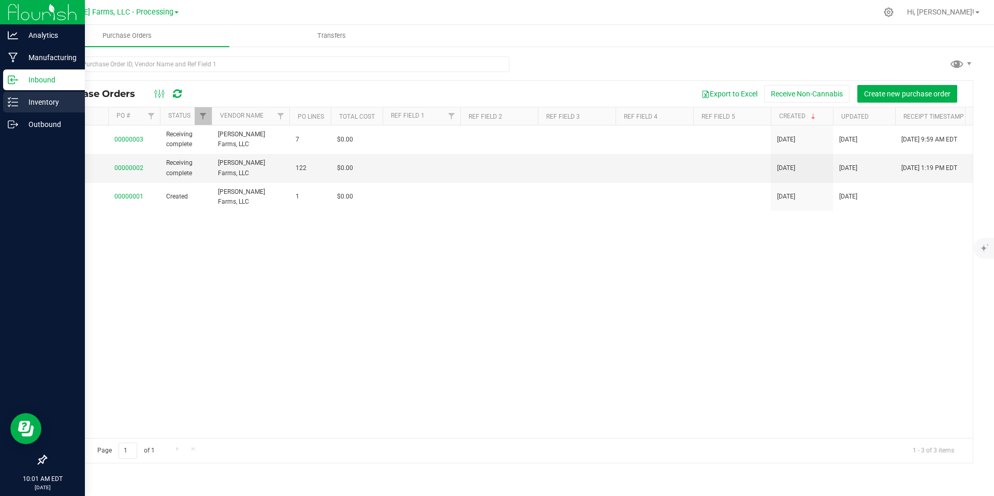
click at [45, 102] on p "Inventory" at bounding box center [49, 102] width 62 height 12
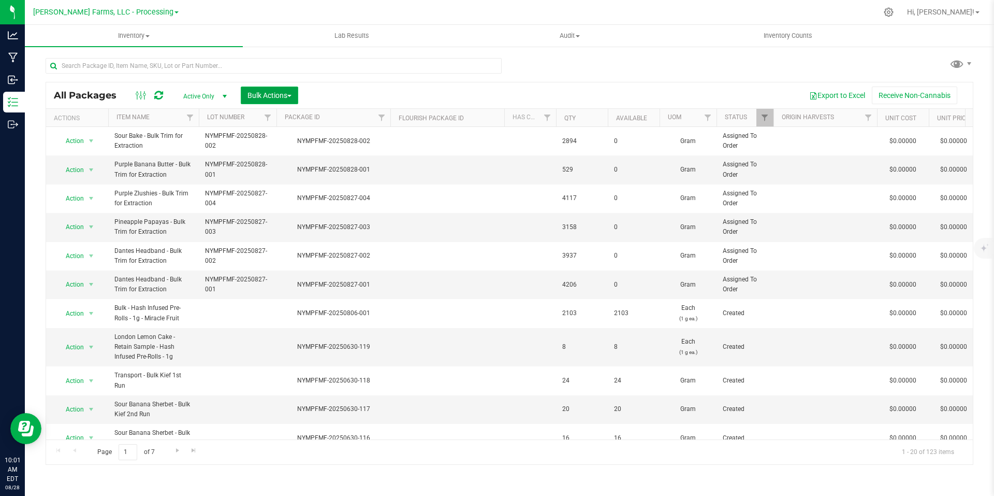
click at [294, 95] on button "Bulk Actions" at bounding box center [269, 95] width 57 height 18
click at [277, 212] on span "Print package labels" at bounding box center [278, 214] width 62 height 8
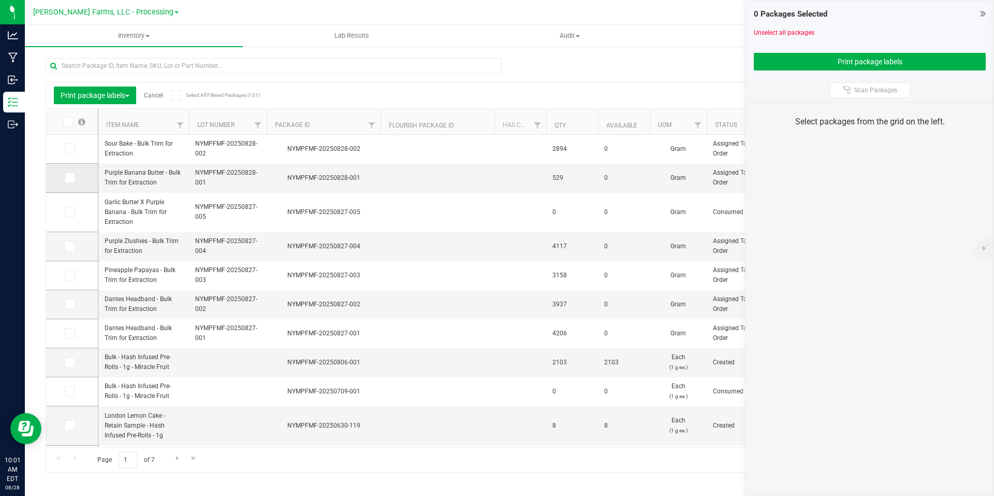
click at [65, 177] on span at bounding box center [70, 177] width 10 height 10
click at [0, 0] on input "checkbox" at bounding box center [0, 0] width 0 height 0
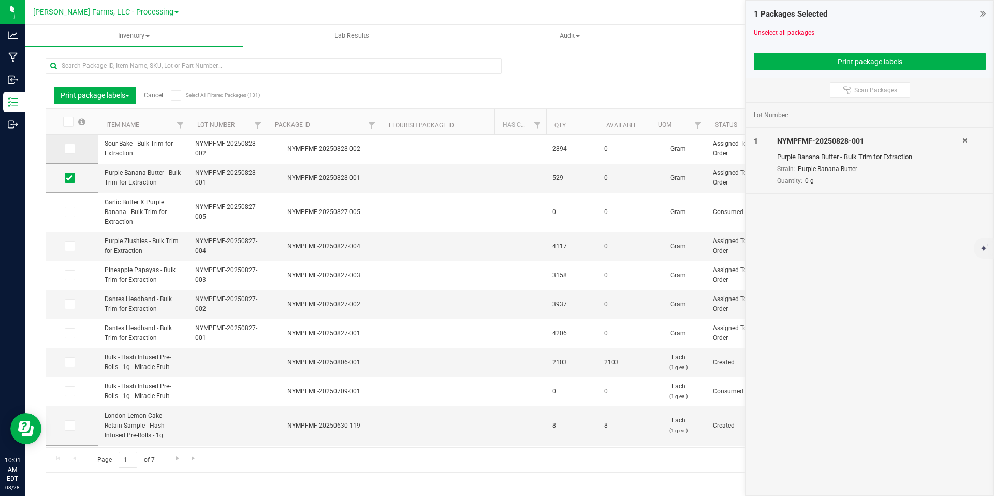
click at [69, 153] on span at bounding box center [70, 148] width 10 height 10
click at [0, 0] on input "checkbox" at bounding box center [0, 0] width 0 height 0
click at [71, 149] on icon at bounding box center [69, 149] width 7 height 0
click at [0, 0] on input "checkbox" at bounding box center [0, 0] width 0 height 0
click at [72, 172] on span at bounding box center [70, 177] width 10 height 10
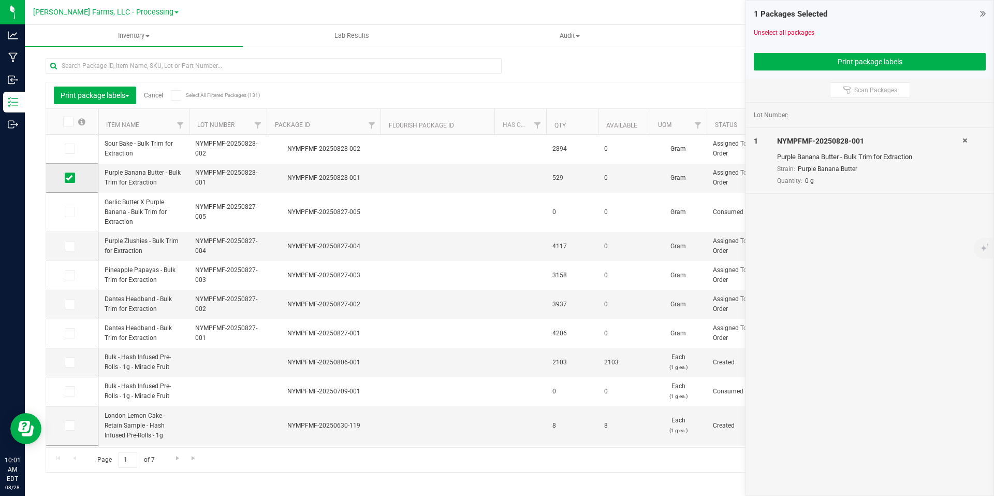
click at [0, 0] on input "checkbox" at bounding box center [0, 0] width 0 height 0
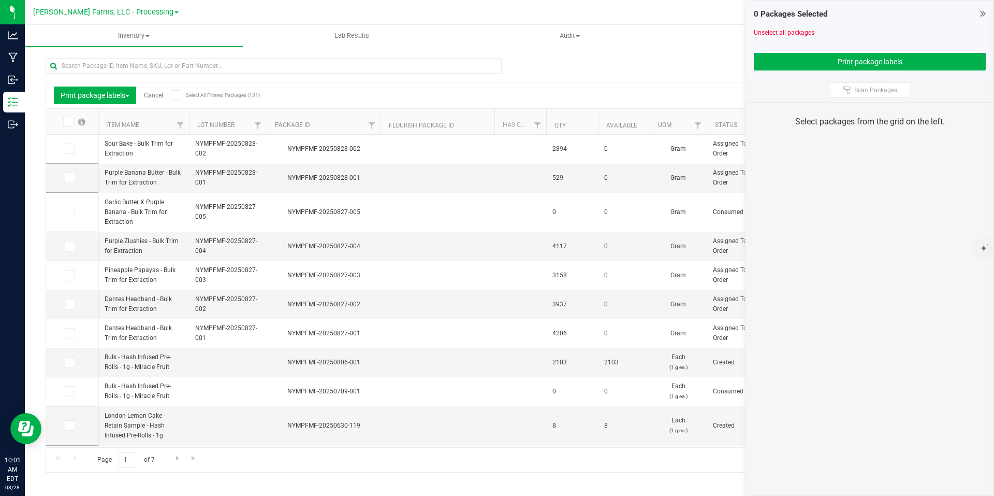
click at [672, 76] on div "Print package labels Cancel Select All Filtered Packages (131) Add to manufactu…" at bounding box center [510, 260] width 928 height 424
click at [869, 57] on button "Print package labels" at bounding box center [870, 62] width 232 height 18
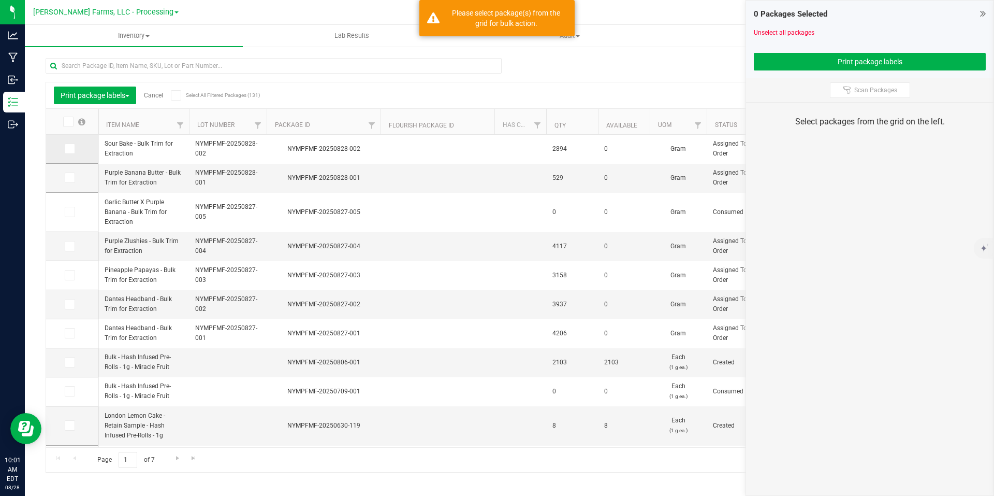
click at [73, 150] on span at bounding box center [70, 148] width 10 height 10
click at [0, 0] on input "checkbox" at bounding box center [0, 0] width 0 height 0
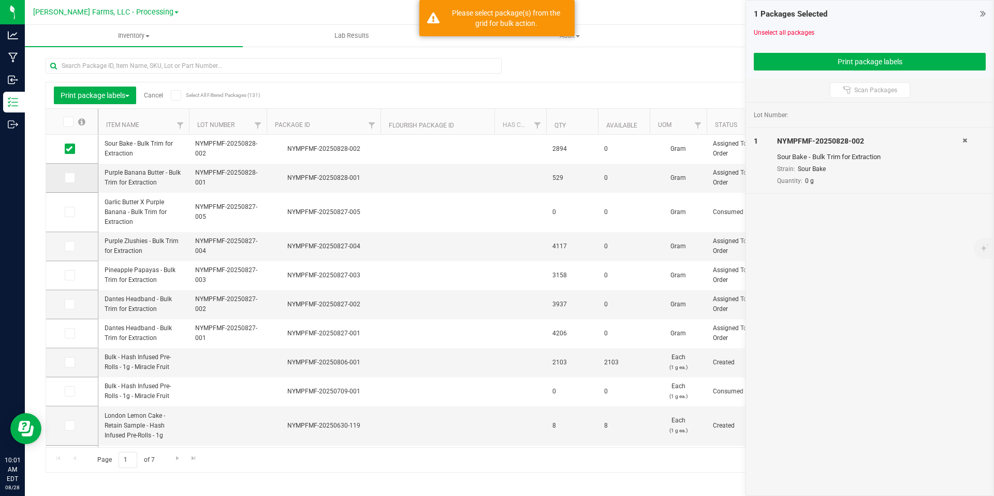
click at [74, 176] on span at bounding box center [70, 177] width 10 height 10
click at [0, 0] on input "checkbox" at bounding box center [0, 0] width 0 height 0
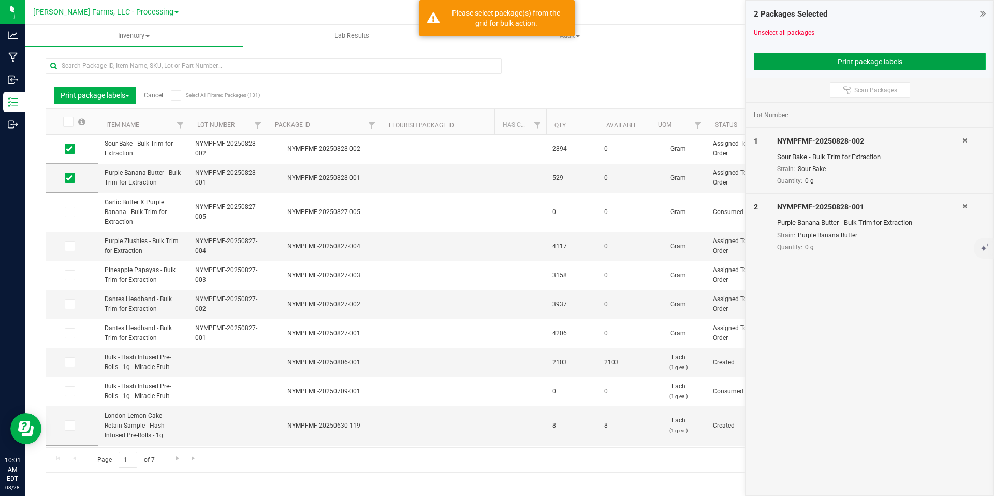
click at [944, 67] on button "Print package labels" at bounding box center [870, 62] width 232 height 18
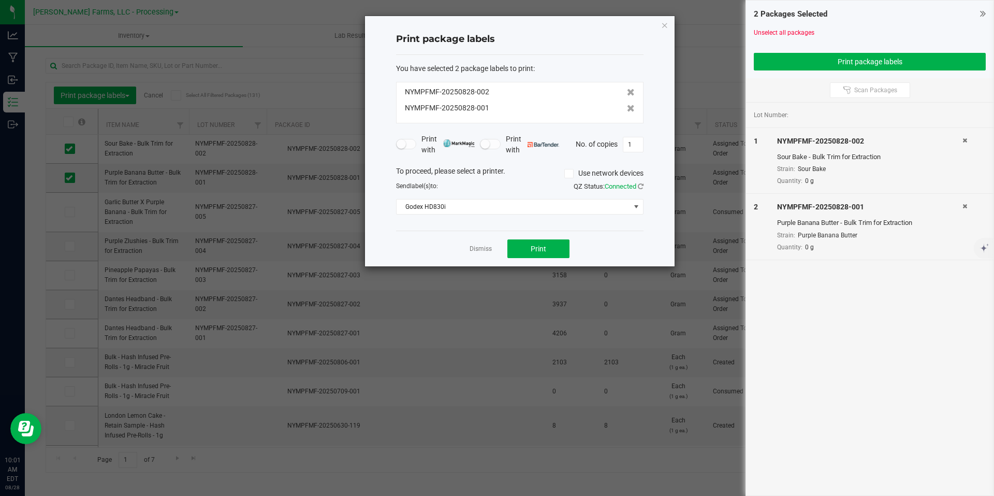
click at [480, 260] on div "Dismiss Print" at bounding box center [520, 248] width 248 height 36
click at [480, 252] on link "Dismiss" at bounding box center [481, 248] width 22 height 9
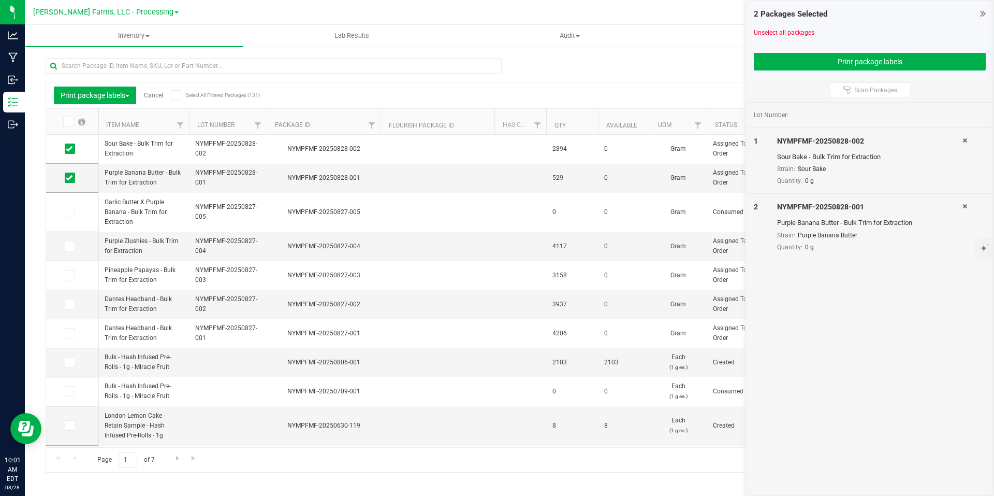
click at [980, 15] on icon at bounding box center [983, 13] width 6 height 10
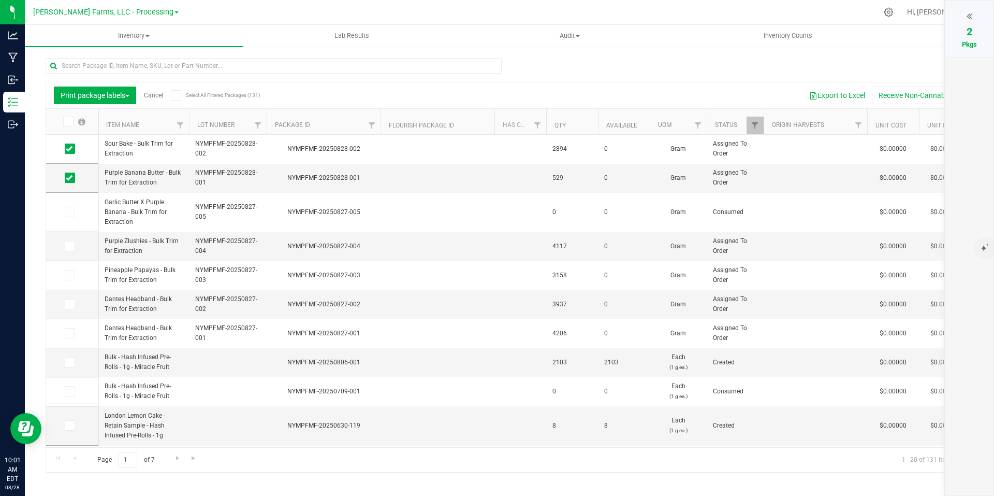
click at [886, 67] on div "Print package labels Cancel Select All Filtered Packages (131) Add to manufactu…" at bounding box center [510, 260] width 928 height 424
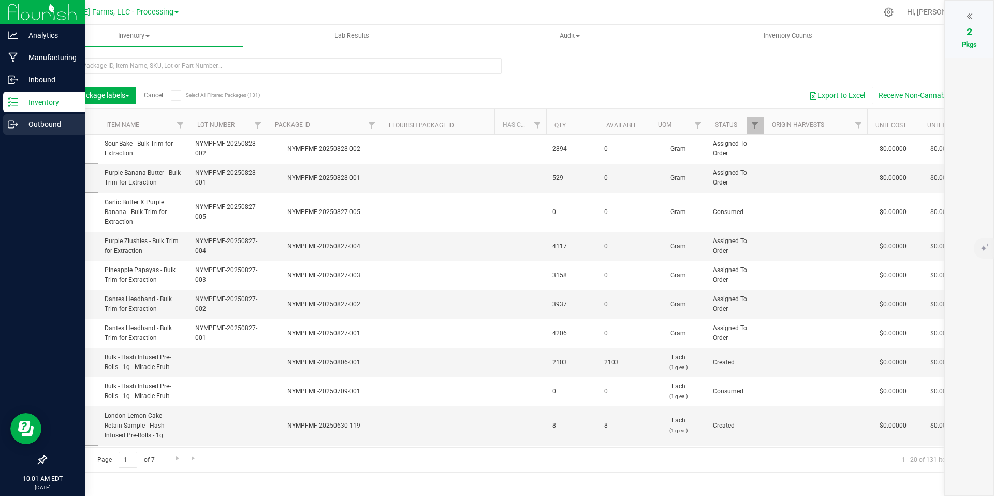
click at [15, 126] on icon at bounding box center [13, 124] width 10 height 10
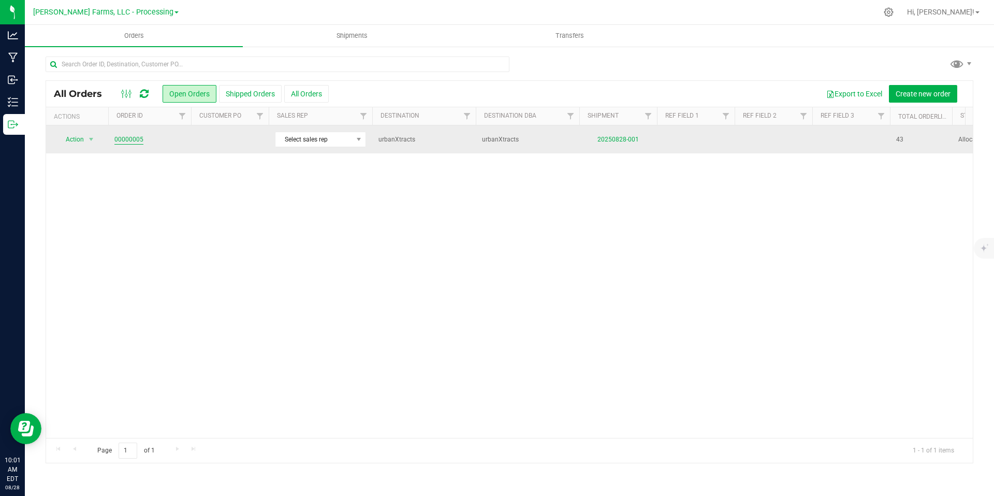
click at [135, 137] on link "00000005" at bounding box center [128, 140] width 29 height 10
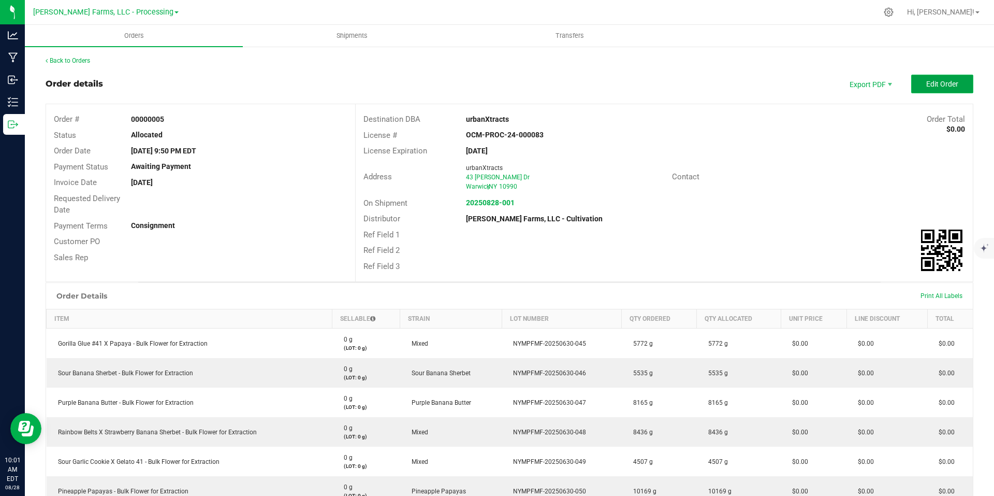
click at [937, 92] on button "Edit Order" at bounding box center [943, 84] width 62 height 19
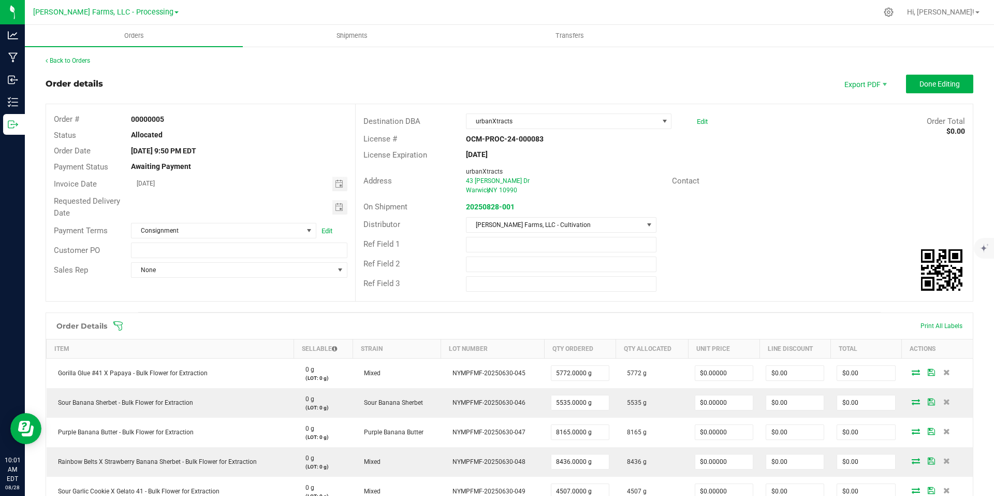
click at [782, 258] on div "Ref Field 2" at bounding box center [664, 264] width 617 height 20
click at [927, 83] on span "Done Editing" at bounding box center [940, 84] width 40 height 8
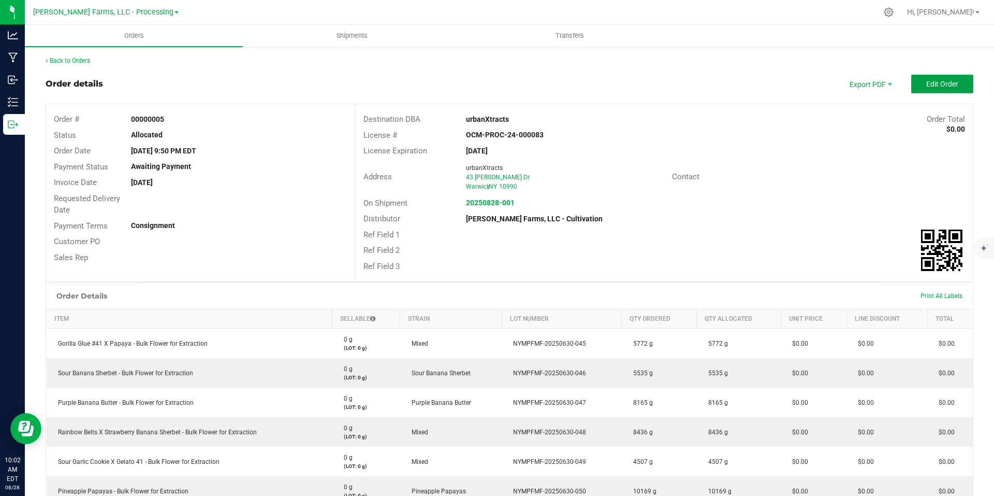
click at [946, 77] on button "Edit Order" at bounding box center [943, 84] width 62 height 19
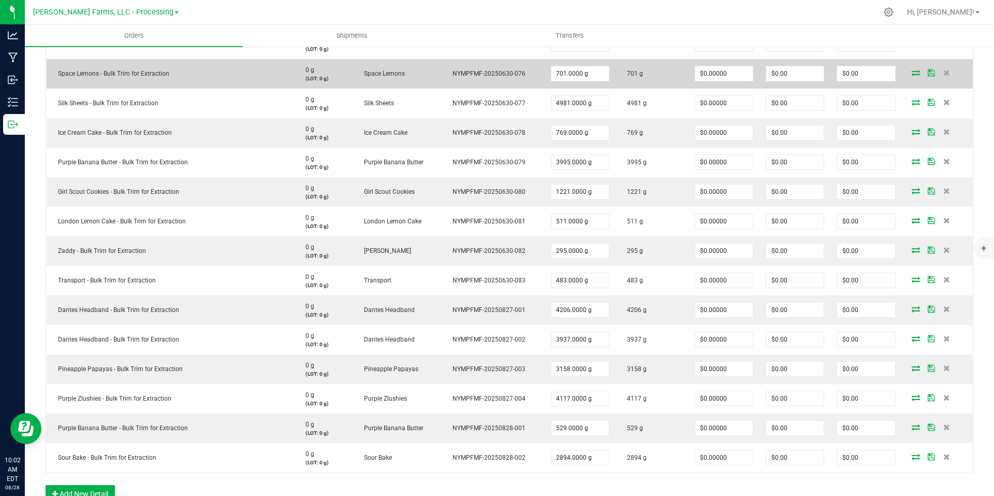
scroll to position [1342, 0]
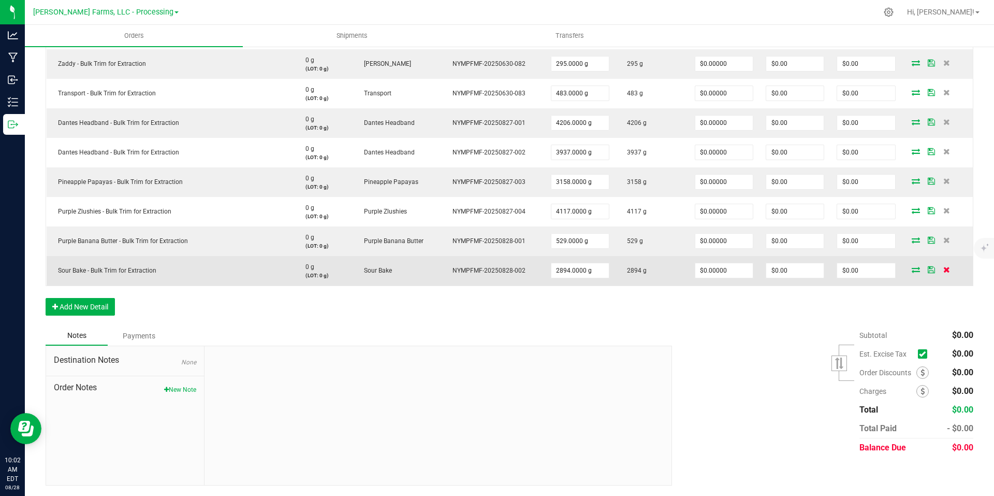
click at [944, 270] on icon at bounding box center [947, 269] width 7 height 6
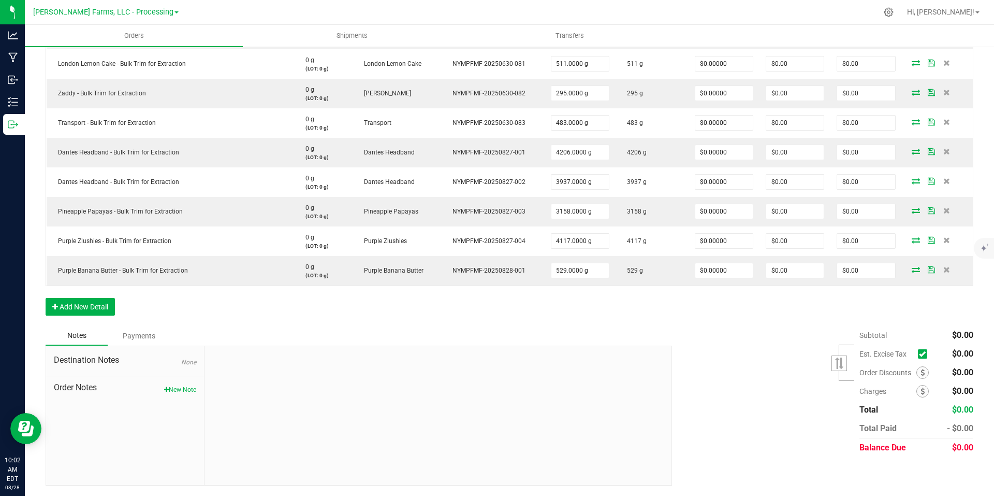
scroll to position [1313, 0]
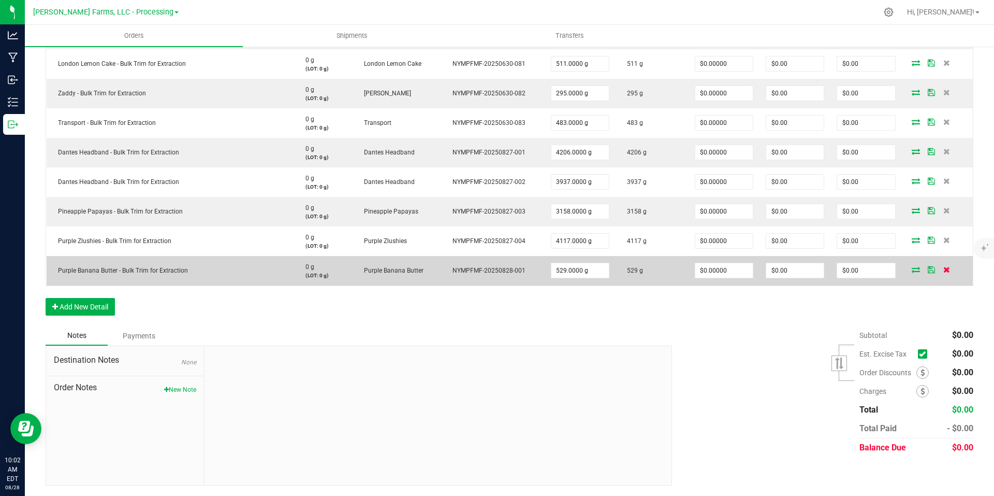
click at [944, 268] on icon at bounding box center [947, 269] width 7 height 6
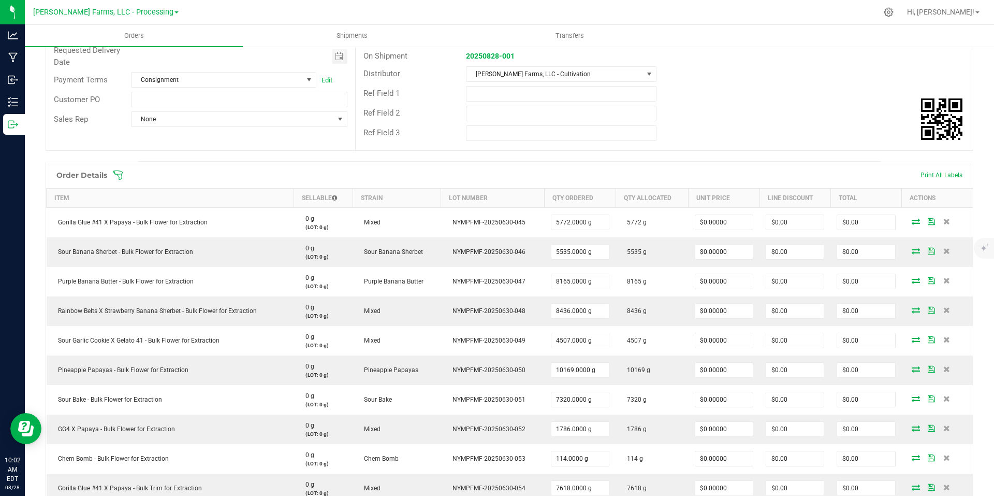
scroll to position [0, 0]
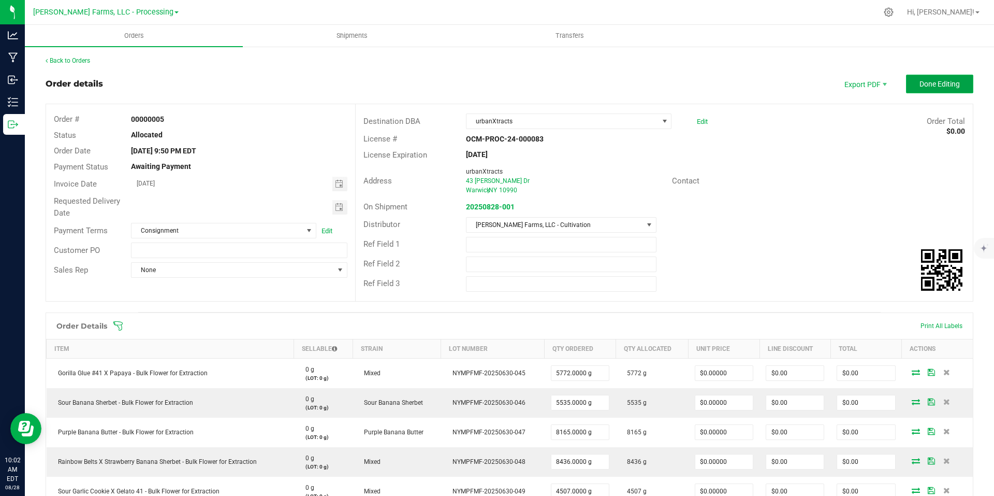
click at [949, 88] on span "Done Editing" at bounding box center [940, 84] width 40 height 8
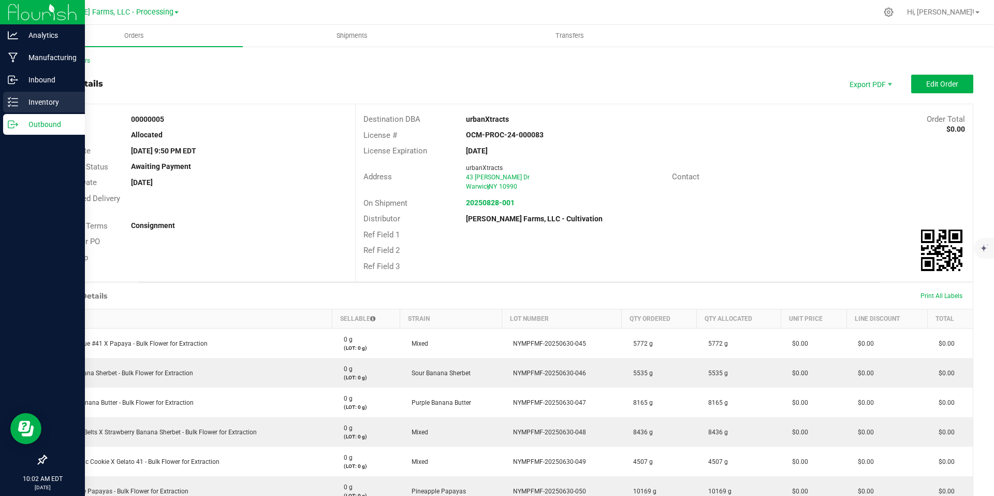
click at [30, 100] on p "Inventory" at bounding box center [49, 102] width 62 height 12
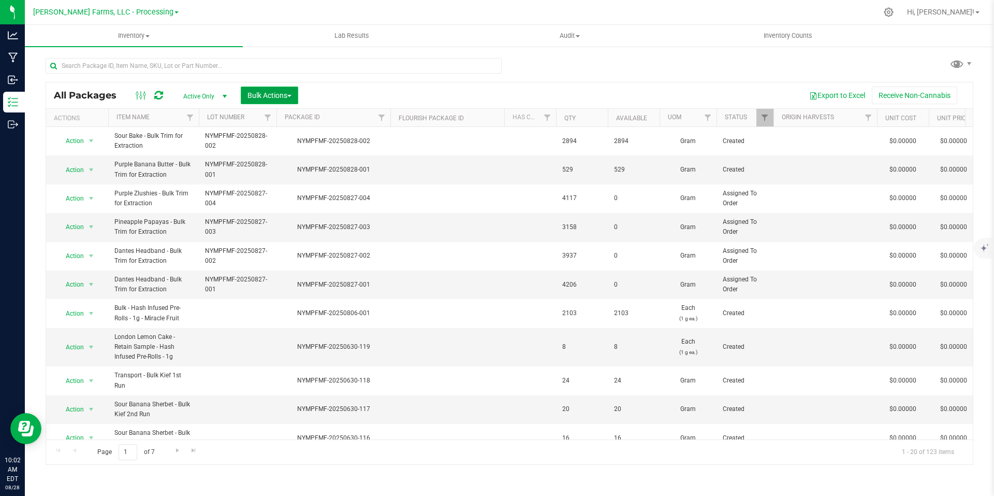
click at [294, 93] on button "Bulk Actions" at bounding box center [269, 95] width 57 height 18
click at [283, 214] on span "Print package labels" at bounding box center [278, 214] width 62 height 8
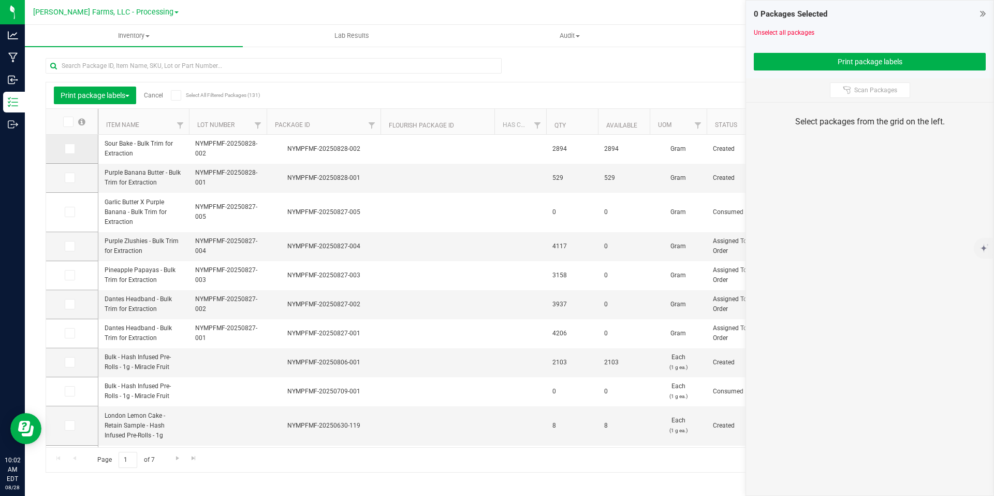
click at [75, 153] on label at bounding box center [72, 148] width 15 height 10
click at [0, 0] on input "checkbox" at bounding box center [0, 0] width 0 height 0
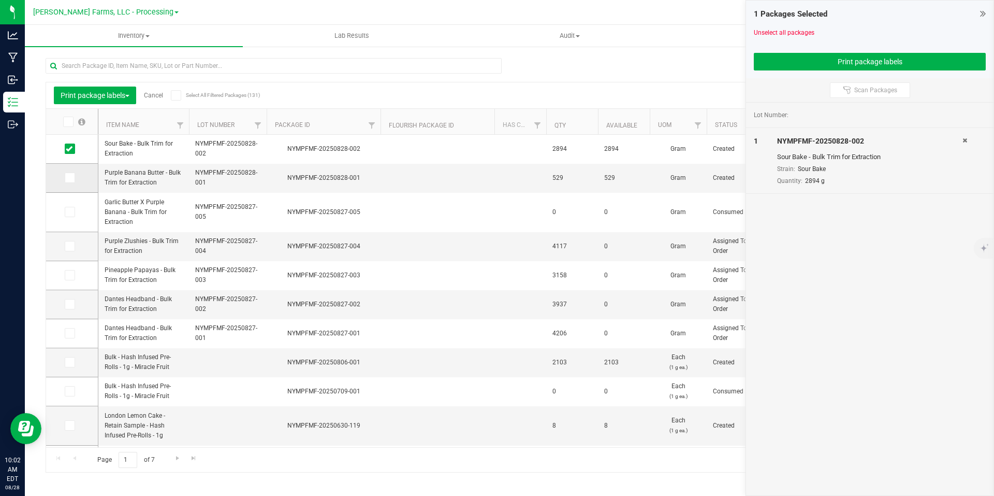
click at [68, 178] on icon at bounding box center [69, 178] width 7 height 0
click at [0, 0] on input "checkbox" at bounding box center [0, 0] width 0 height 0
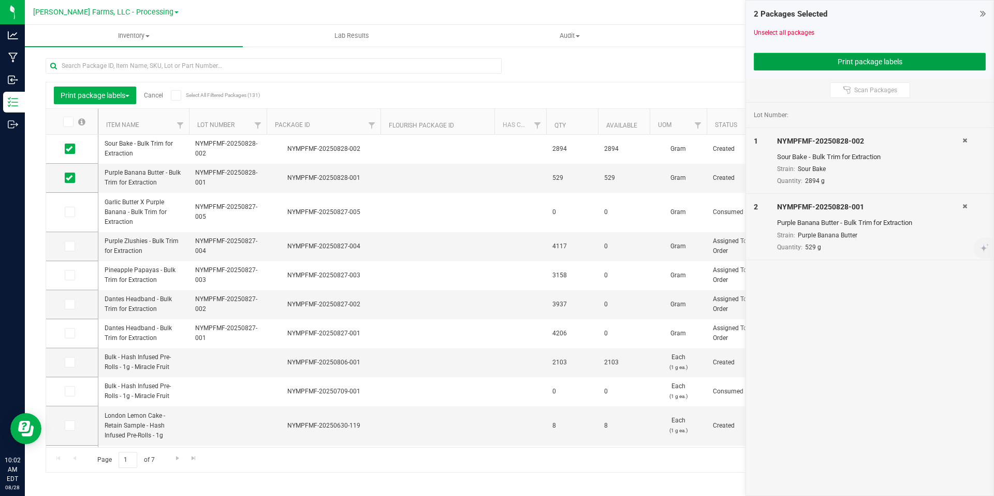
click at [896, 63] on button "Print package labels" at bounding box center [870, 62] width 232 height 18
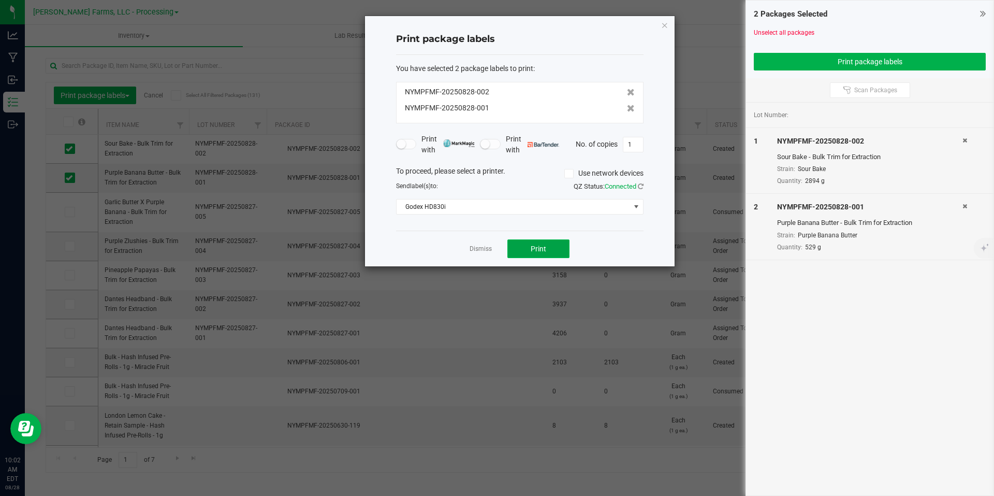
click at [560, 251] on button "Print" at bounding box center [539, 248] width 62 height 19
click at [478, 248] on link "Dismiss" at bounding box center [481, 248] width 22 height 9
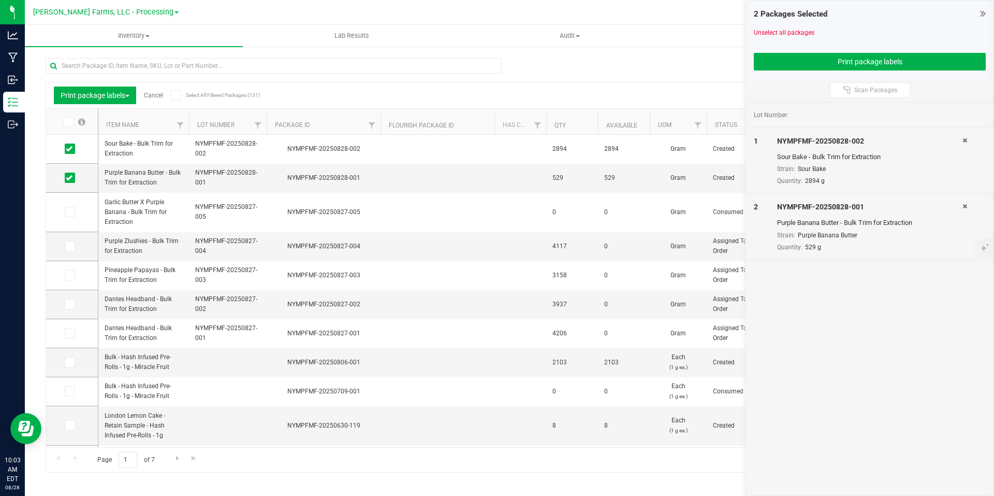
drag, startPoint x: 606, startPoint y: 77, endPoint x: 599, endPoint y: 78, distance: 7.3
click at [606, 77] on div "Print package labels Cancel Select All Filtered Packages (131) Add to manufactu…" at bounding box center [510, 260] width 928 height 424
click at [163, 94] on link "Cancel" at bounding box center [153, 95] width 19 height 7
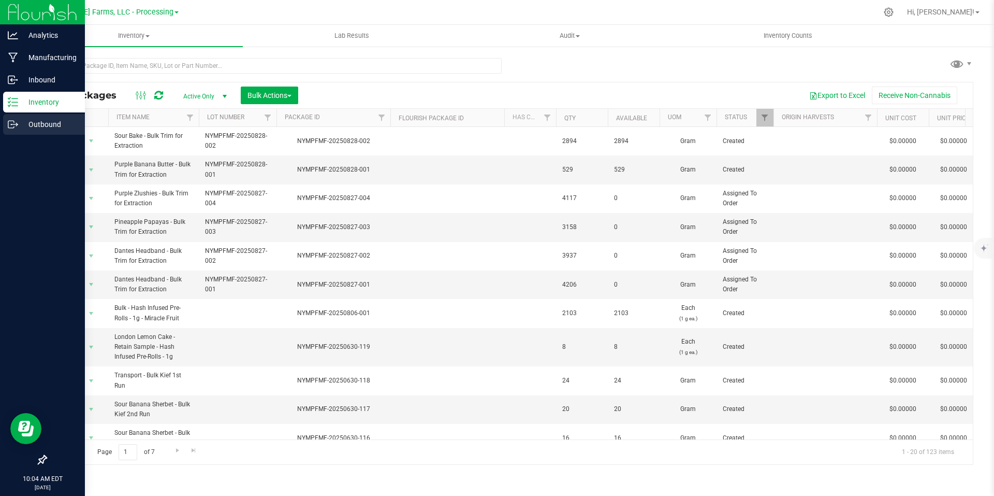
click at [28, 125] on p "Outbound" at bounding box center [49, 124] width 62 height 12
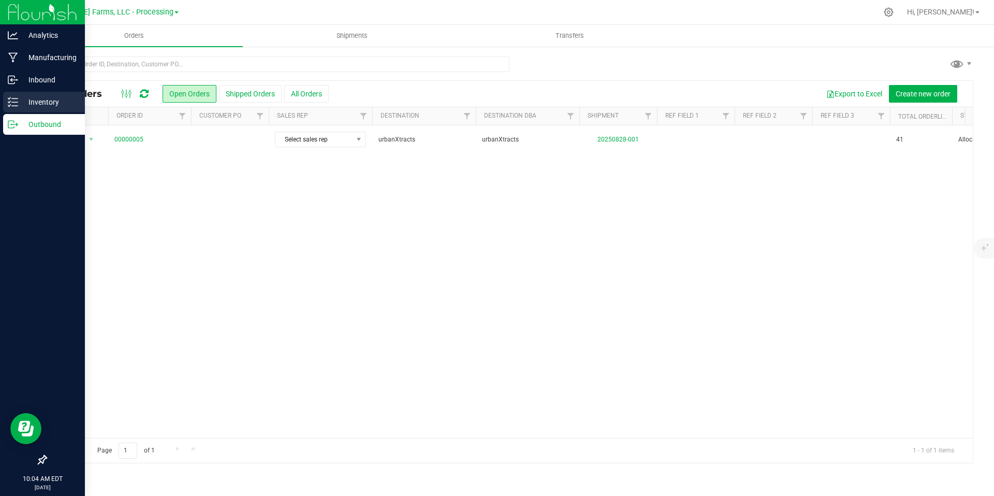
drag, startPoint x: 18, startPoint y: 104, endPoint x: 24, endPoint y: 105, distance: 6.9
click at [18, 104] on div "Inventory" at bounding box center [44, 102] width 82 height 21
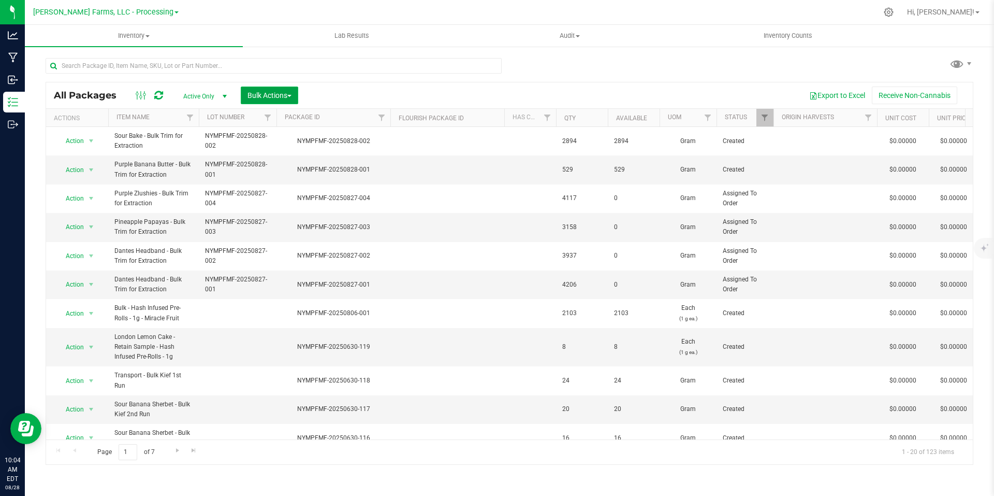
click at [292, 94] on span "Bulk Actions" at bounding box center [270, 95] width 44 height 8
click at [287, 137] on span "Add to outbound order" at bounding box center [282, 137] width 70 height 8
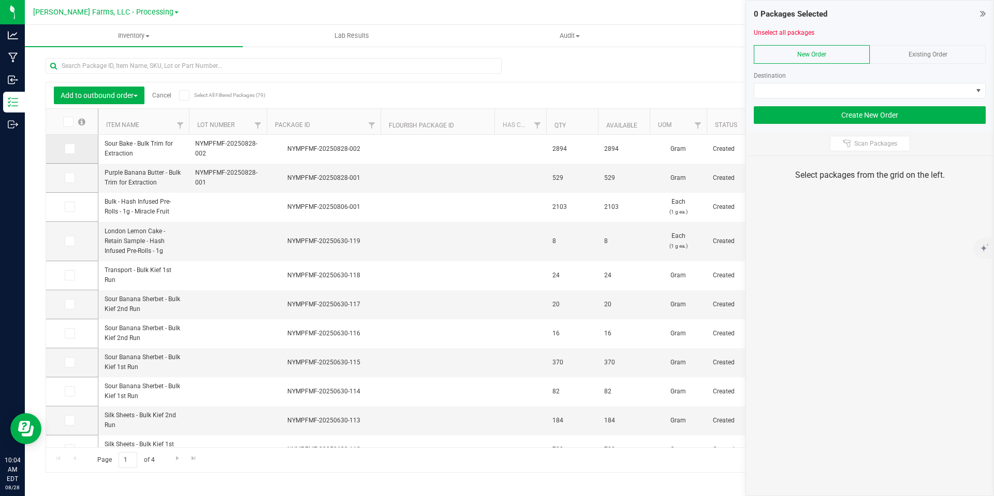
click at [70, 149] on icon at bounding box center [69, 149] width 7 height 0
click at [0, 0] on input "checkbox" at bounding box center [0, 0] width 0 height 0
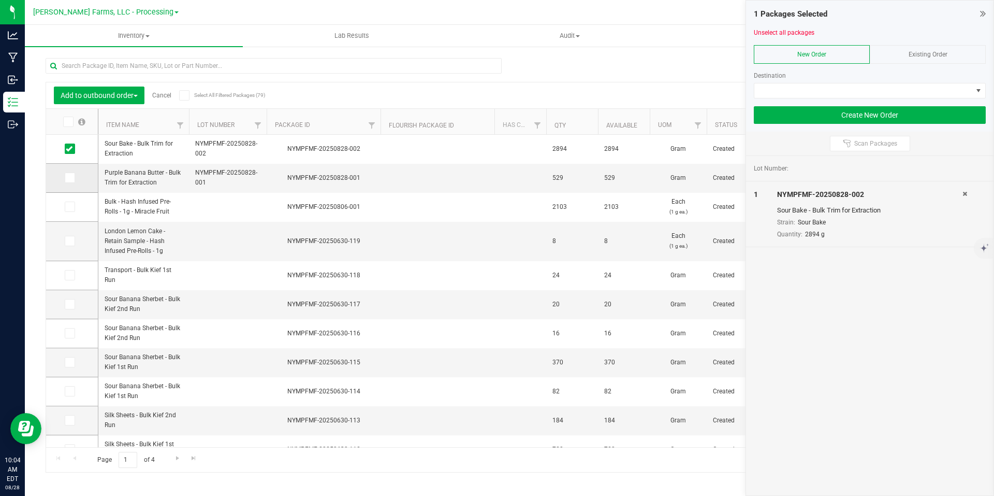
click at [68, 183] on span at bounding box center [70, 177] width 10 height 10
click at [0, 0] on input "checkbox" at bounding box center [0, 0] width 0 height 0
click at [942, 56] on span "Existing Order" at bounding box center [928, 54] width 39 height 7
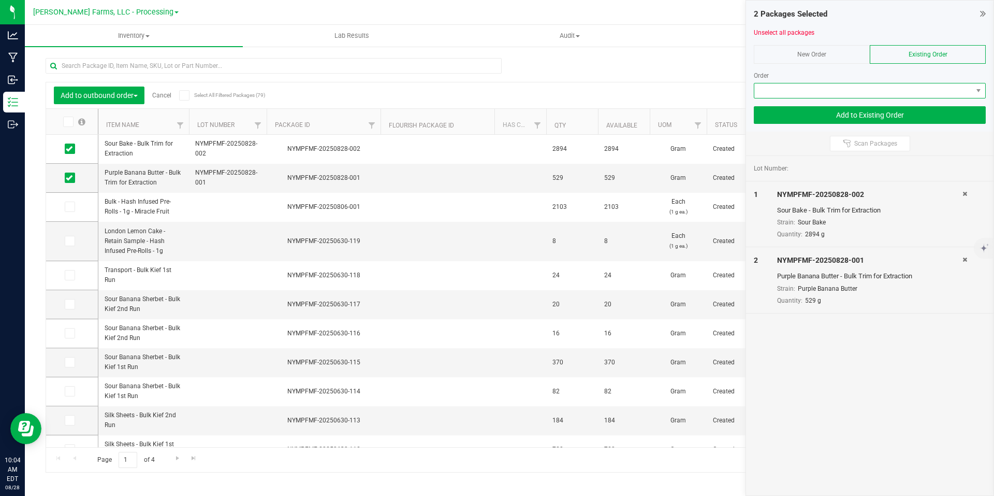
click at [912, 85] on span at bounding box center [864, 90] width 218 height 15
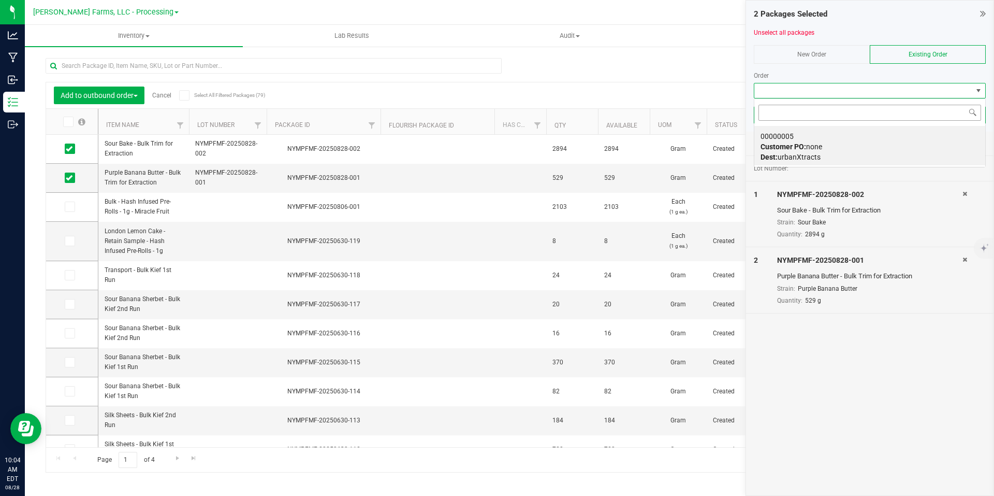
scroll to position [16, 232]
click at [797, 158] on span "Dest: urbanXtracts" at bounding box center [791, 157] width 60 height 8
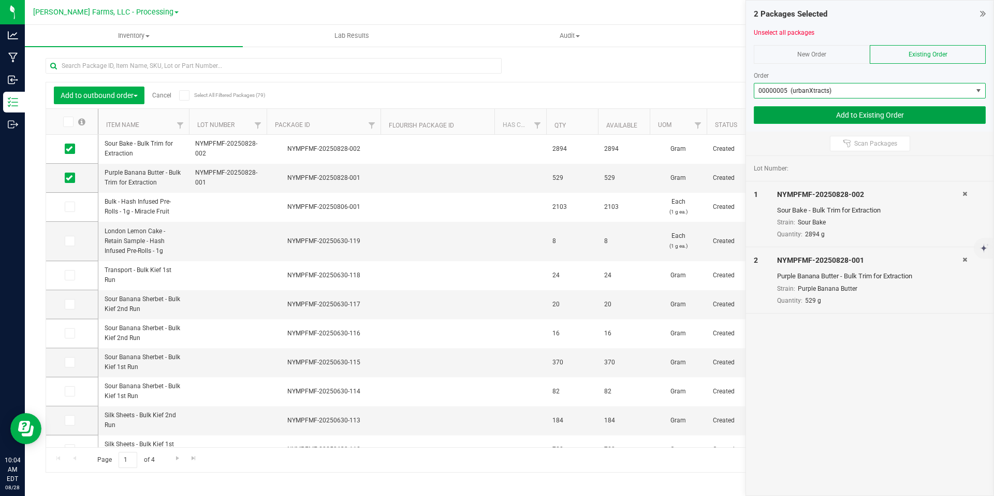
click at [877, 112] on button "Add to Existing Order" at bounding box center [870, 115] width 232 height 18
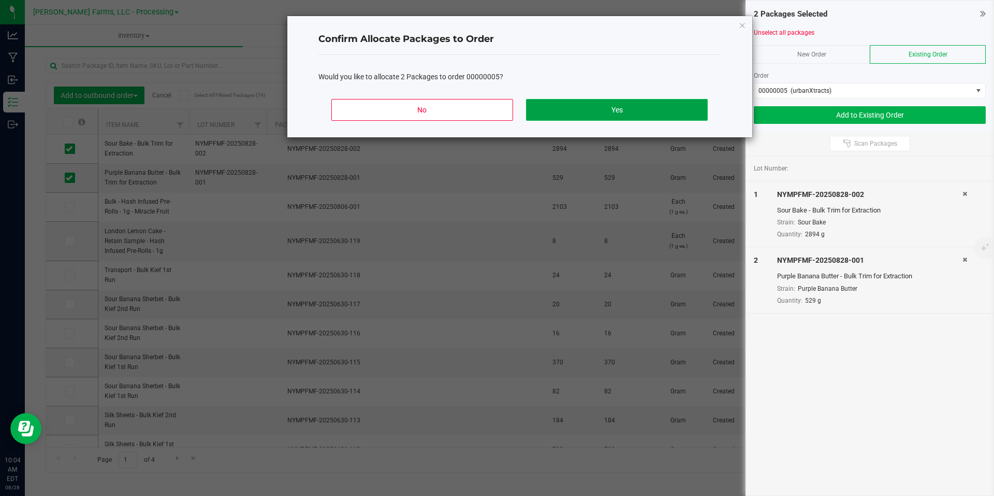
click at [614, 107] on button "Yes" at bounding box center [616, 110] width 181 height 22
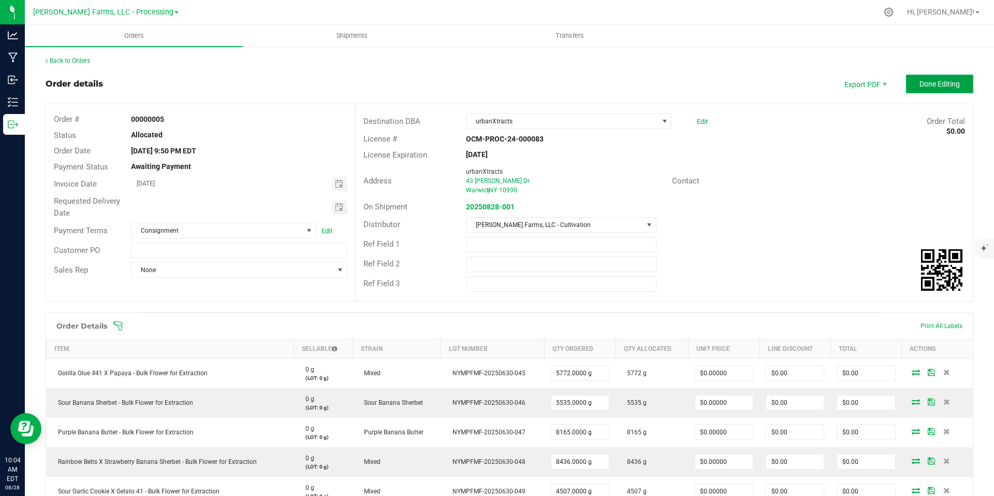
click at [925, 80] on span "Done Editing" at bounding box center [940, 84] width 40 height 8
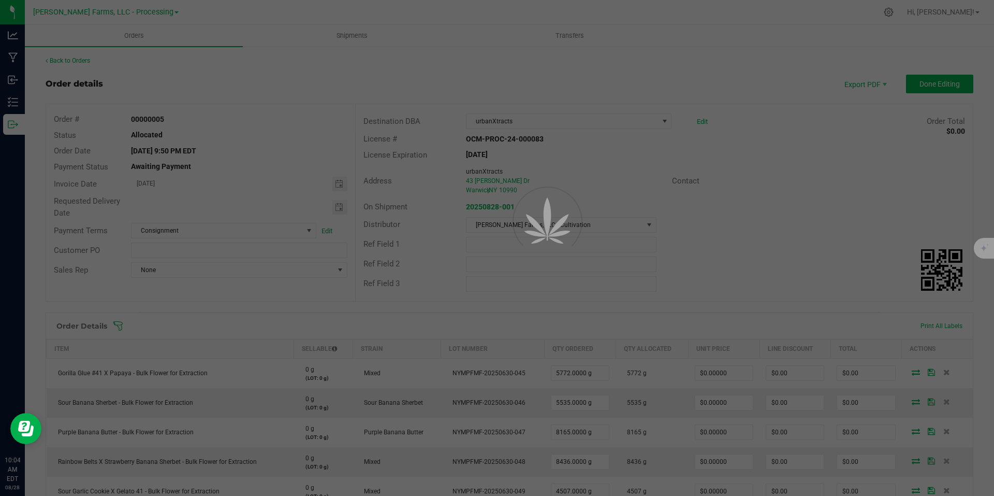
click at [742, 57] on div at bounding box center [497, 248] width 994 height 496
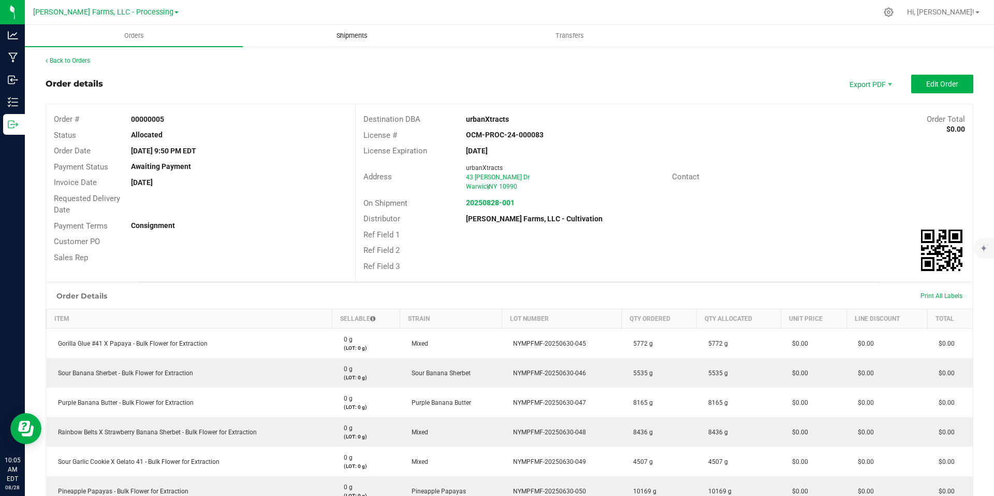
click at [356, 37] on span "Shipments" at bounding box center [352, 35] width 59 height 9
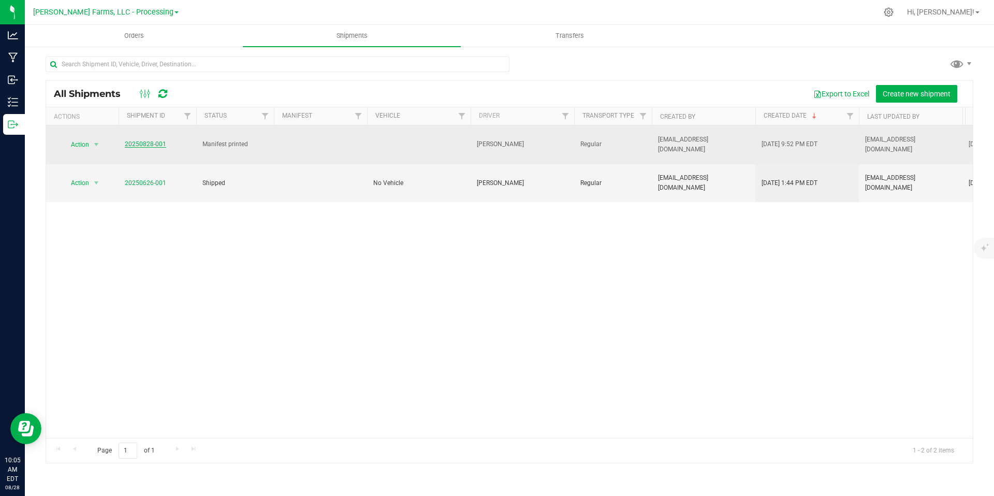
click at [149, 142] on link "20250828-001" at bounding box center [145, 143] width 41 height 7
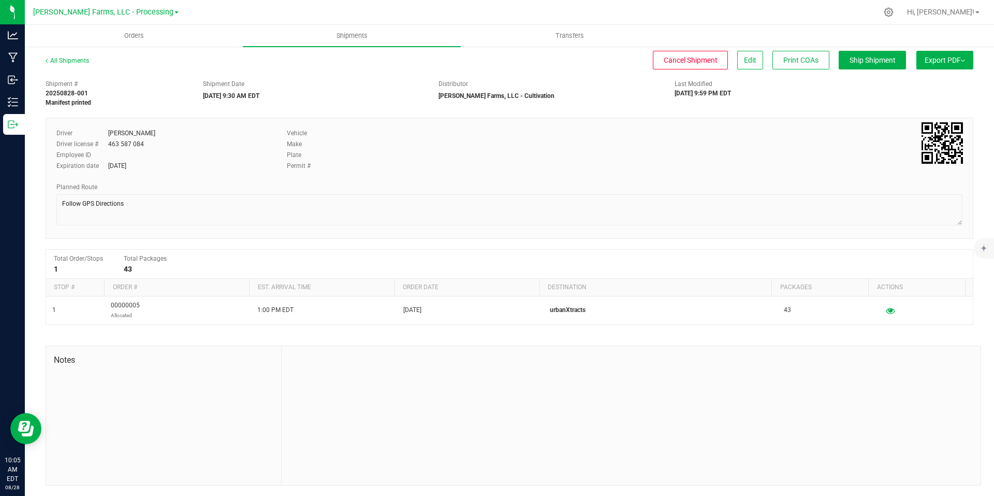
scroll to position [1, 0]
click at [962, 56] on button "Export PDF" at bounding box center [945, 60] width 57 height 19
click at [936, 86] on li "Manifest by Package ID" at bounding box center [942, 83] width 105 height 16
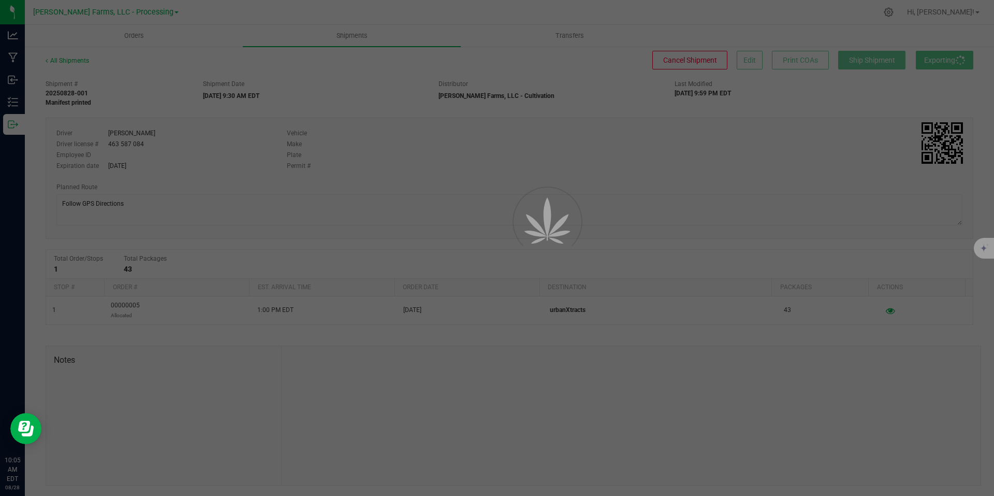
scroll to position [0, 0]
